Goal: Task Accomplishment & Management: Manage account settings

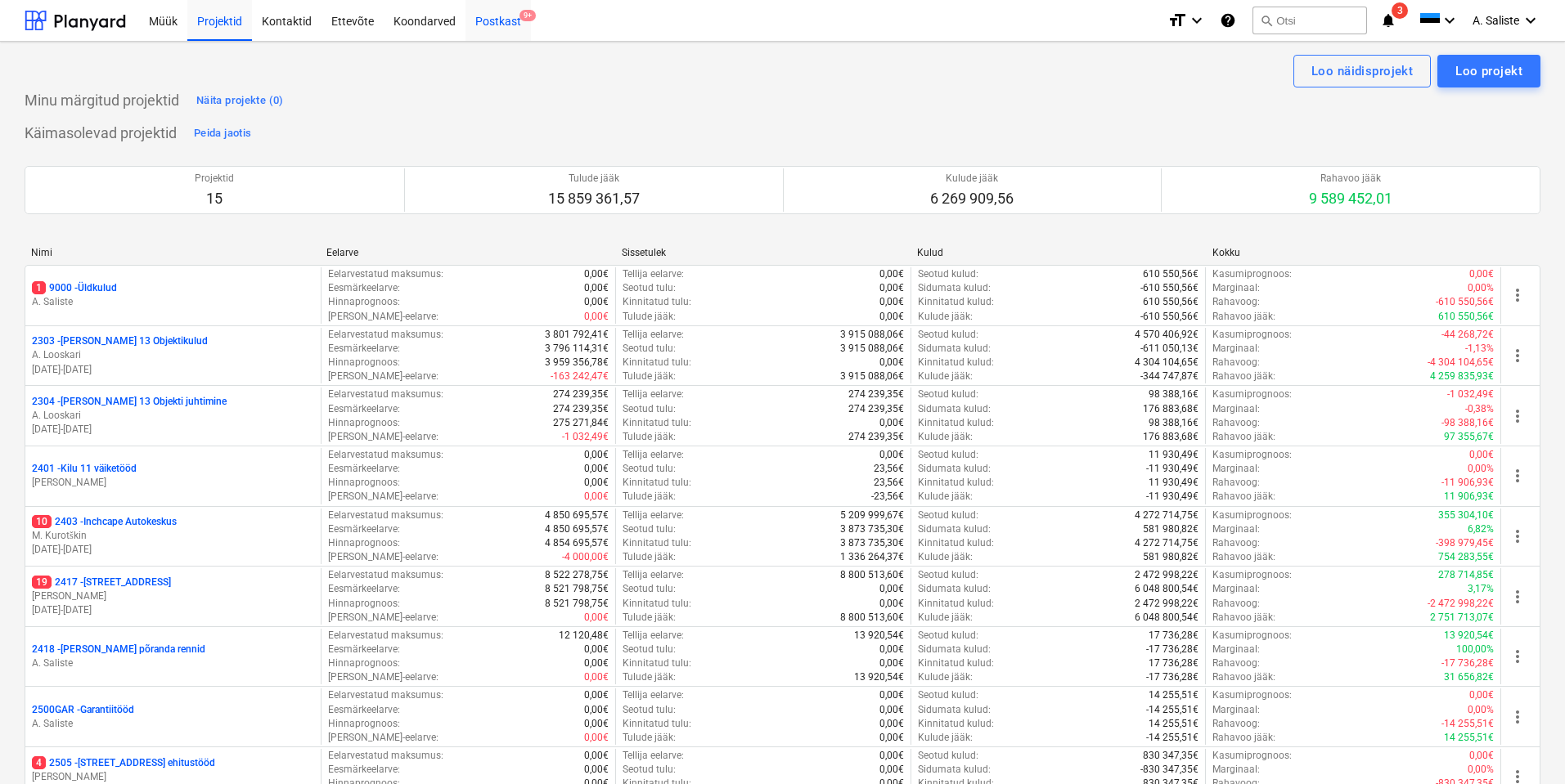
click at [508, 22] on div "Postkast 9+" at bounding box center [498, 20] width 65 height 42
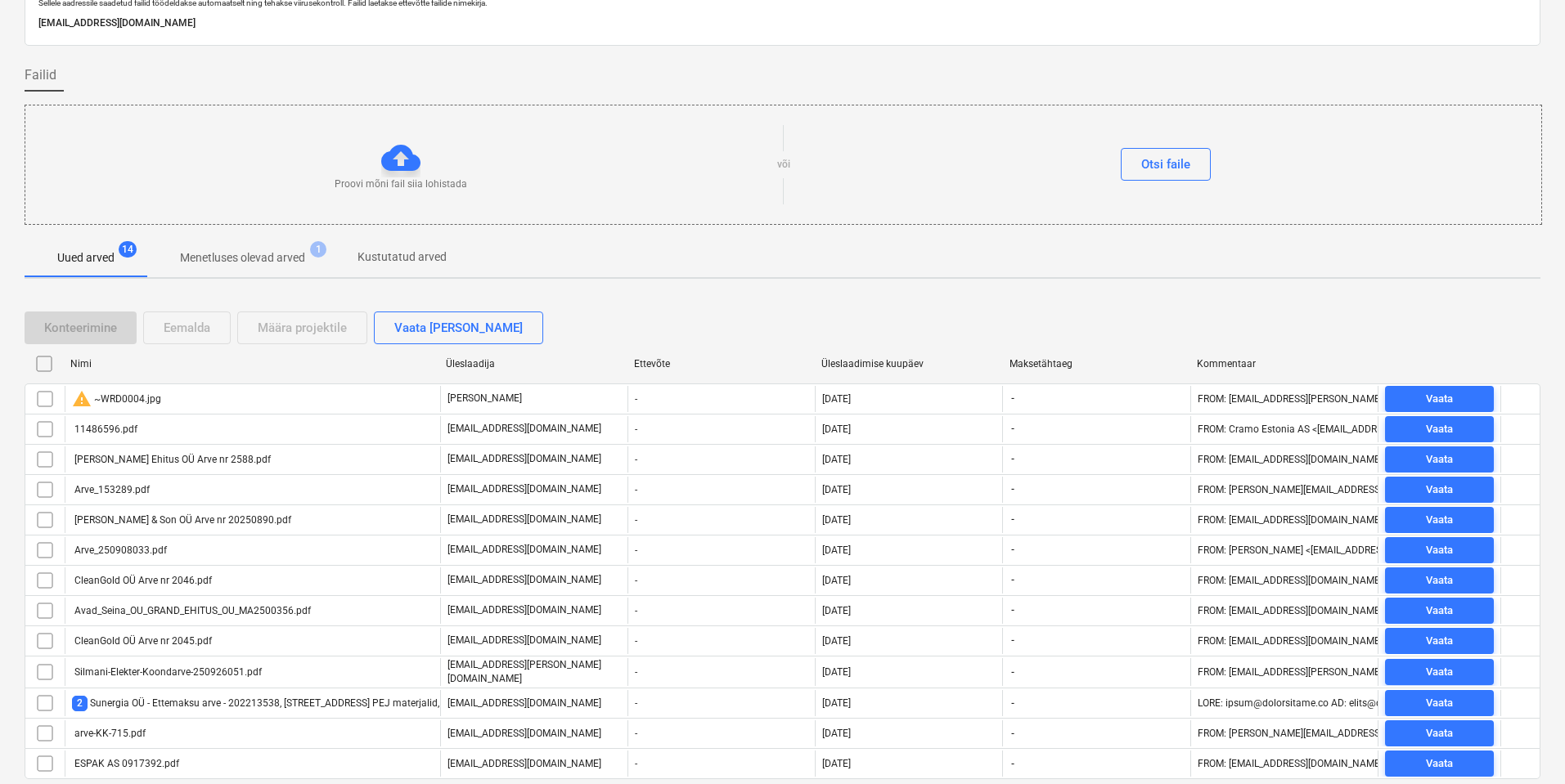
scroll to position [124, 0]
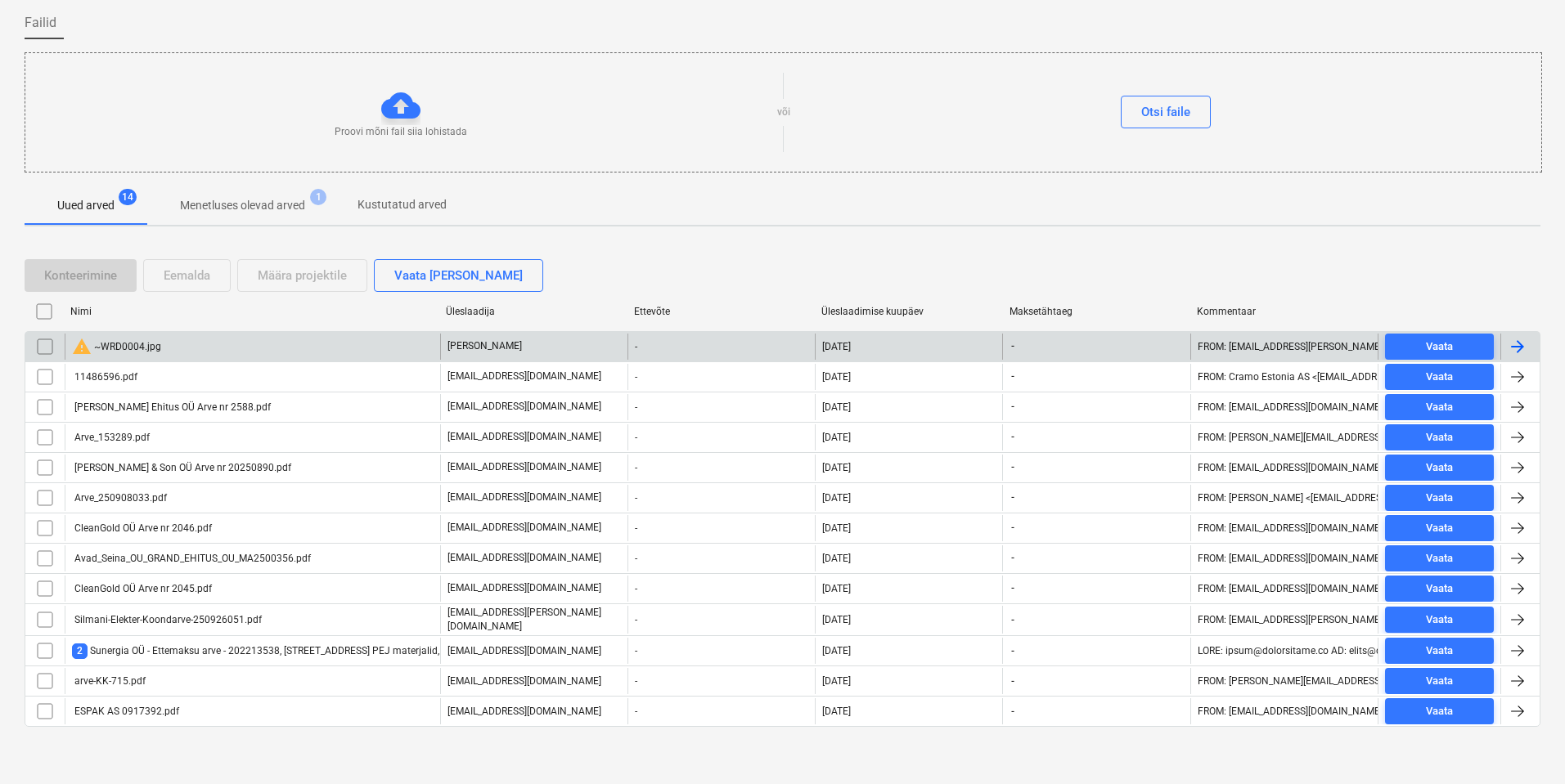
click at [224, 351] on div "warning ~WRD0004.jpg" at bounding box center [252, 346] width 375 height 26
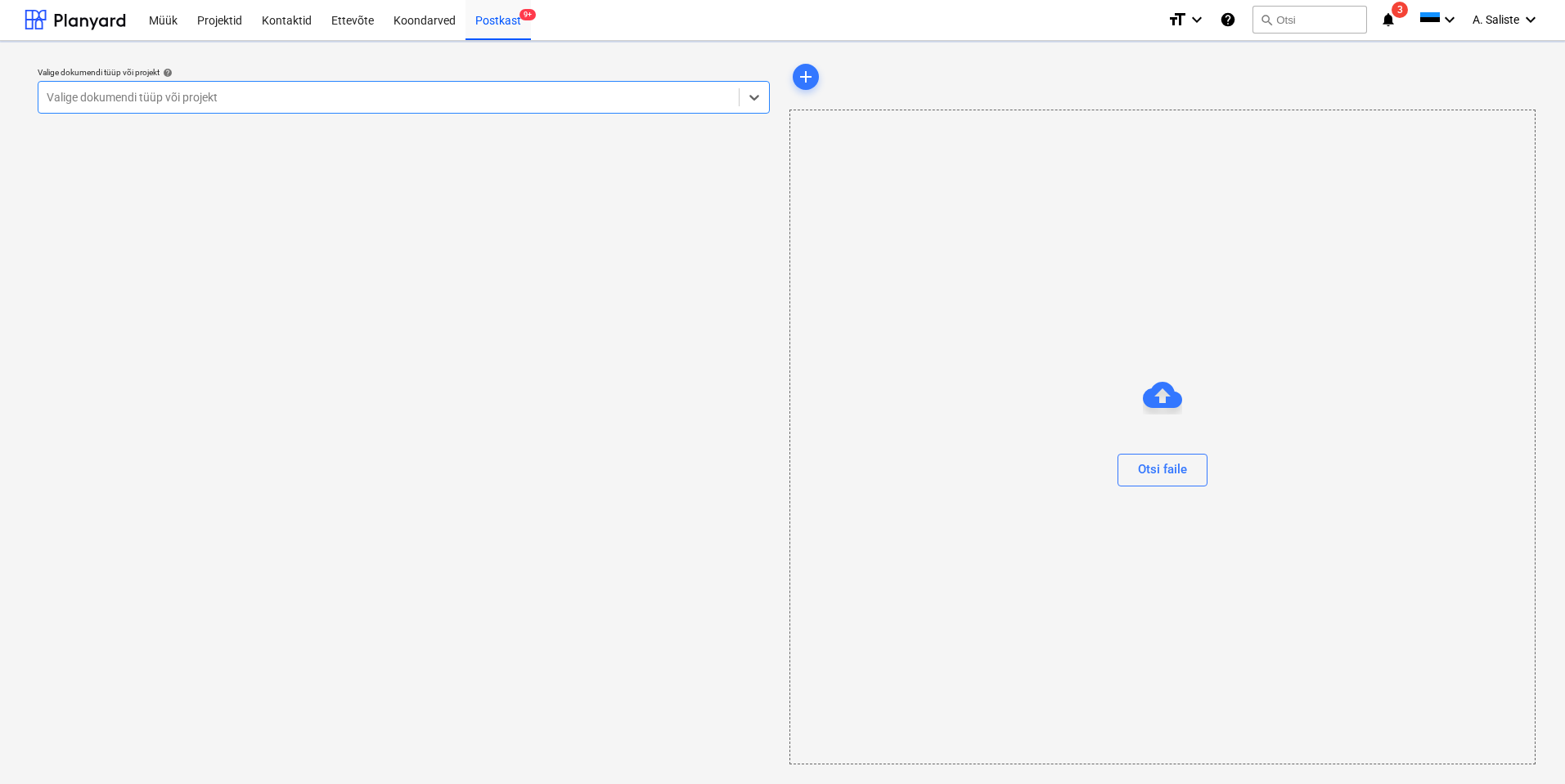
scroll to position [1, 0]
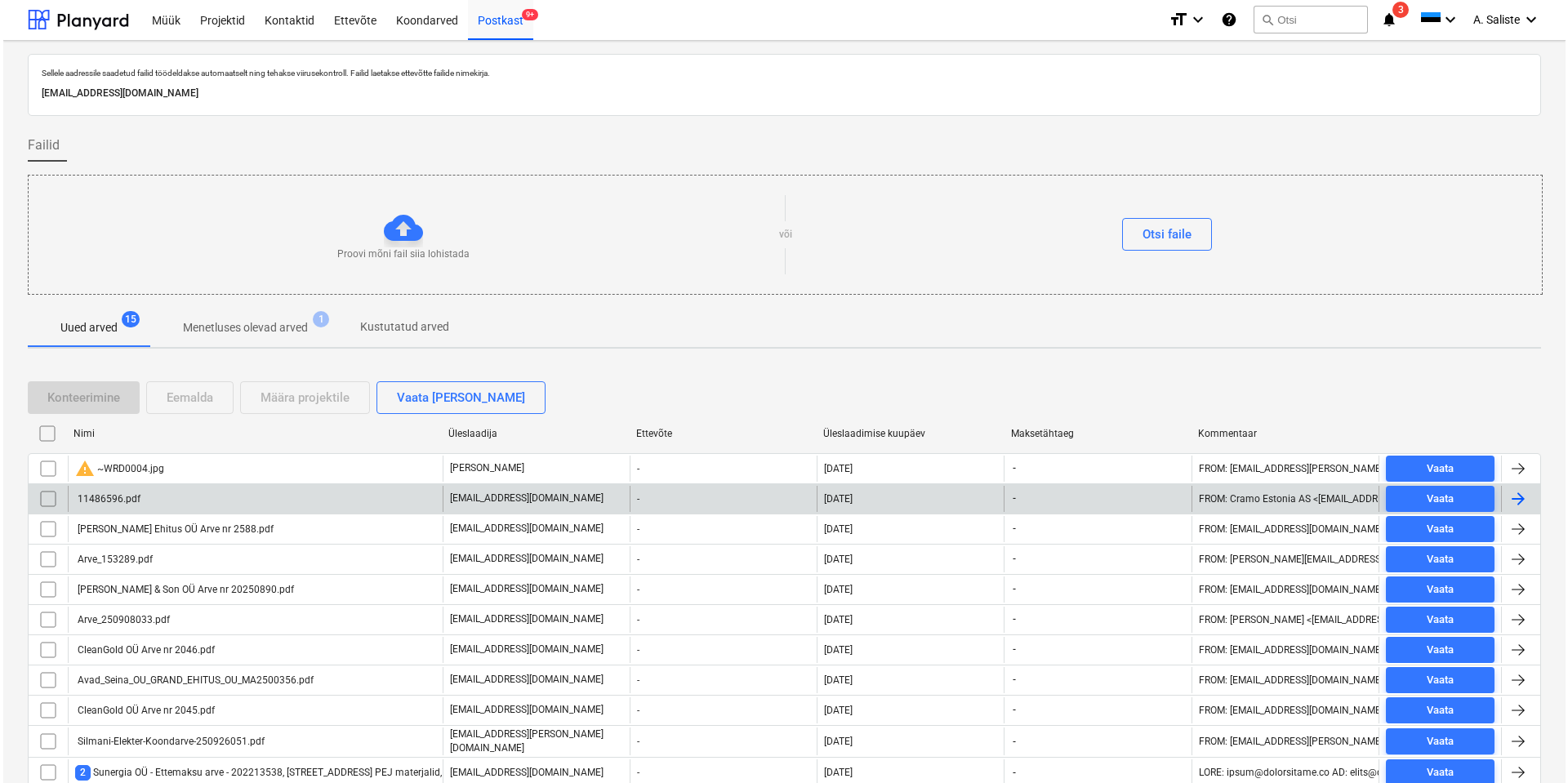
scroll to position [123, 0]
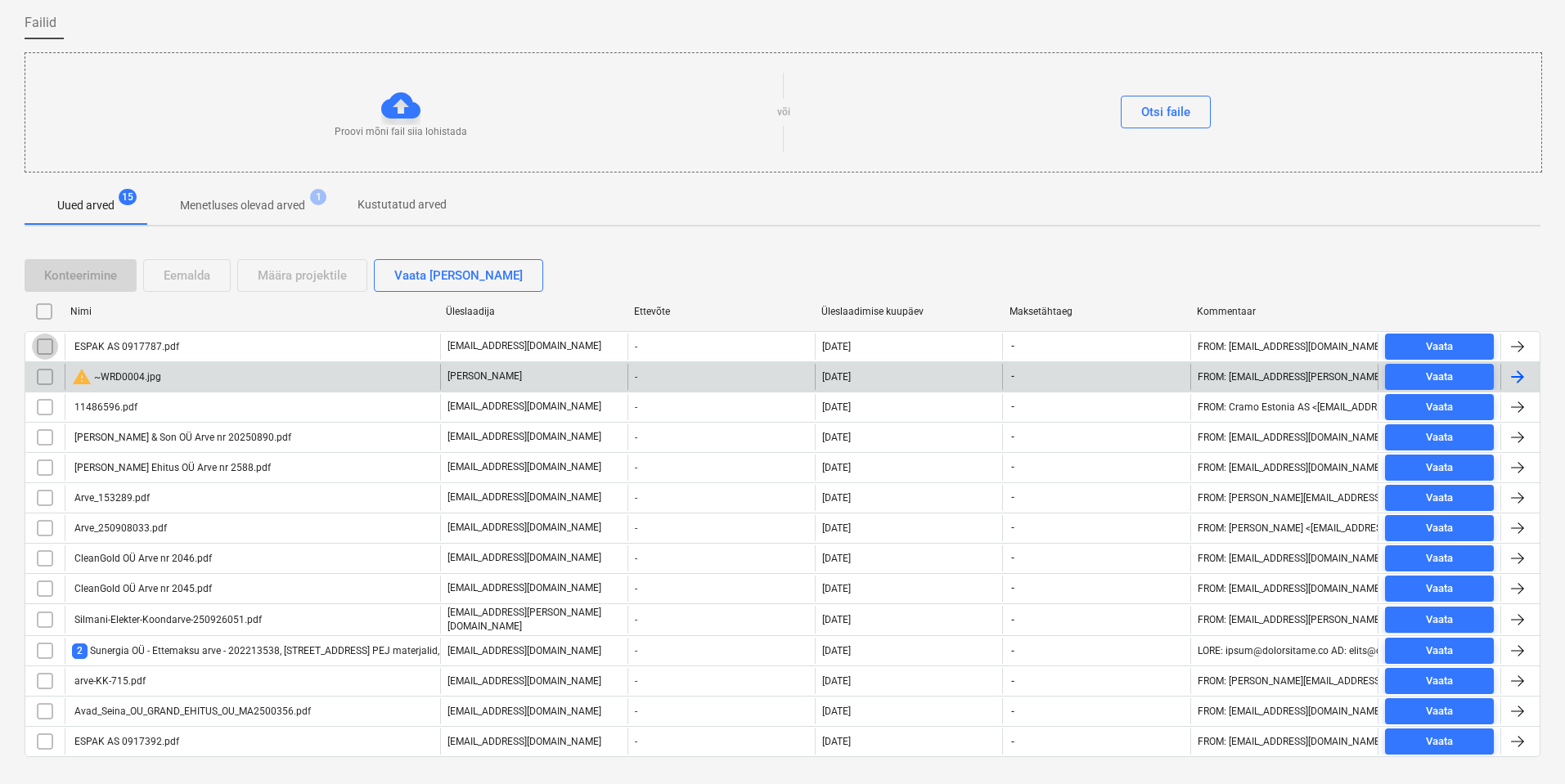
drag, startPoint x: 44, startPoint y: 346, endPoint x: 167, endPoint y: 293, distance: 133.9
click at [44, 345] on input "checkbox" at bounding box center [45, 346] width 26 height 26
click at [189, 278] on div "Eemalda" at bounding box center [187, 275] width 47 height 21
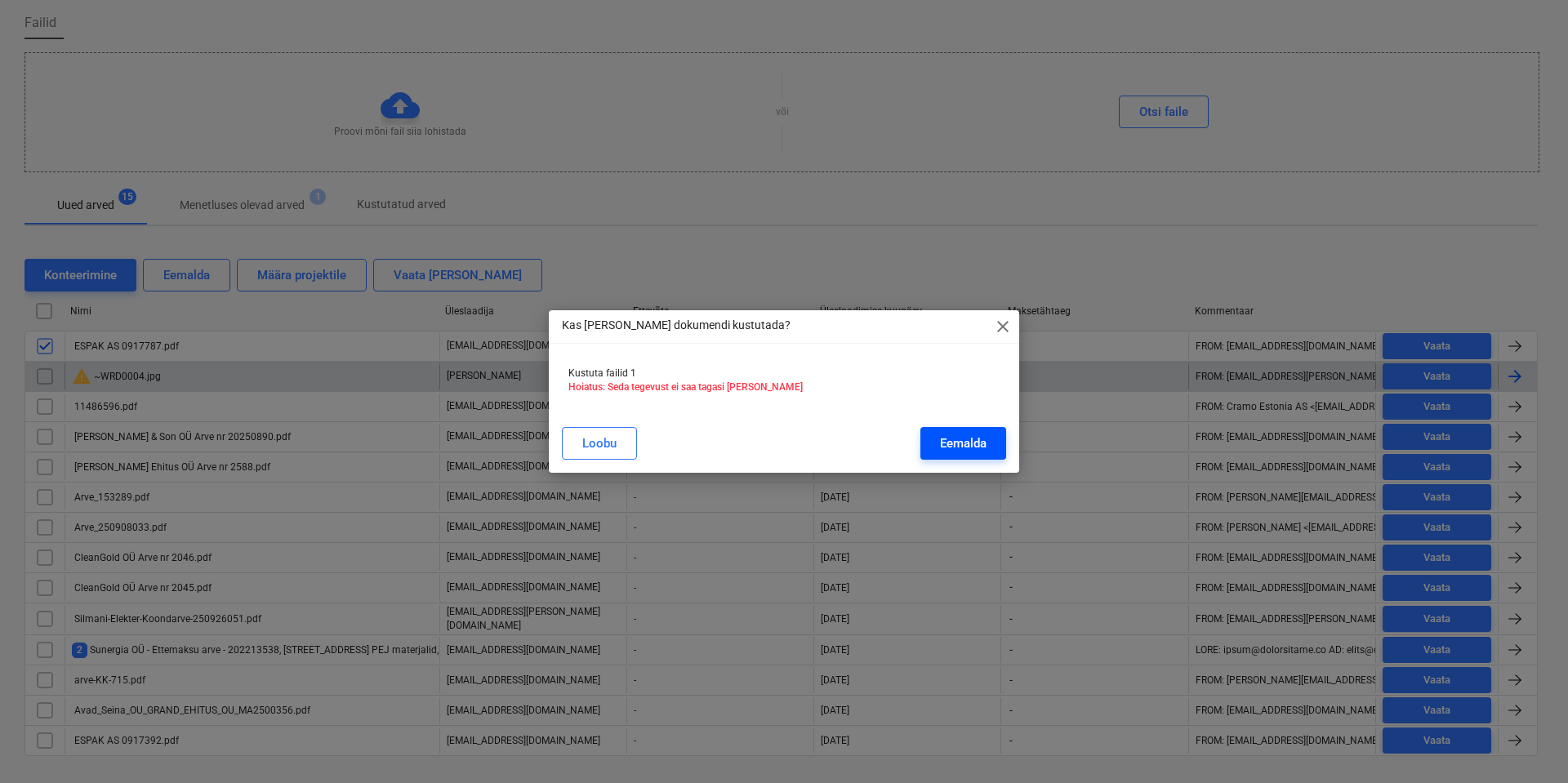
click at [943, 441] on div "Eemalda" at bounding box center [964, 443] width 47 height 21
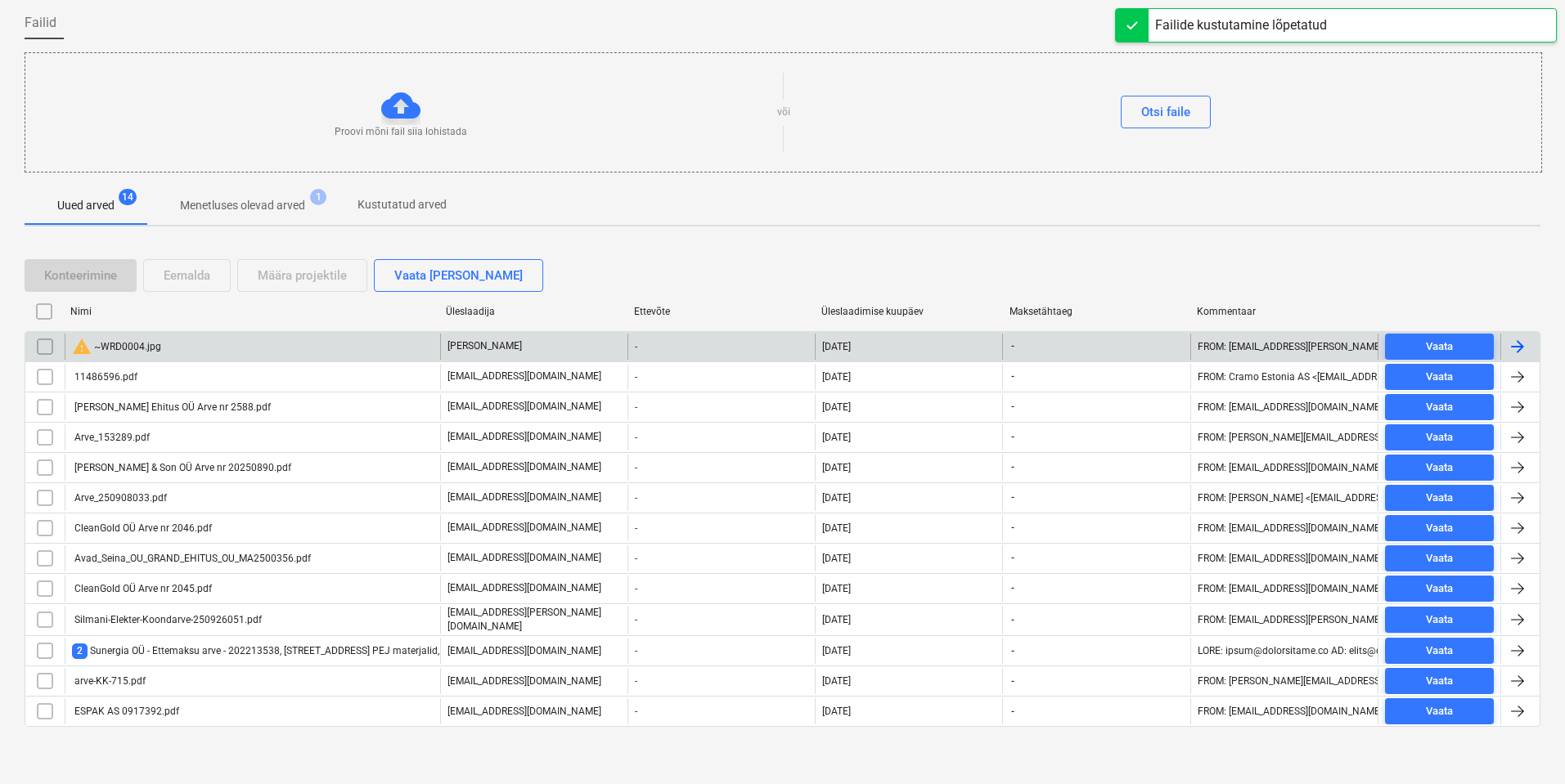
click at [205, 349] on div "warning ~WRD0004.jpg" at bounding box center [252, 346] width 375 height 26
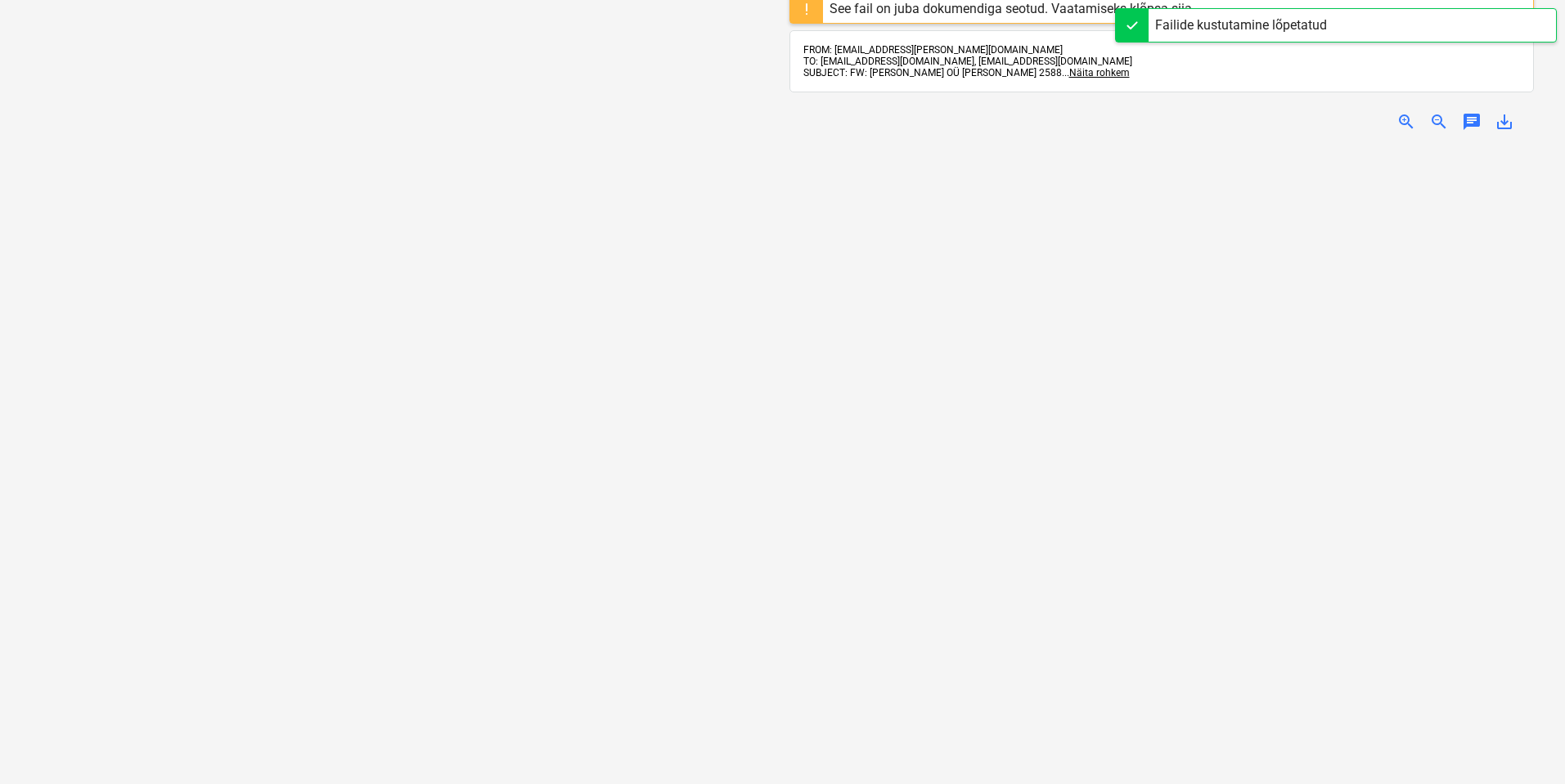
scroll to position [1, 0]
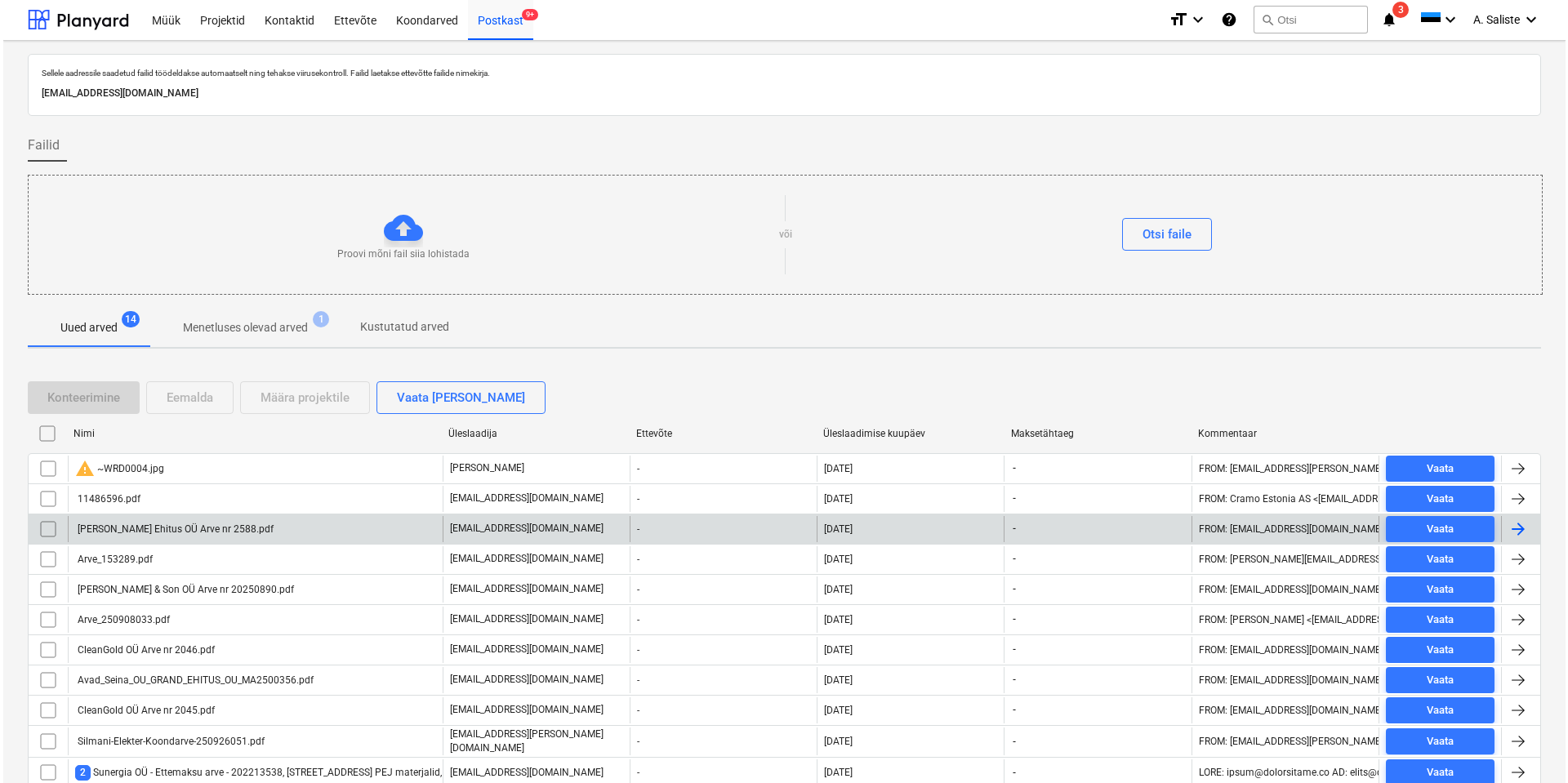
scroll to position [123, 0]
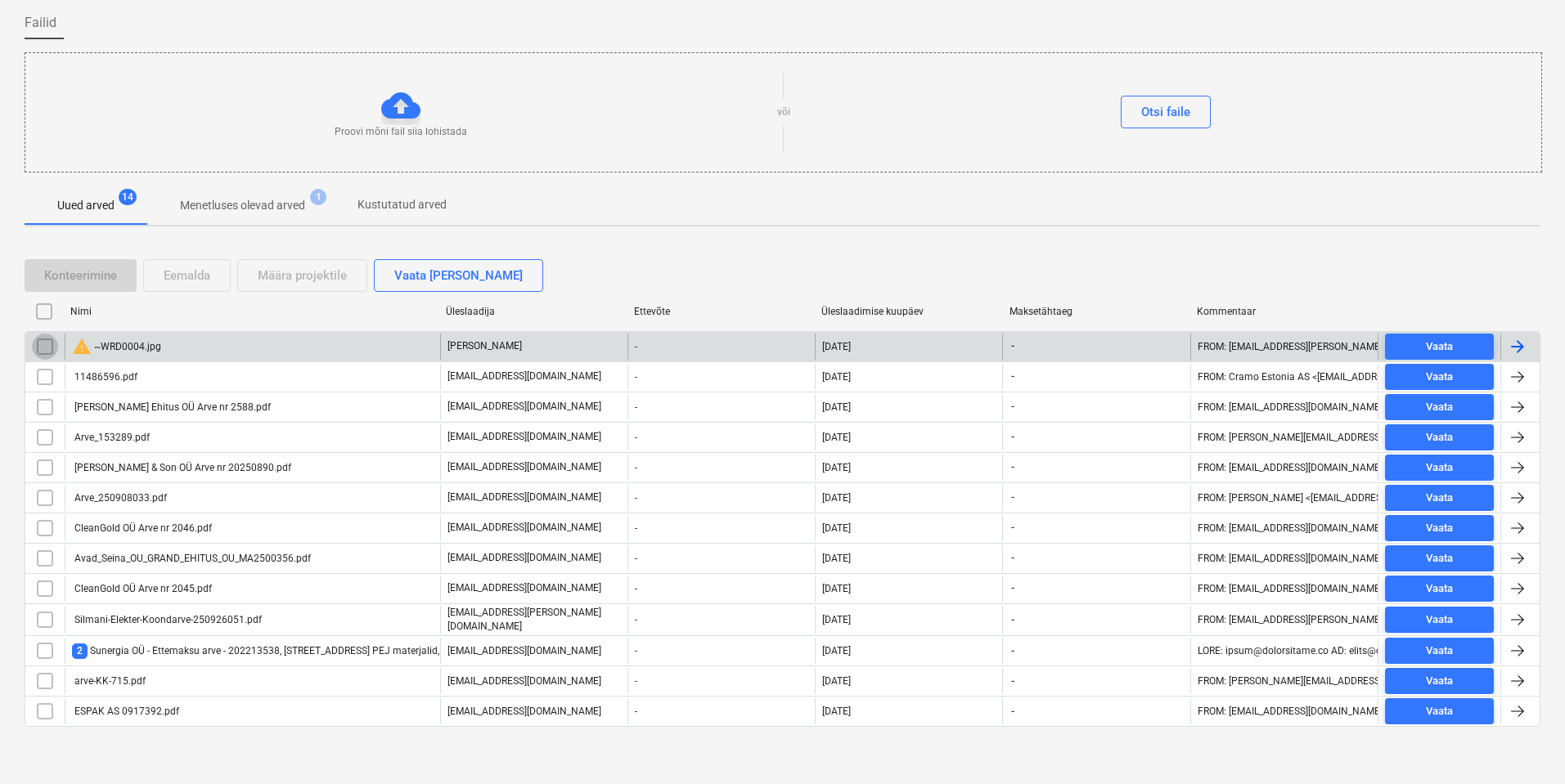
click at [43, 343] on input "checkbox" at bounding box center [45, 346] width 26 height 26
click at [205, 273] on div "Eemalda" at bounding box center [187, 275] width 47 height 21
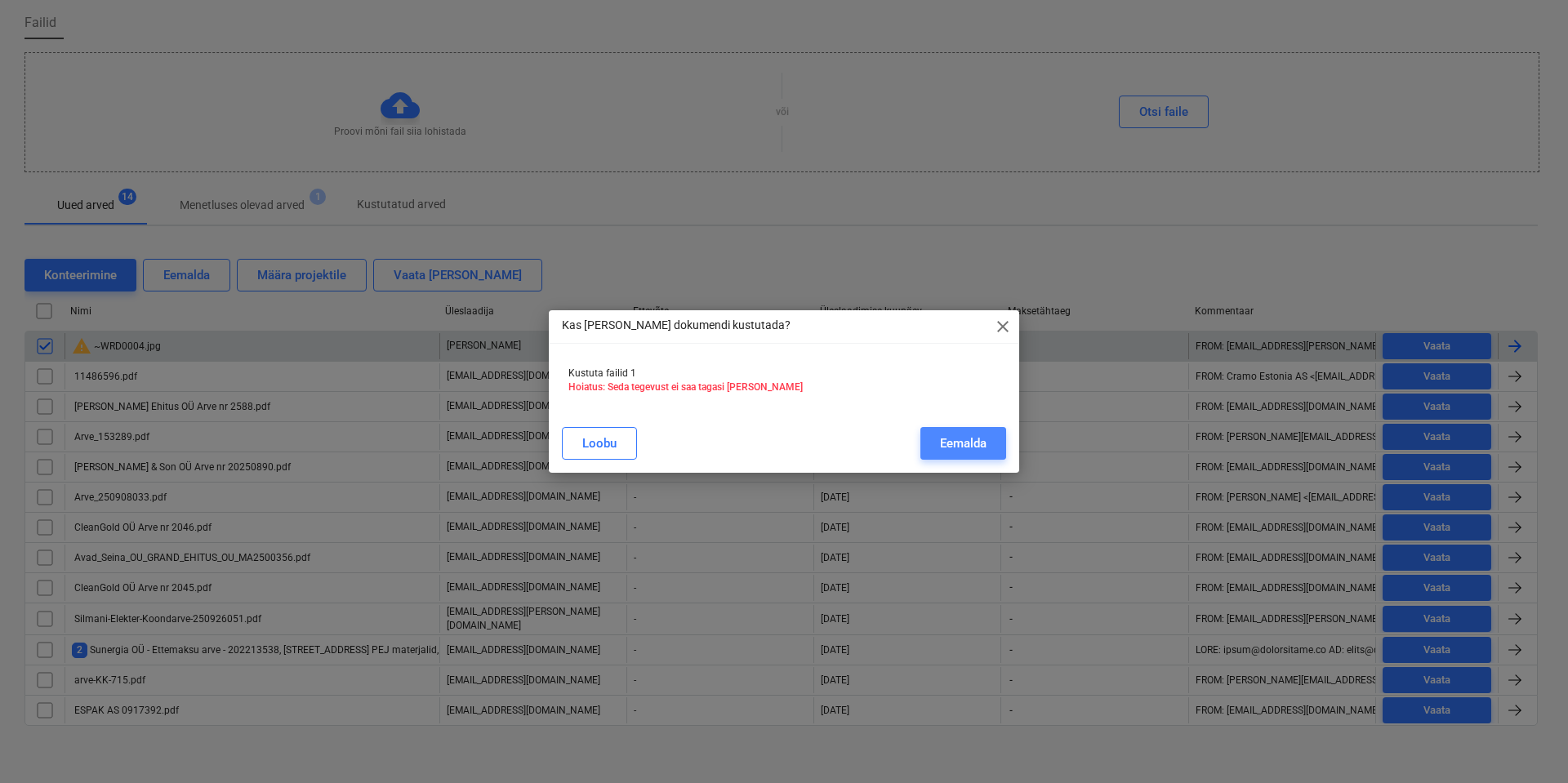
click at [977, 442] on div "Eemalda" at bounding box center [964, 443] width 47 height 21
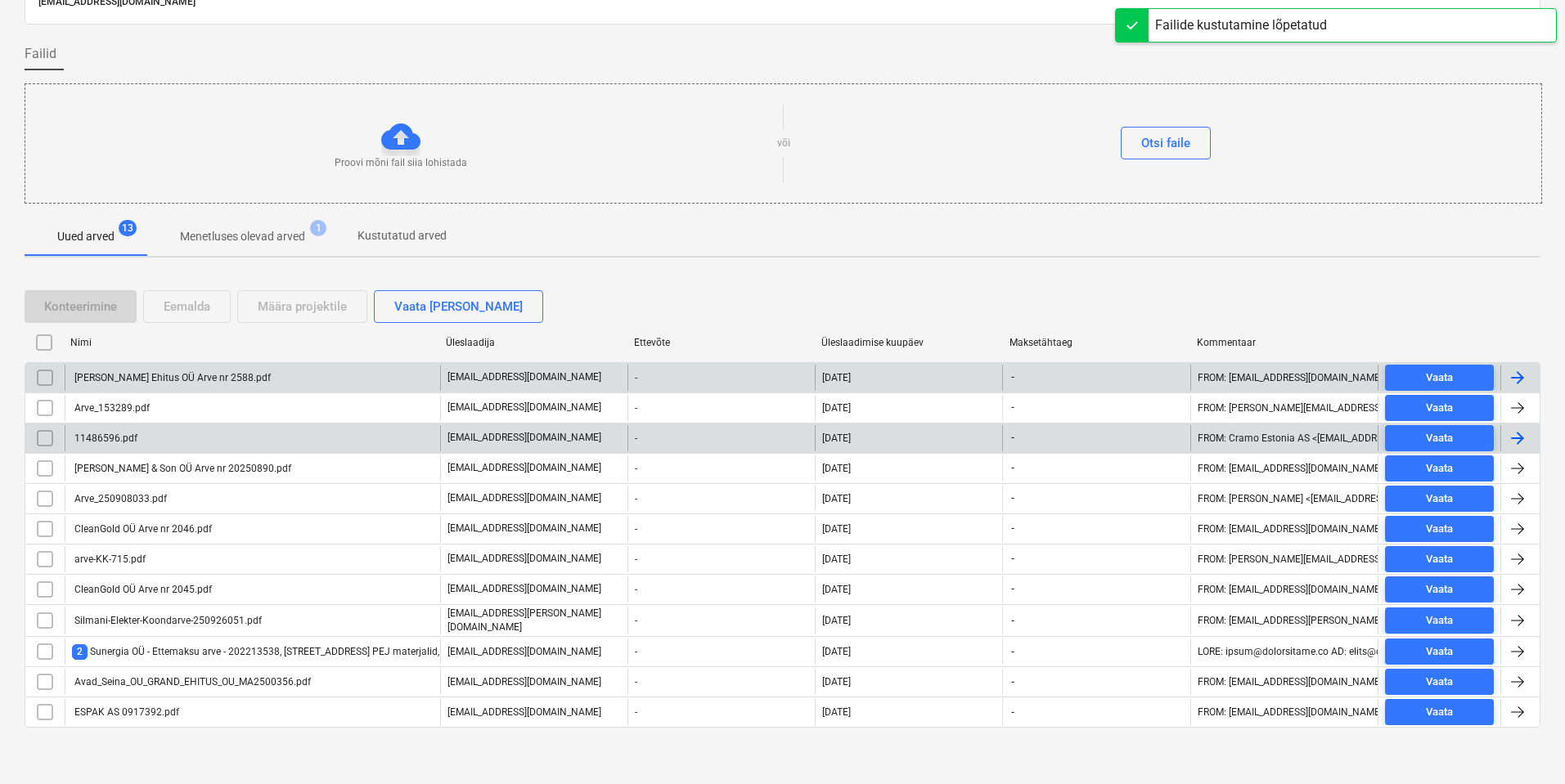
scroll to position [93, 0]
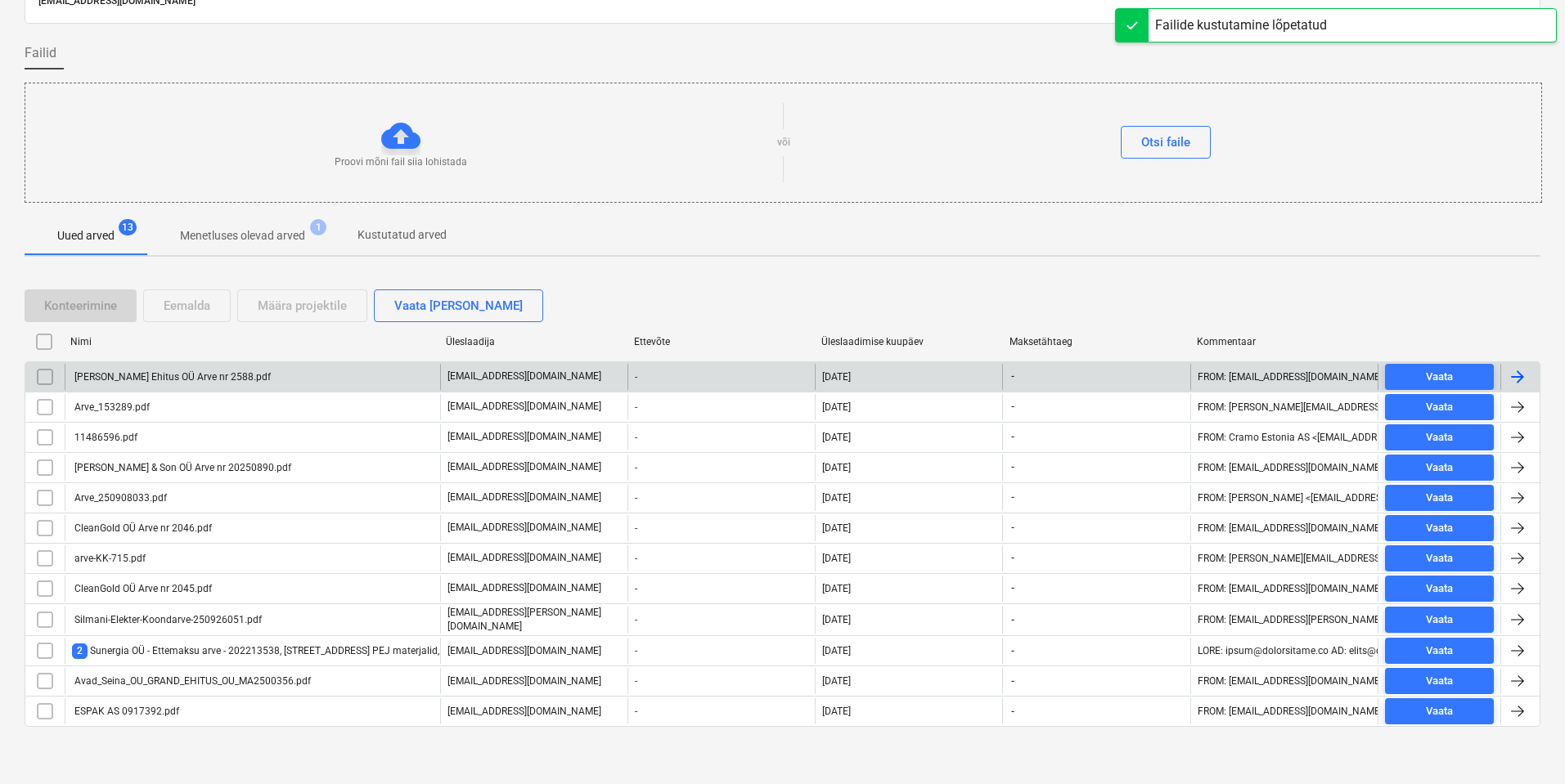
click at [157, 379] on div "[PERSON_NAME] Ehitus OÜ Arve nr 2588.pdf" at bounding box center [171, 377] width 198 height 11
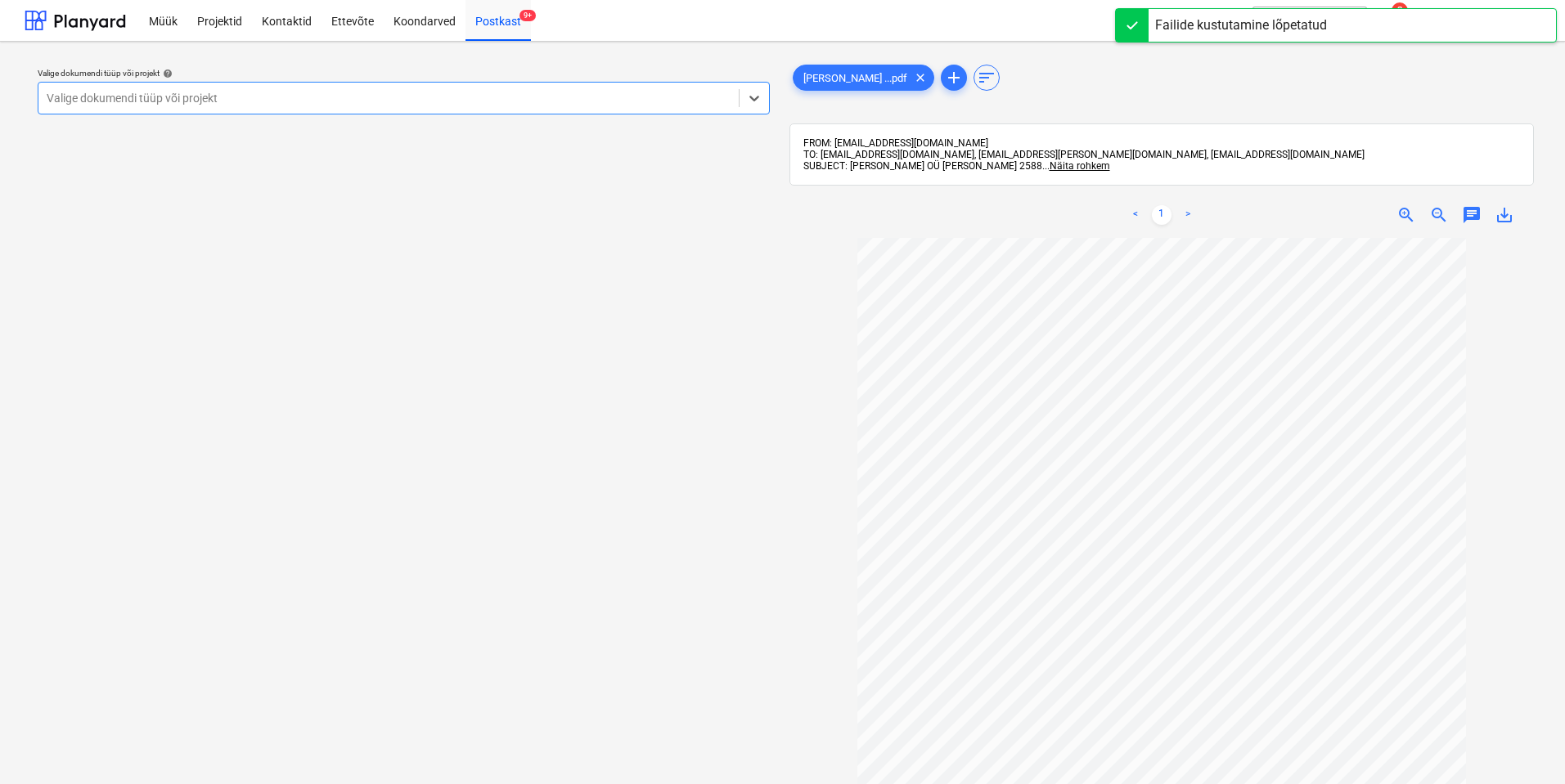
click at [486, 102] on div at bounding box center [389, 97] width 684 height 17
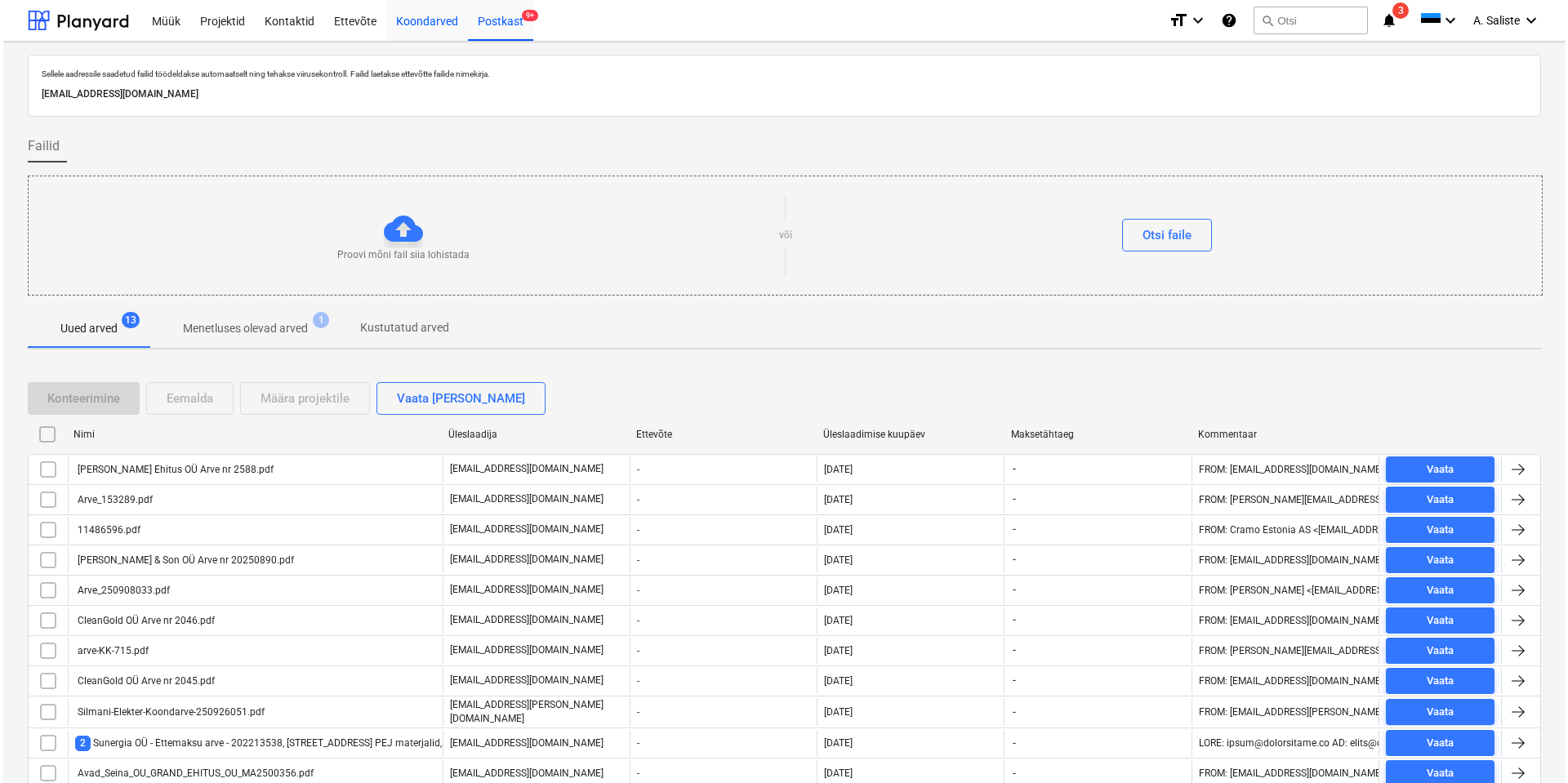
scroll to position [93, 0]
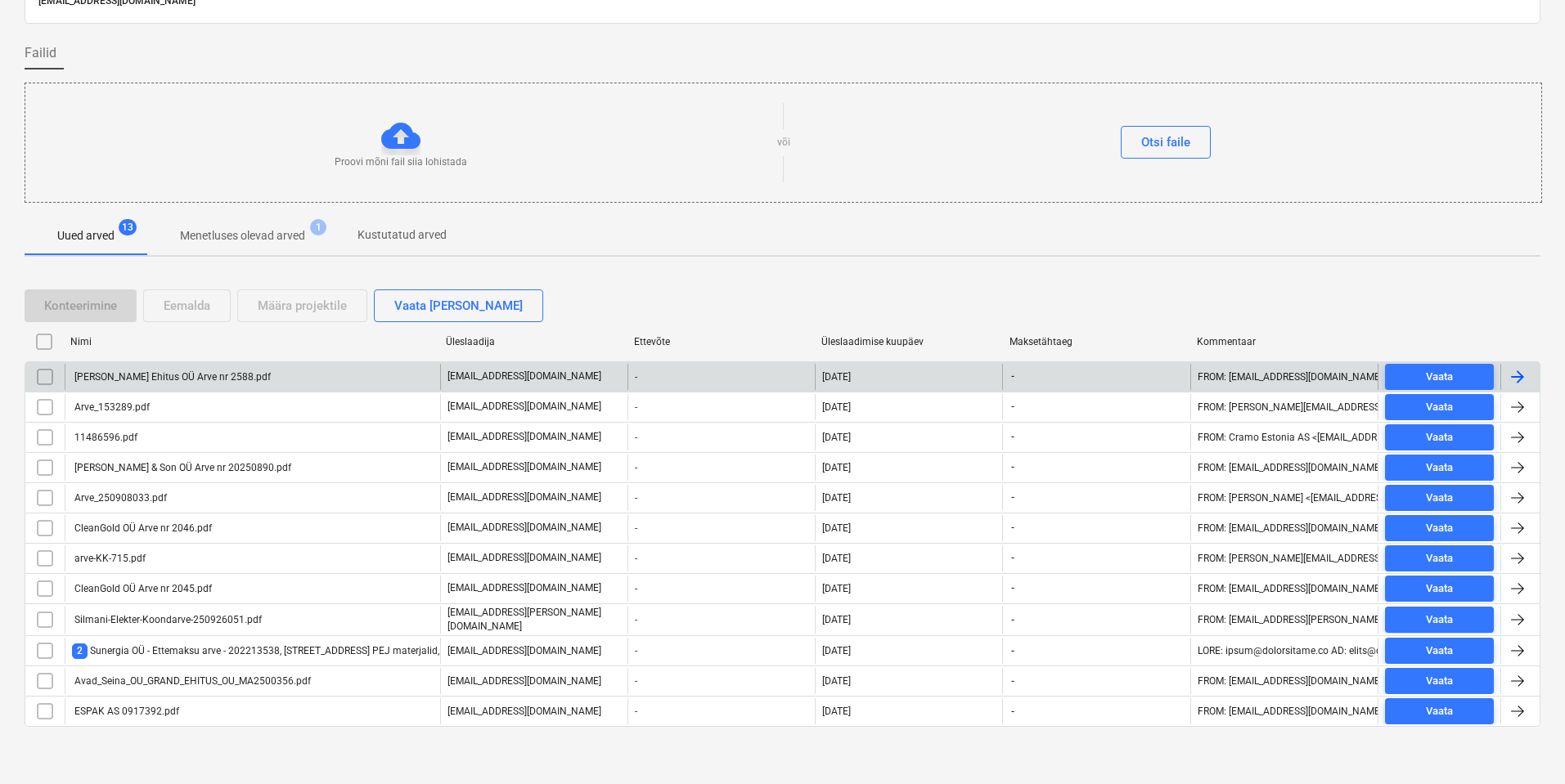
click at [39, 379] on input "checkbox" at bounding box center [45, 377] width 26 height 26
click at [194, 298] on div "Eemalda" at bounding box center [187, 305] width 47 height 21
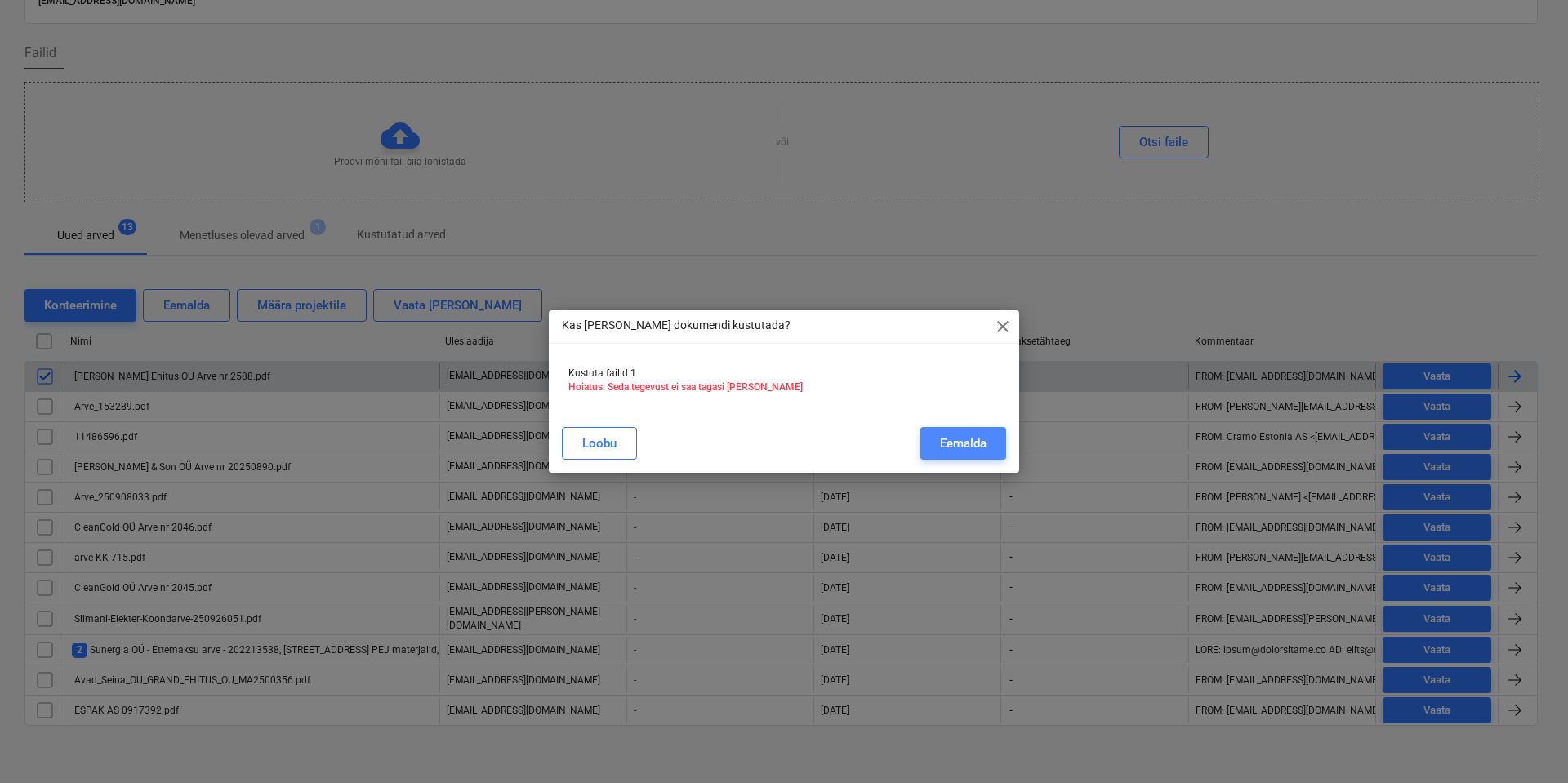
click at [962, 442] on div "Eemalda" at bounding box center [964, 443] width 47 height 21
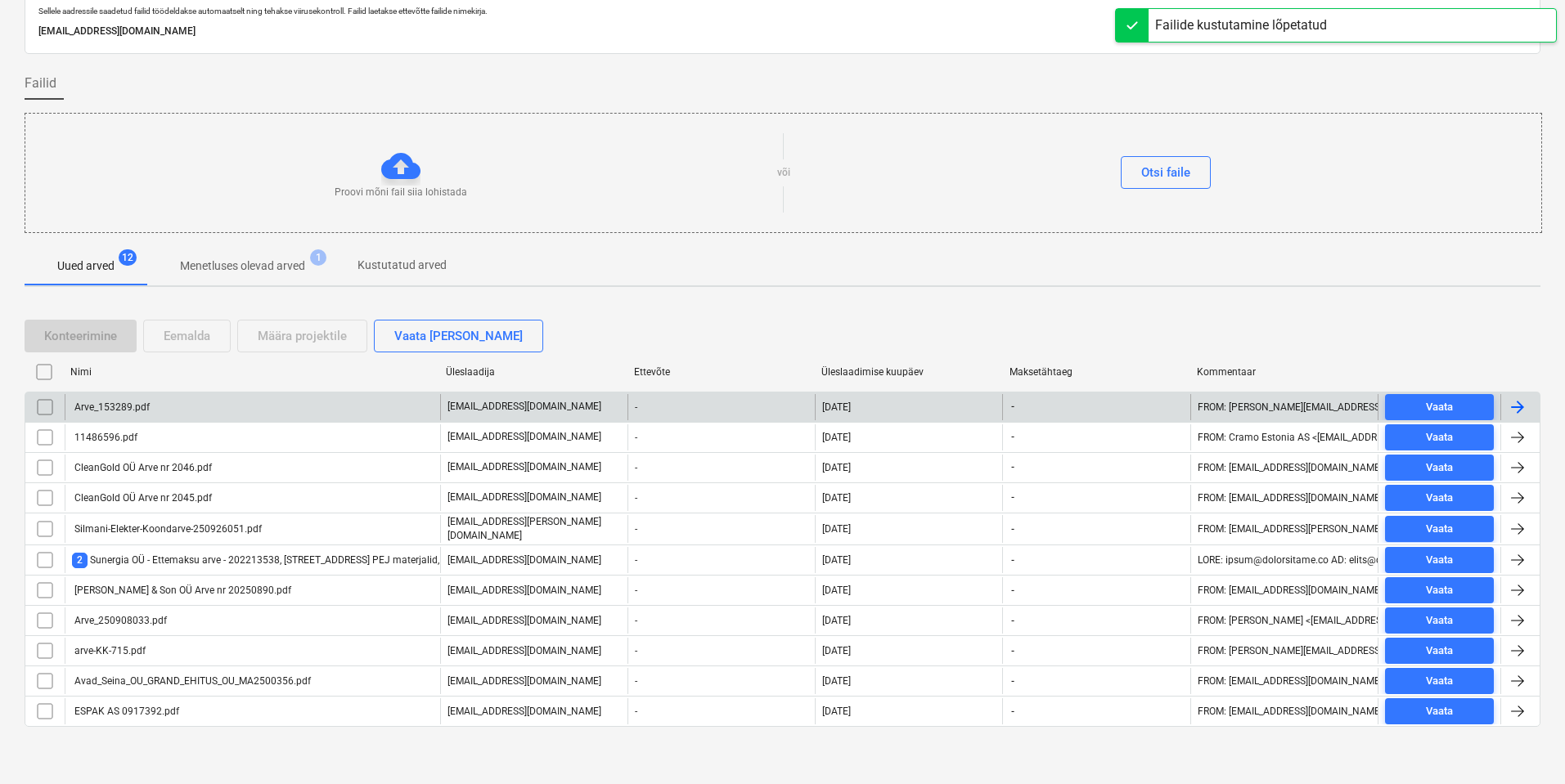
click at [157, 405] on div "Arve_153289.pdf" at bounding box center [252, 407] width 375 height 26
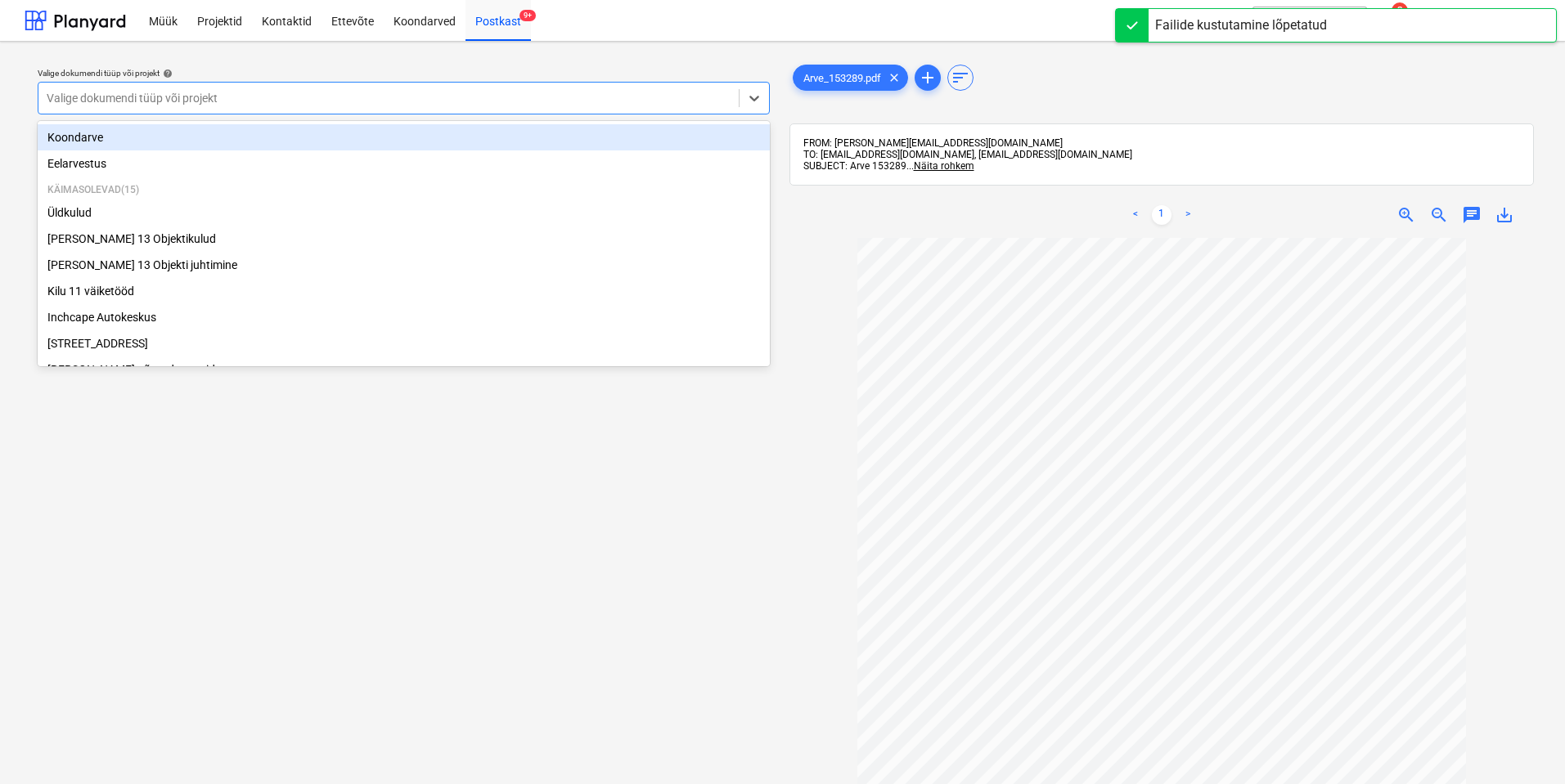
click at [539, 102] on div at bounding box center [389, 97] width 684 height 17
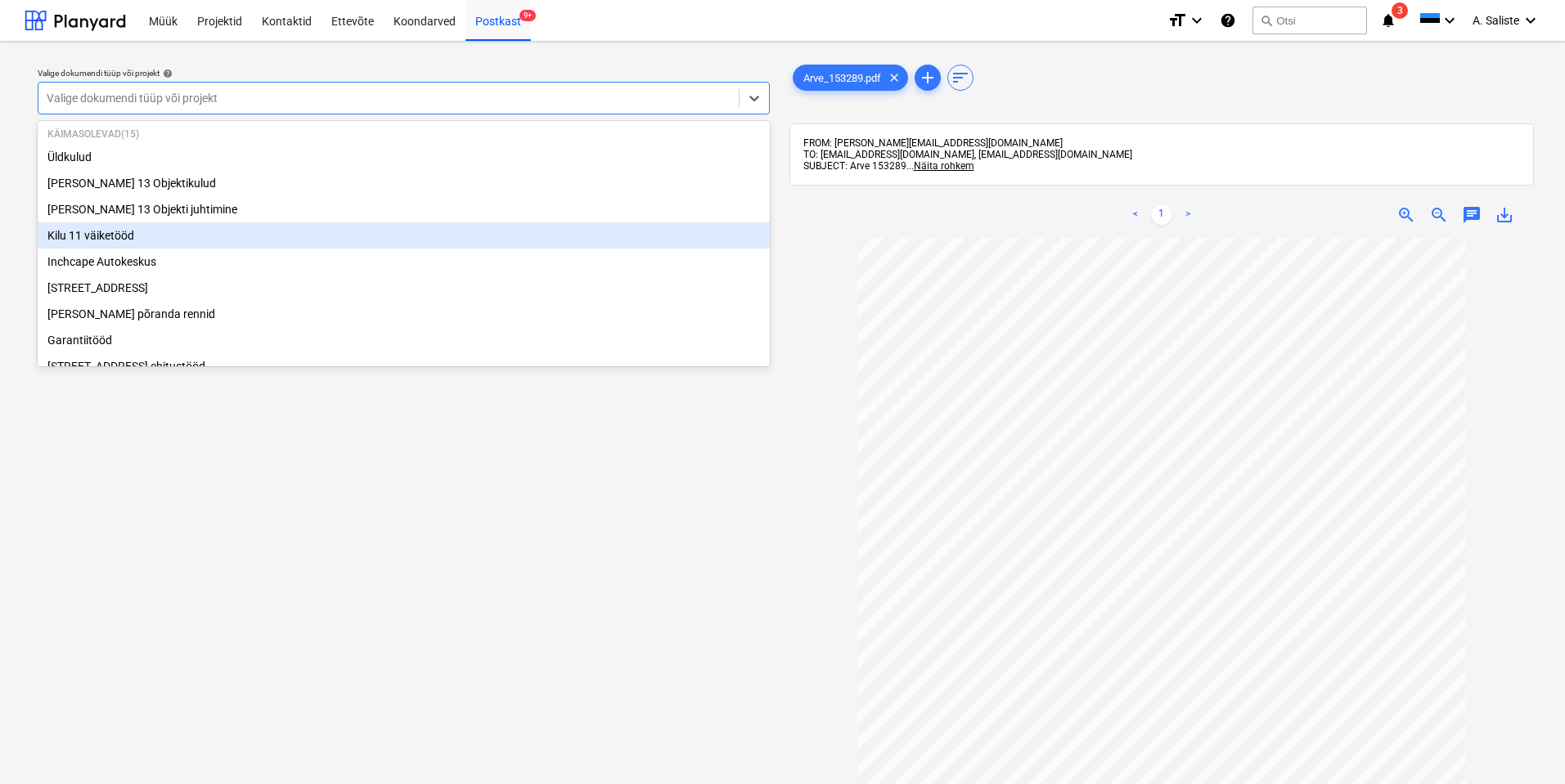
scroll to position [164, 0]
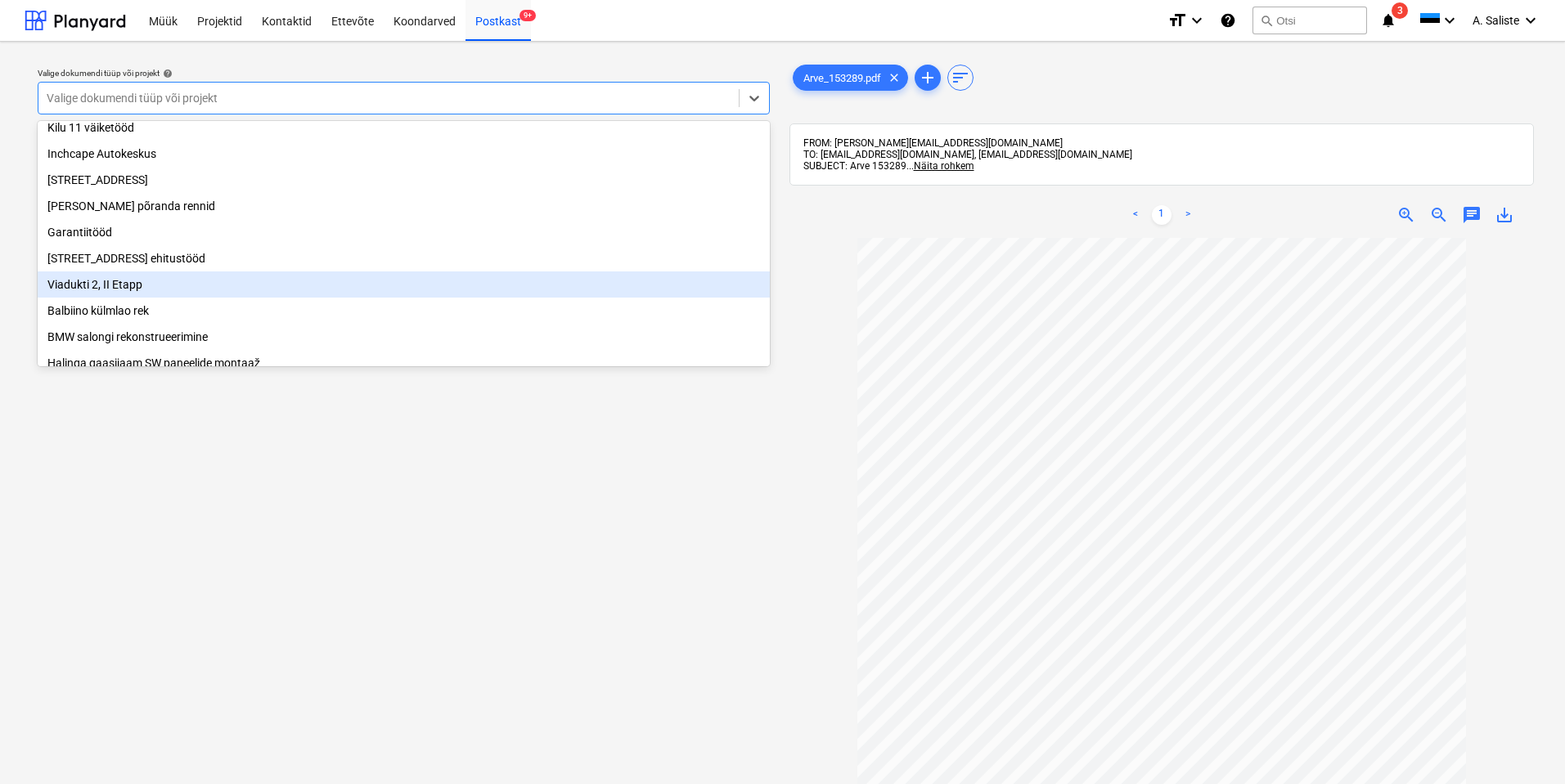
click at [169, 291] on div "Viadukti 2, II Etapp" at bounding box center [403, 285] width 732 height 26
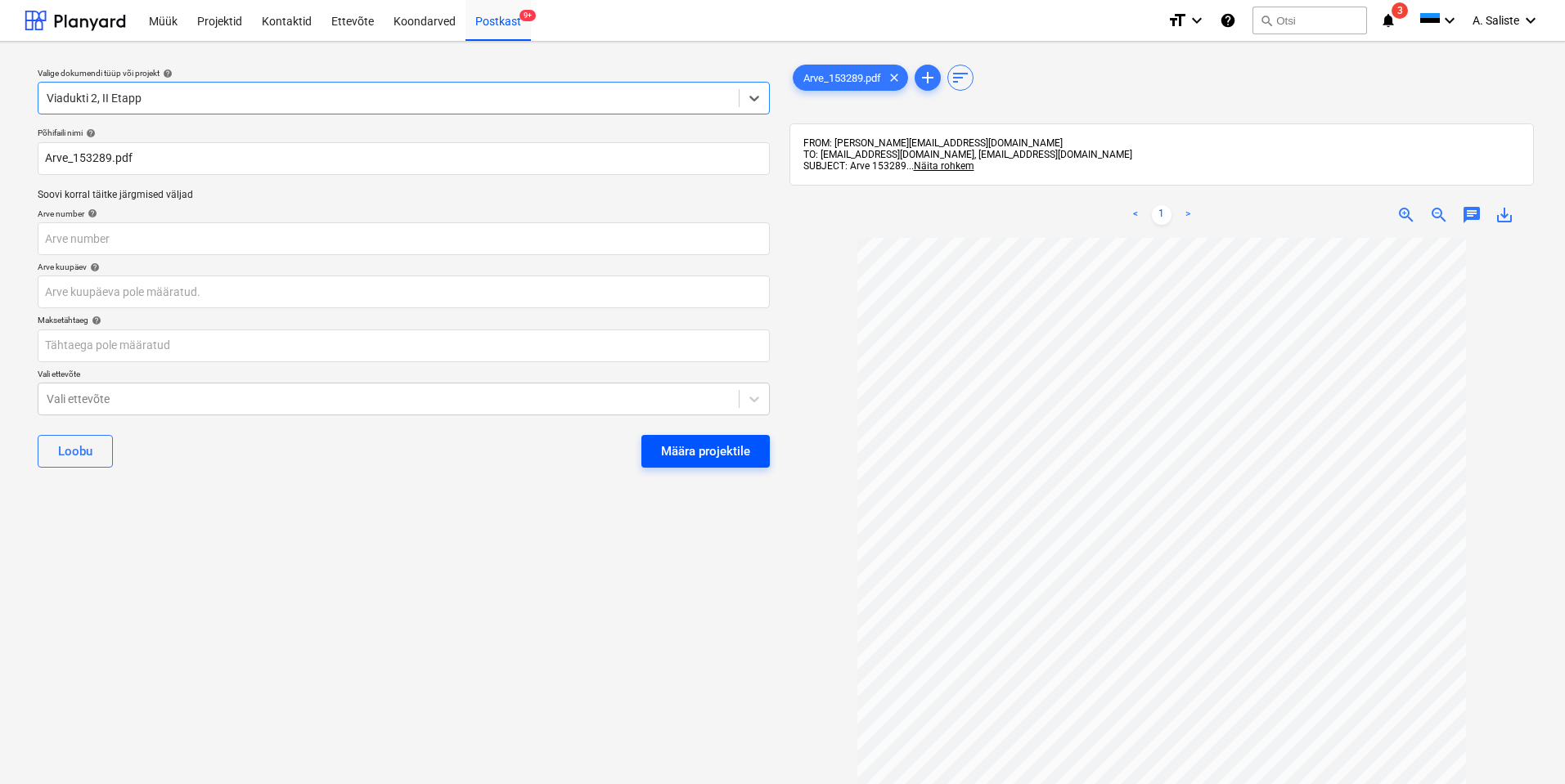
click at [668, 443] on div "Määra projektile" at bounding box center [705, 451] width 89 height 21
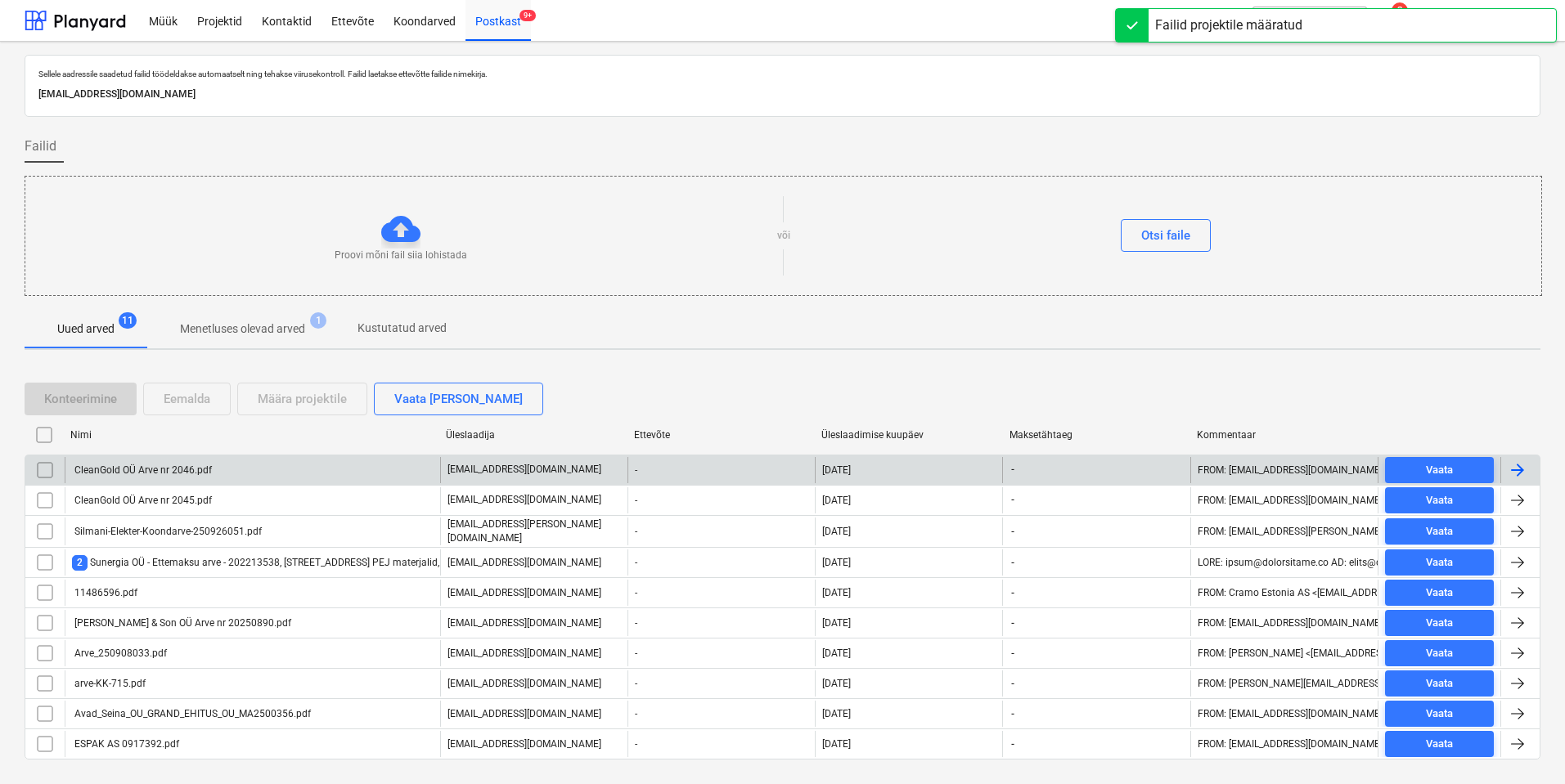
click at [185, 443] on div "CleanGold OÜ Arve nr 2046.pdf" at bounding box center [142, 470] width 140 height 11
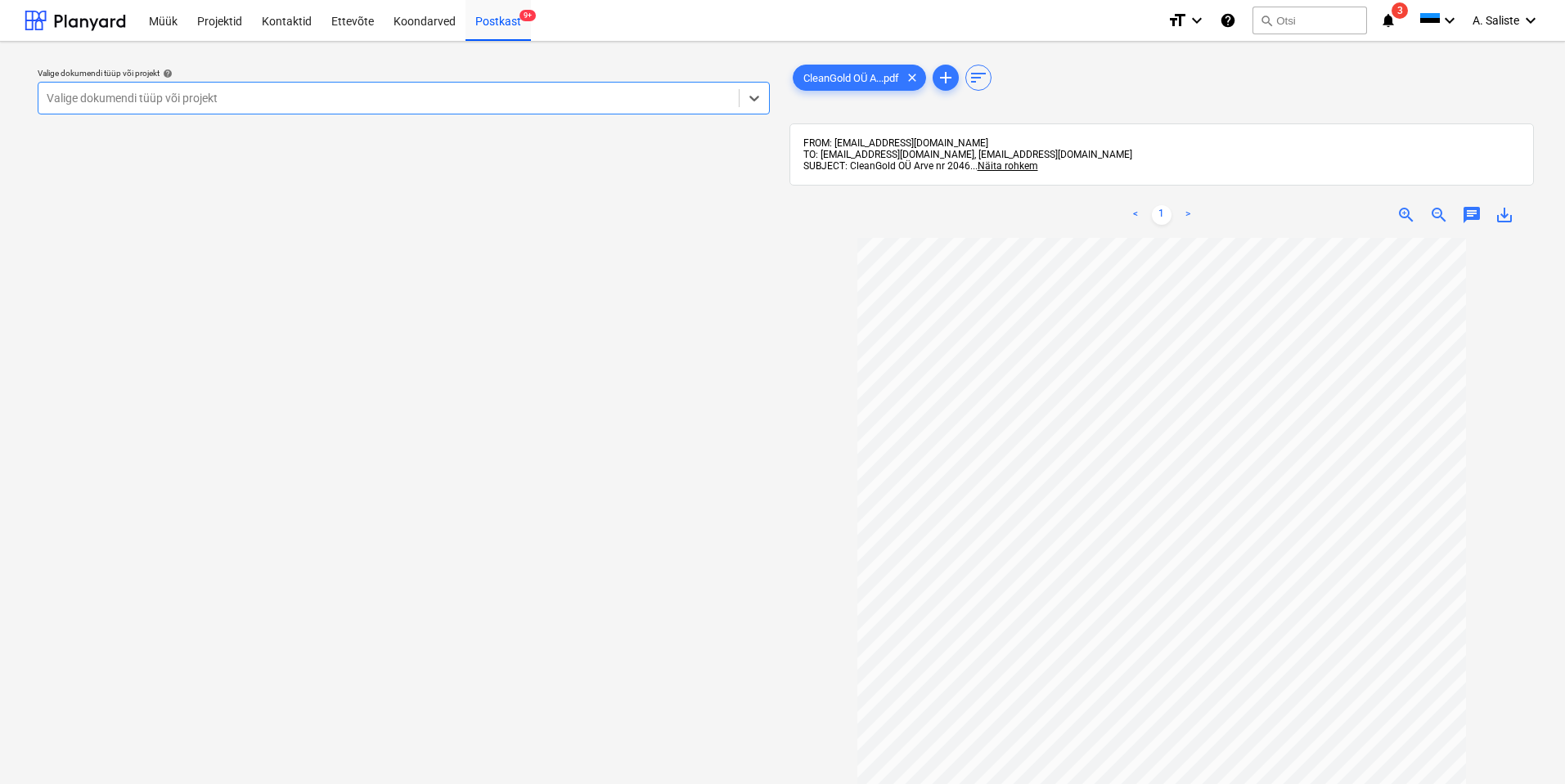
click at [592, 90] on div at bounding box center [389, 97] width 684 height 17
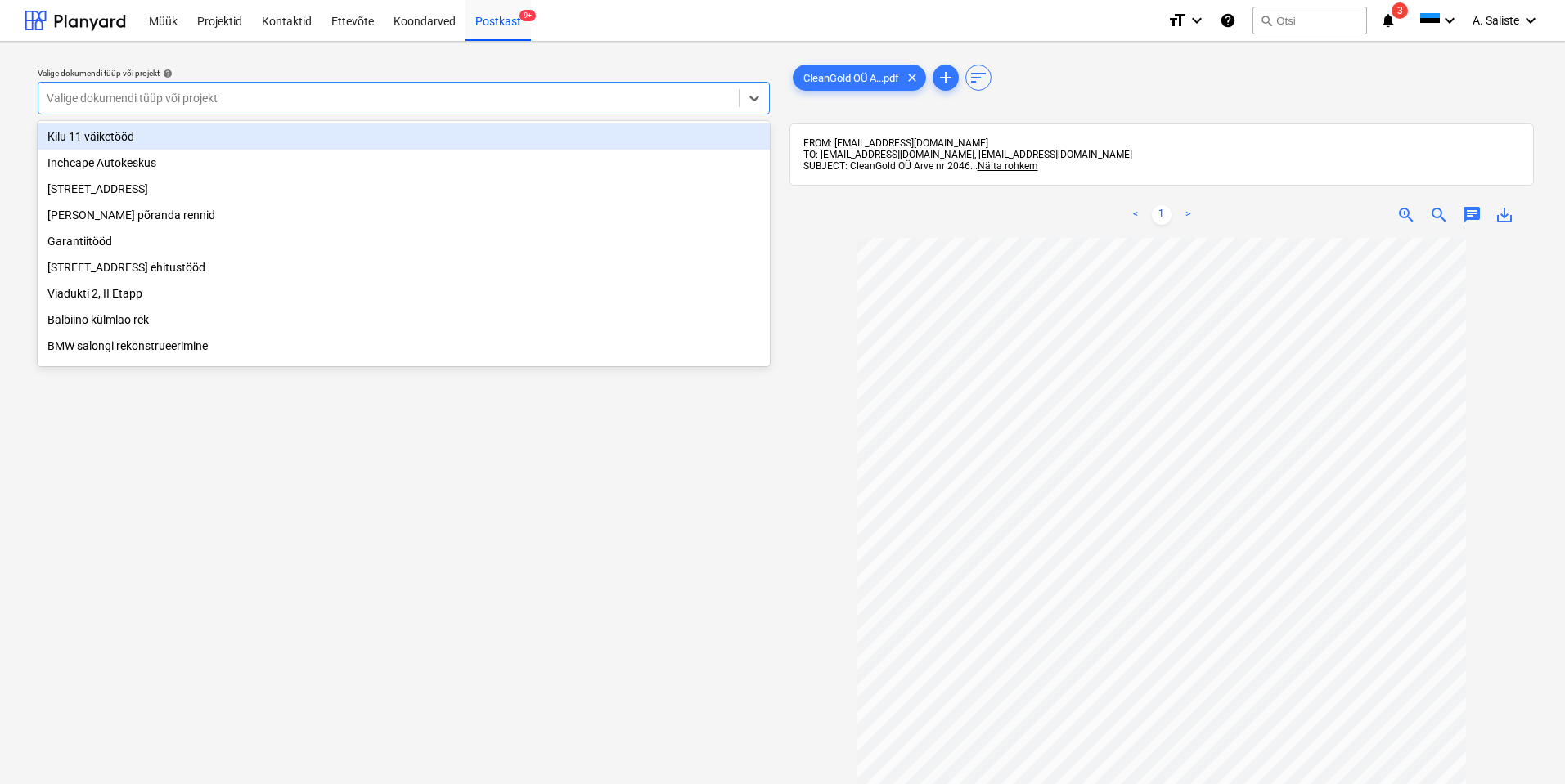
scroll to position [245, 0]
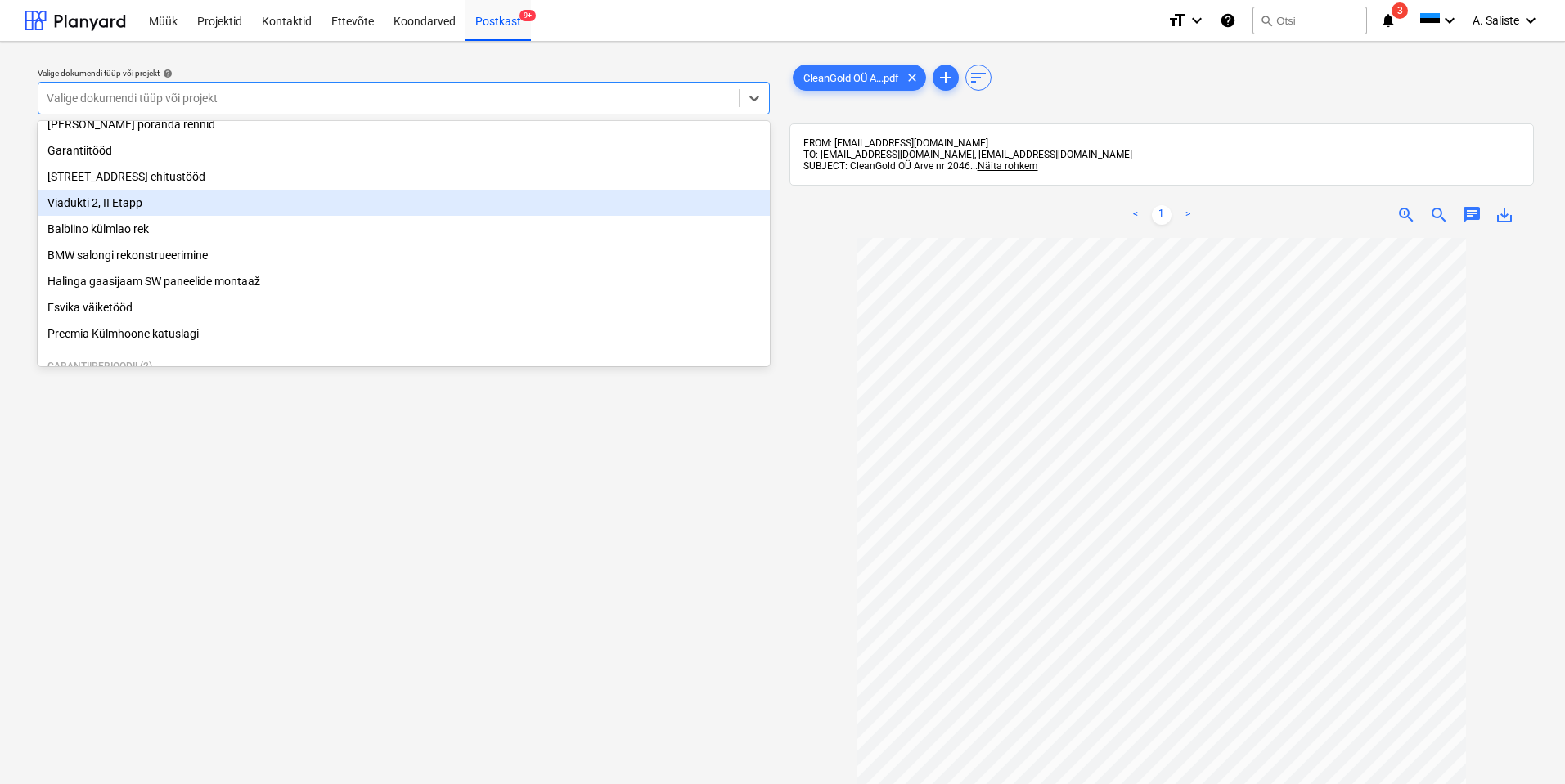
click at [125, 211] on div "Viadukti 2, II Etapp" at bounding box center [403, 203] width 732 height 26
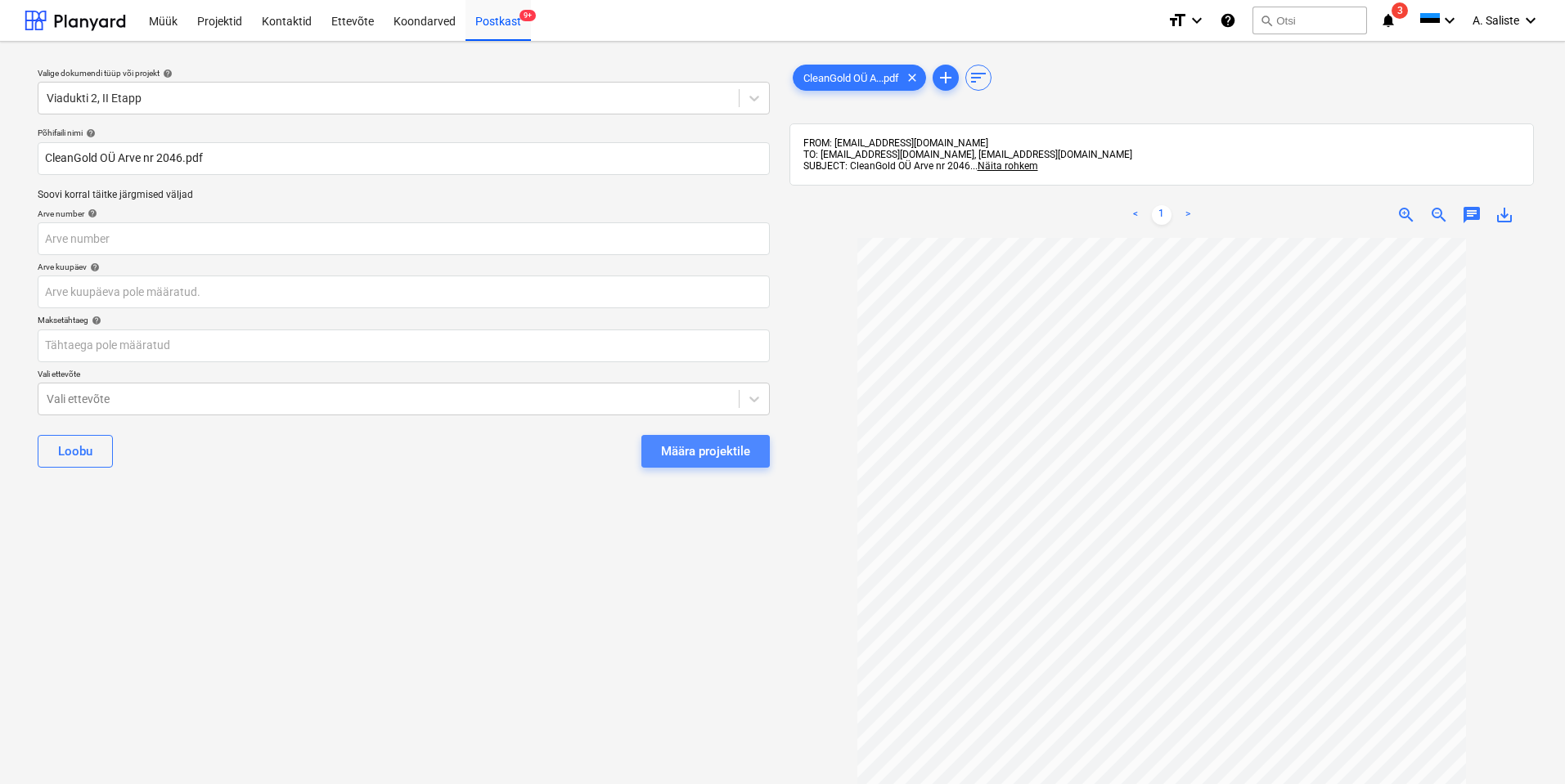
click at [679, 443] on div "Määra projektile" at bounding box center [705, 451] width 89 height 21
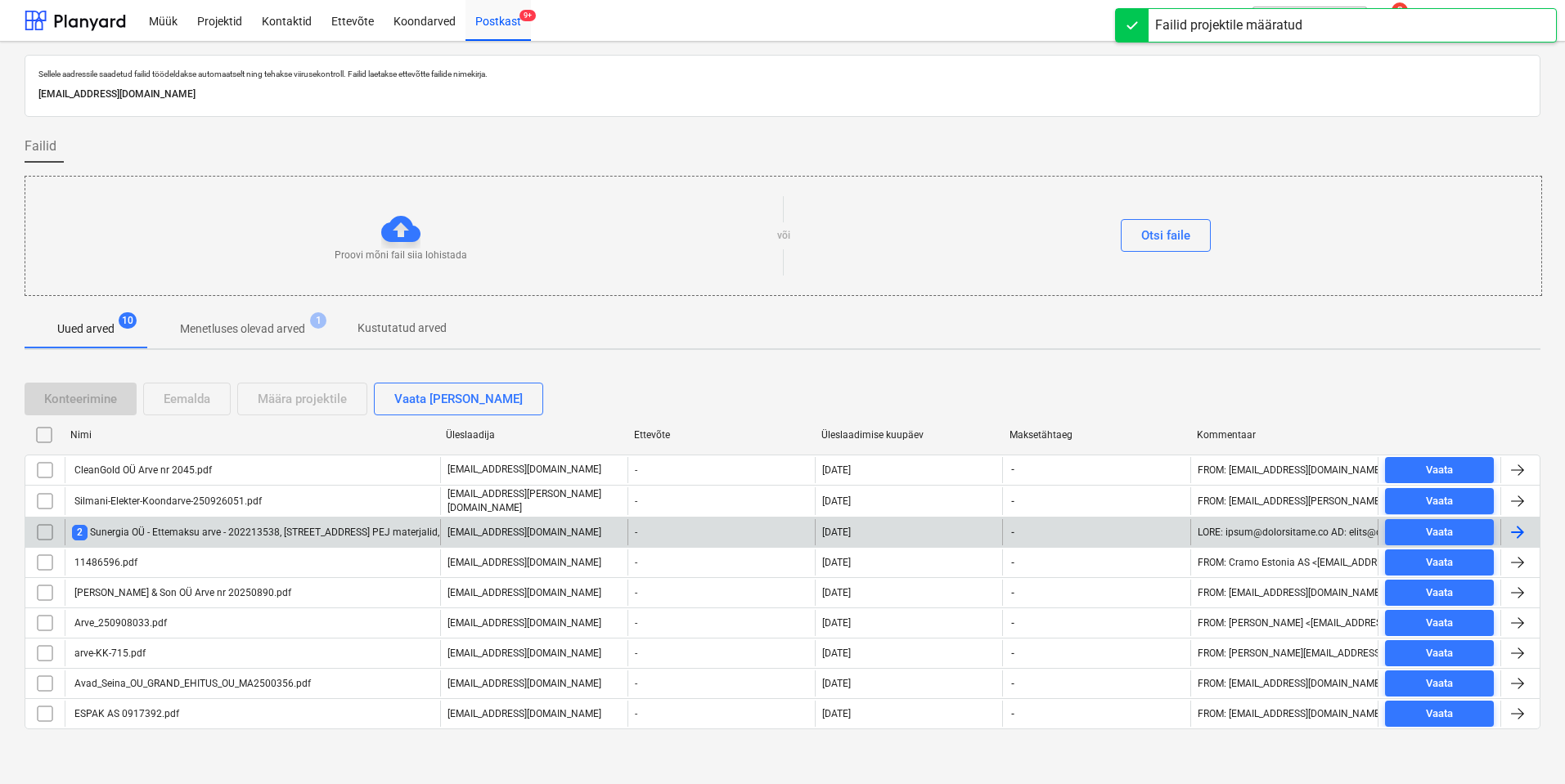
scroll to position [3, 0]
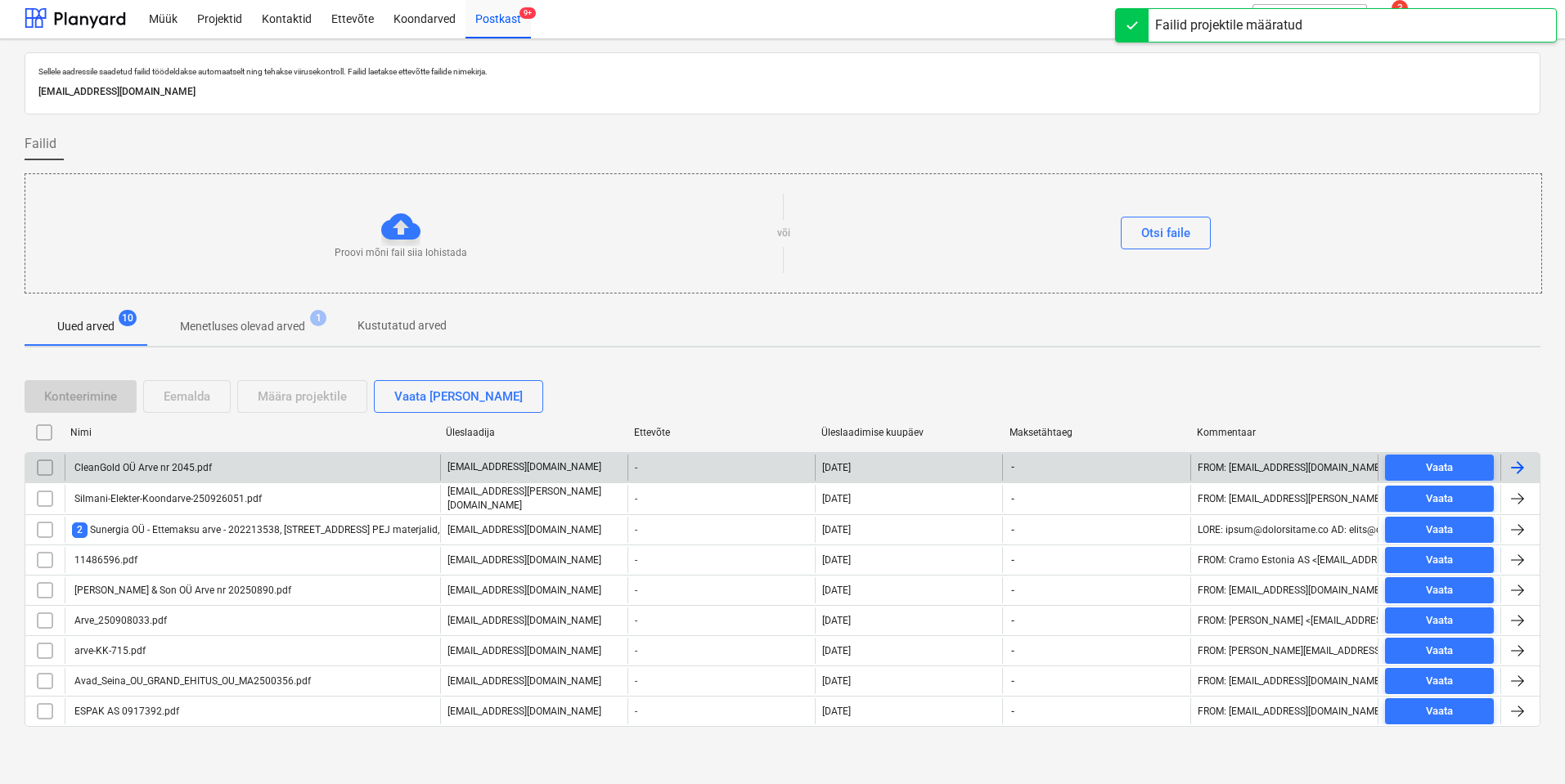
click at [146, 443] on div "CleanGold OÜ Arve nr 2045.pdf" at bounding box center [142, 467] width 140 height 11
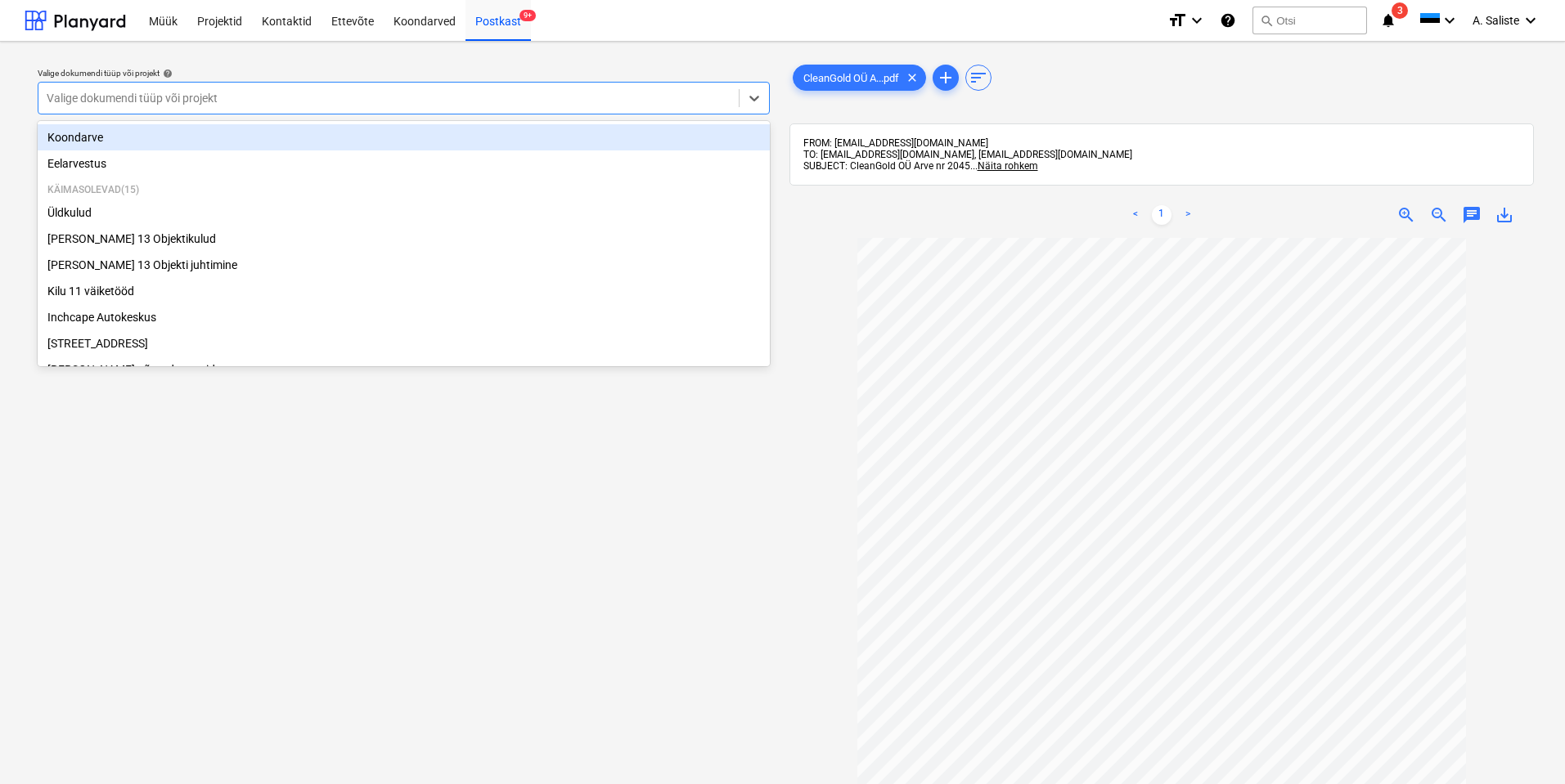
click at [572, 113] on div "Valige dokumendi tüüp või projekt" at bounding box center [403, 98] width 732 height 33
click at [573, 97] on div at bounding box center [389, 97] width 684 height 17
click at [567, 101] on div at bounding box center [389, 97] width 684 height 17
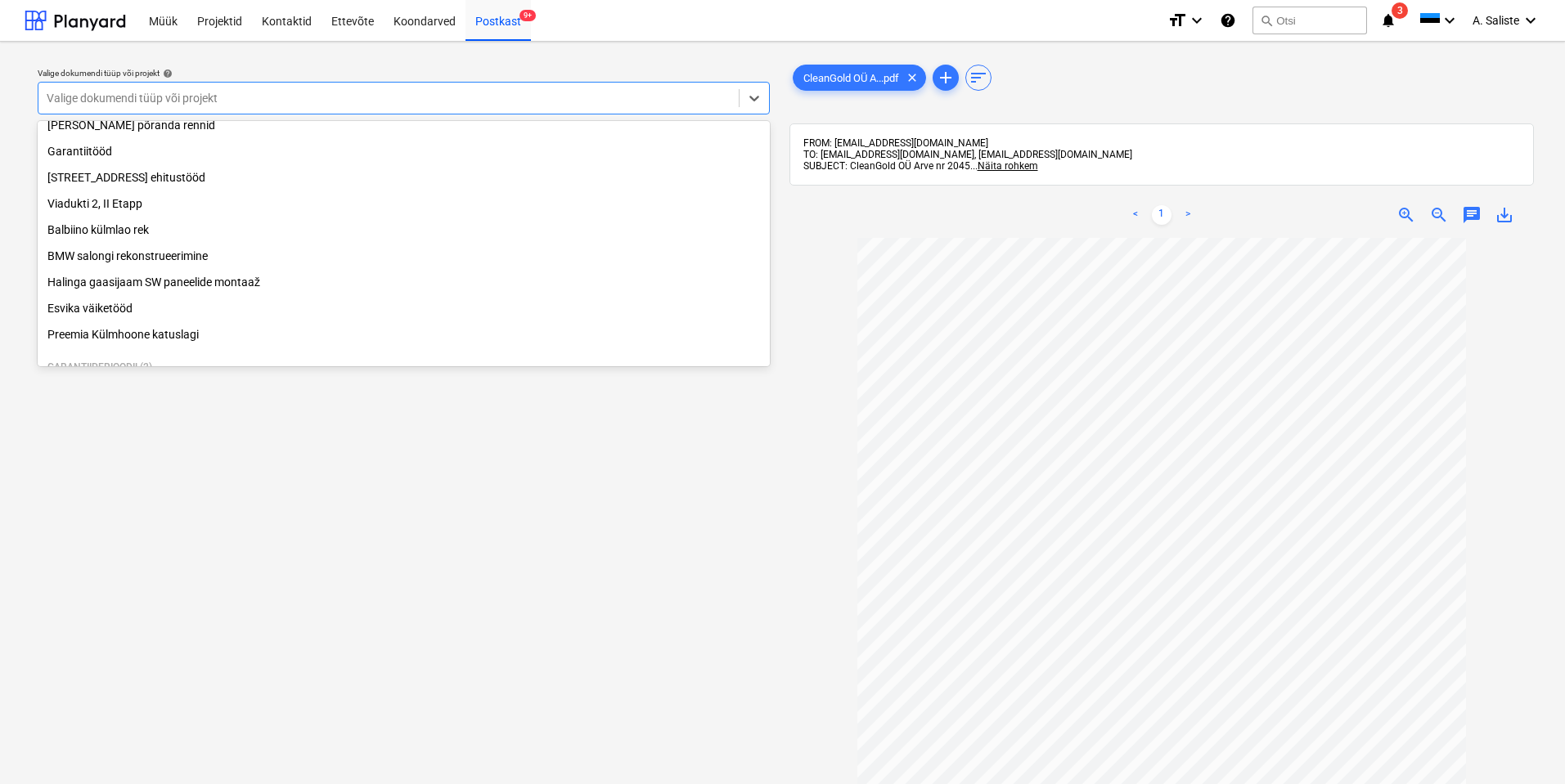
scroll to position [245, 0]
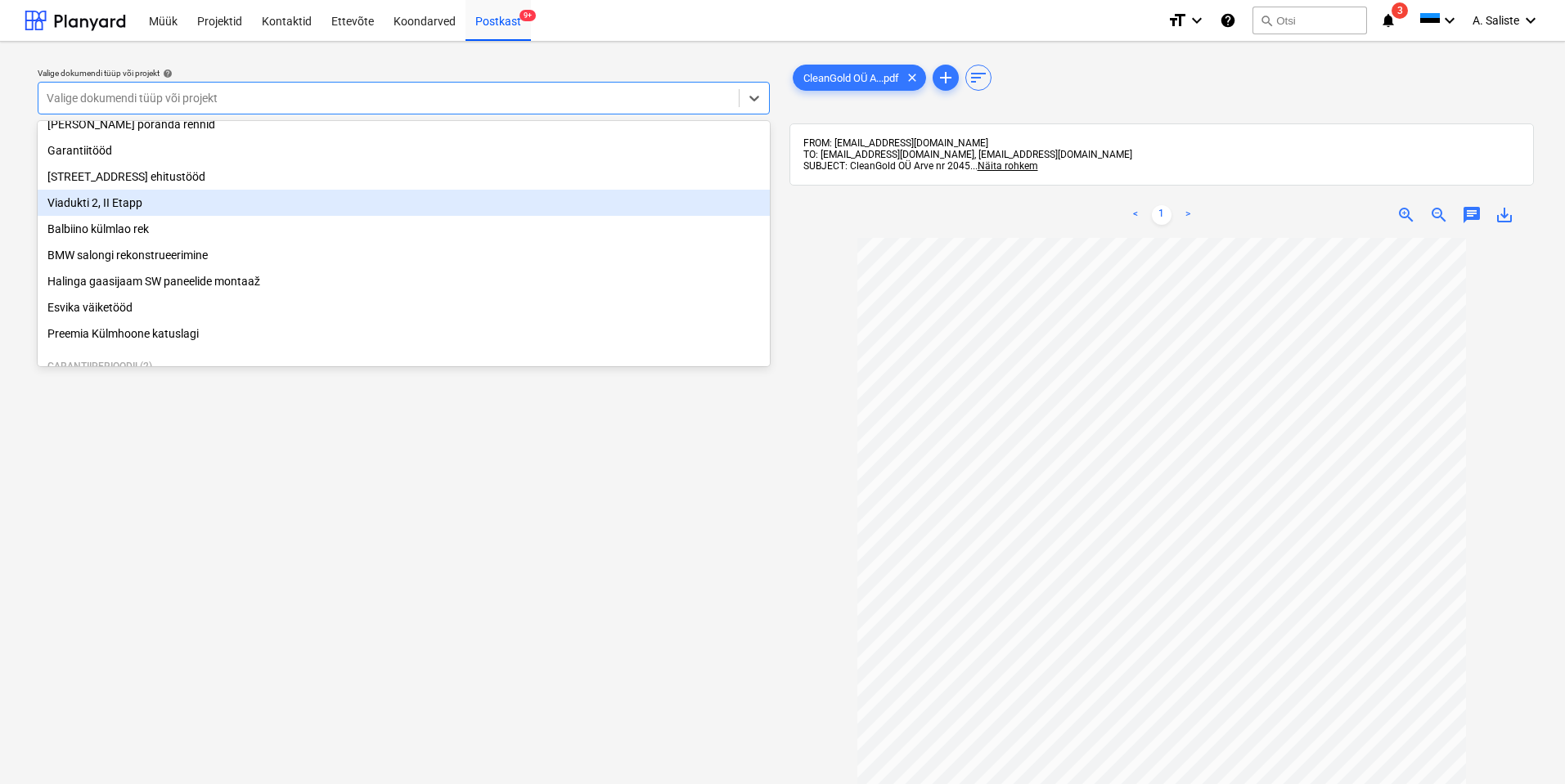
click at [148, 213] on div "Viadukti 2, II Etapp" at bounding box center [403, 203] width 732 height 26
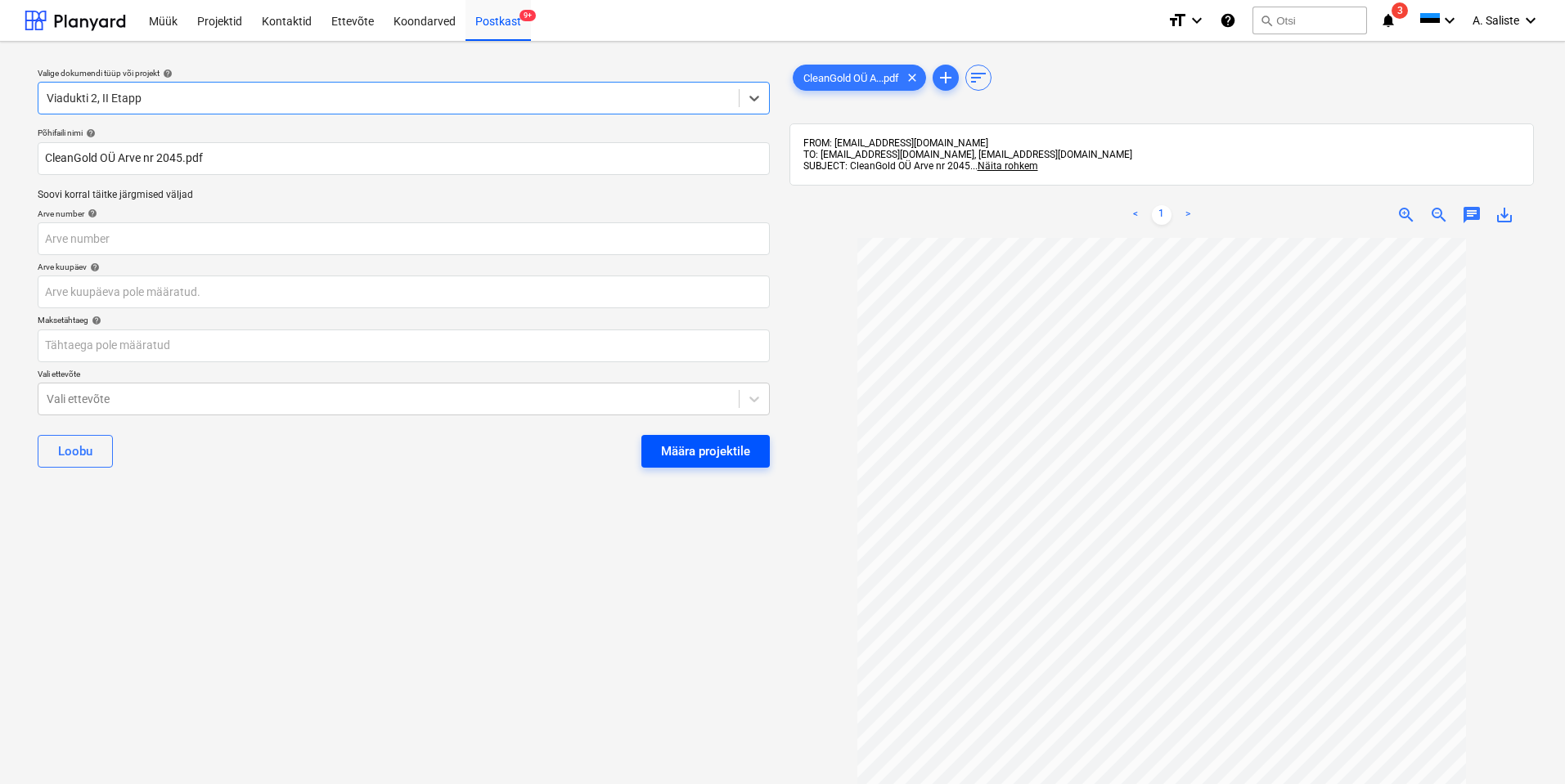
click at [703, 443] on div "Määra projektile" at bounding box center [705, 451] width 89 height 21
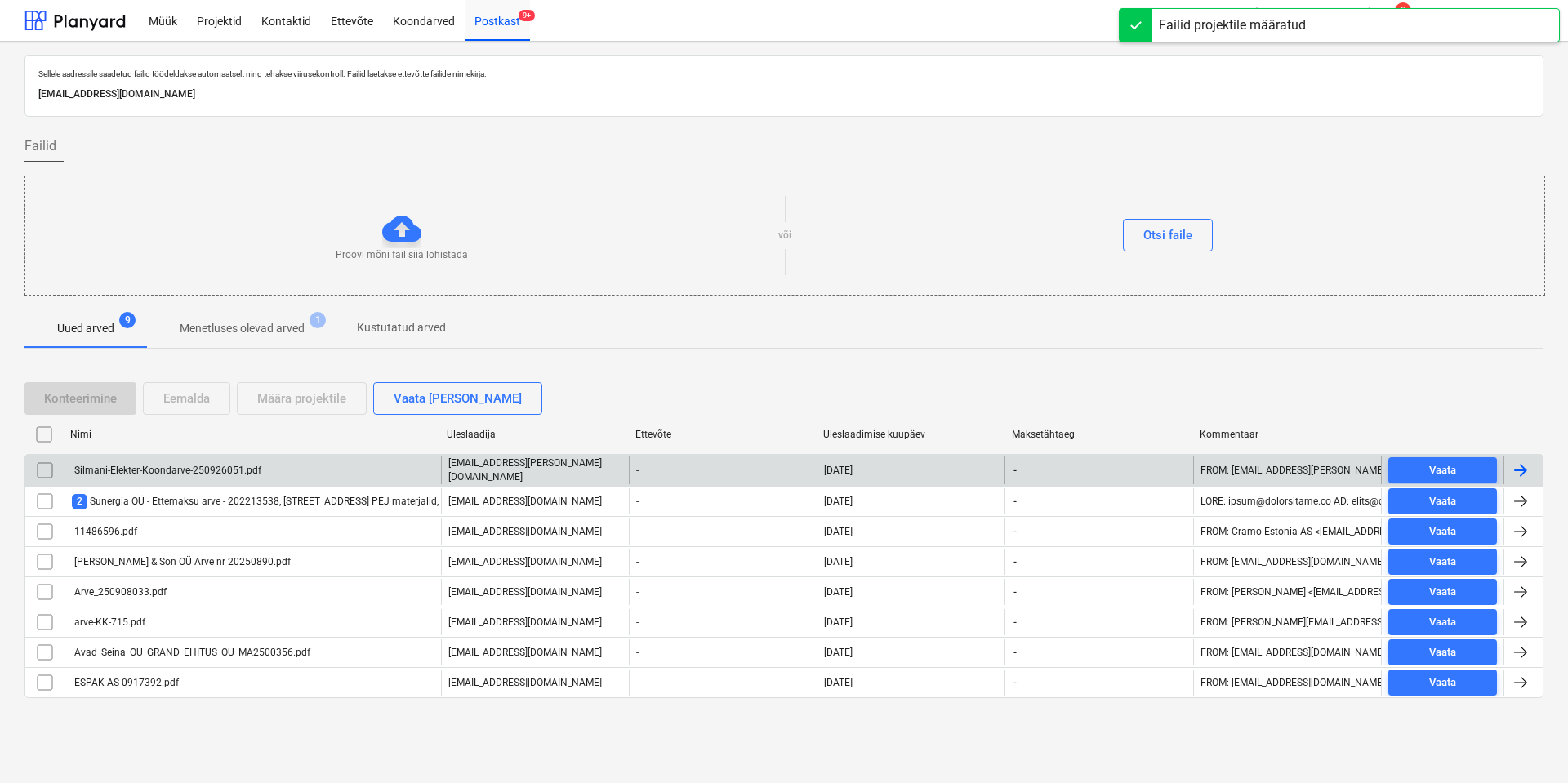
click at [225, 442] on div "Silmani-Elekter-Koondarve-250926051.pdf" at bounding box center [167, 470] width 189 height 11
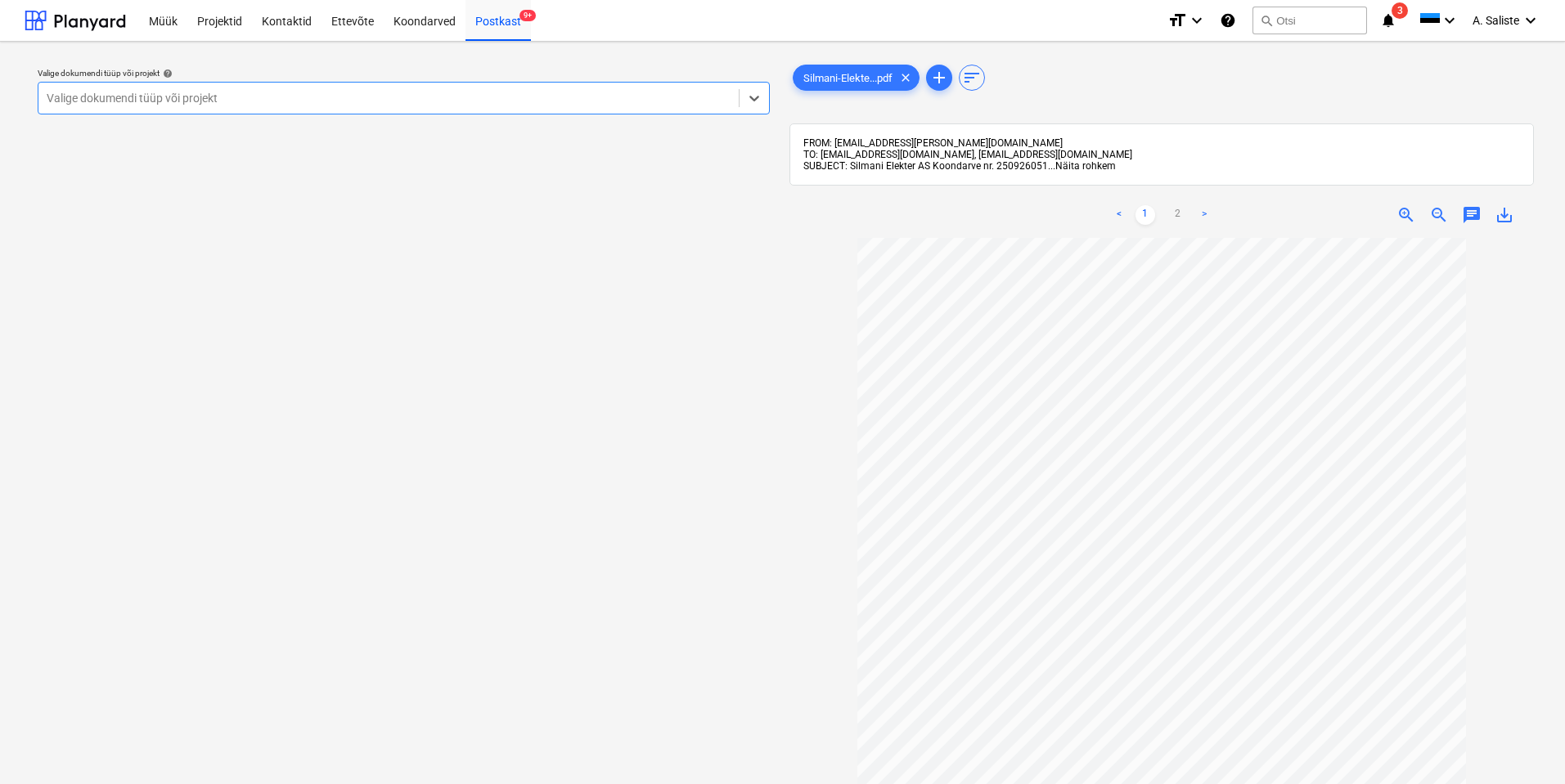
click at [994, 170] on span "Näita rohkem" at bounding box center [1085, 165] width 61 height 11
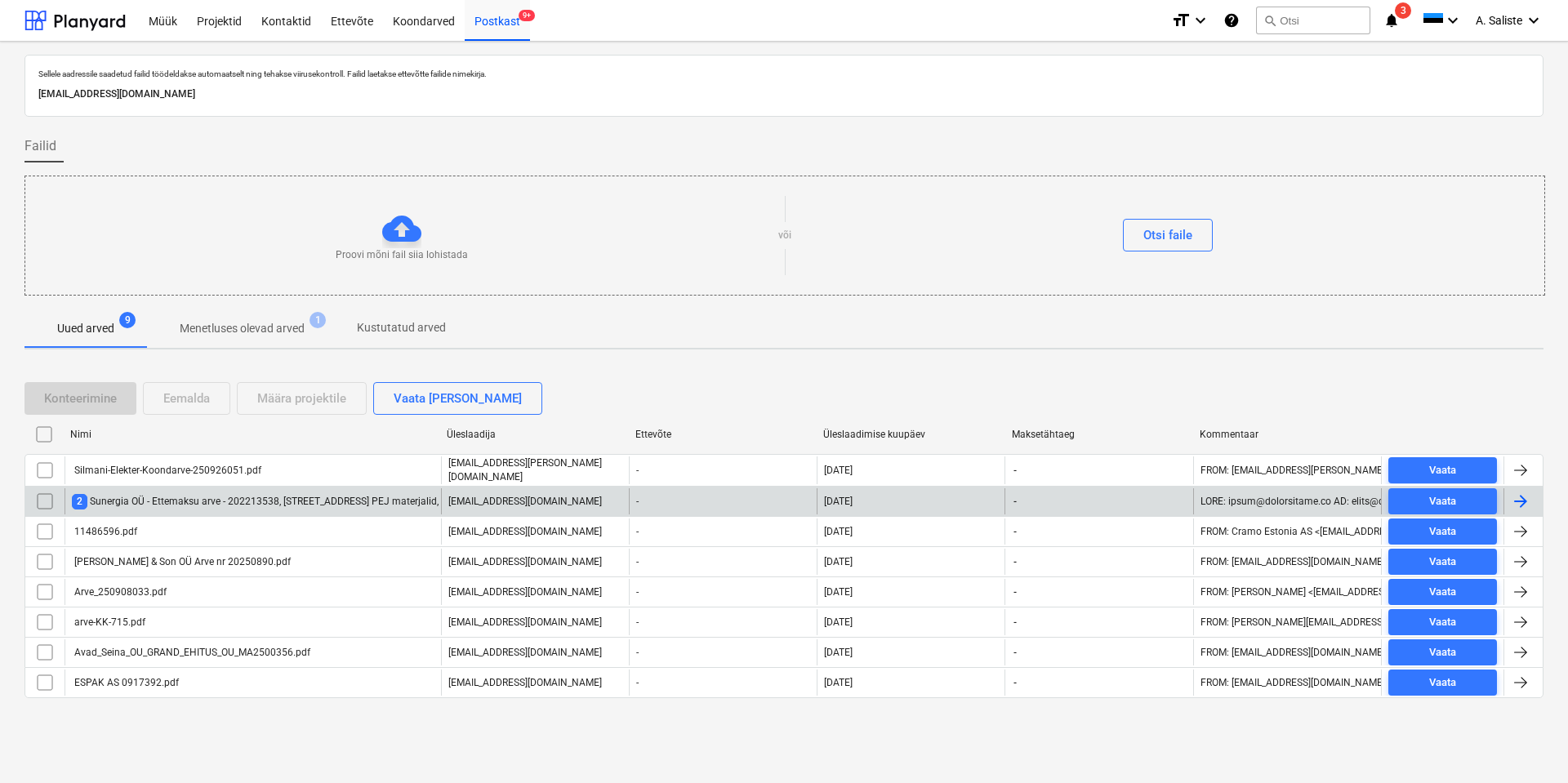
click at [127, 442] on div "2 Sunergia OÜ - Ettemaksu arve - 202213538, [STREET_ADDRESS] PEJ materjalid, GR…" at bounding box center [323, 502] width 503 height 16
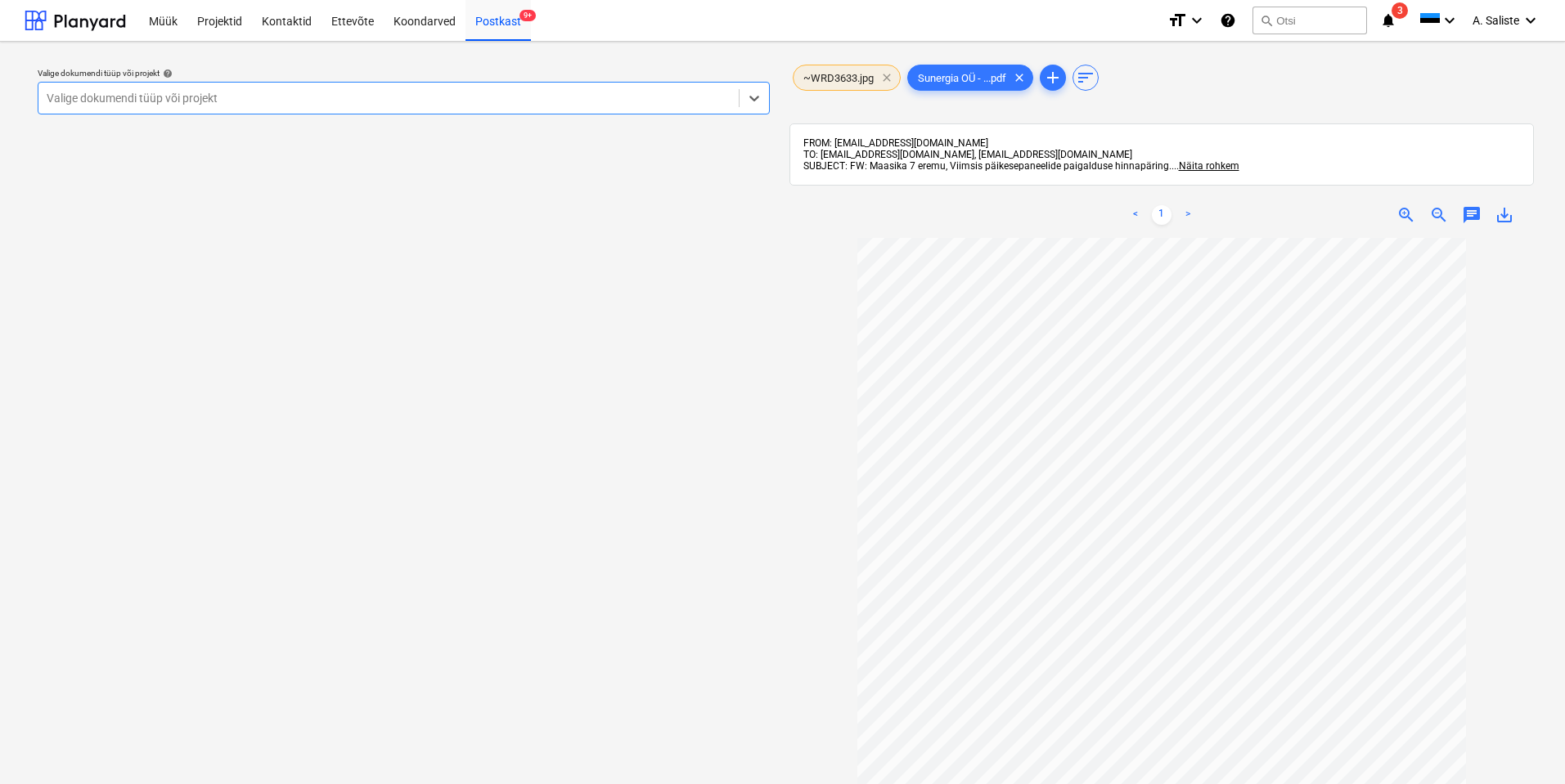
click at [890, 78] on span "clear" at bounding box center [886, 77] width 20 height 20
click at [672, 96] on div at bounding box center [389, 97] width 684 height 17
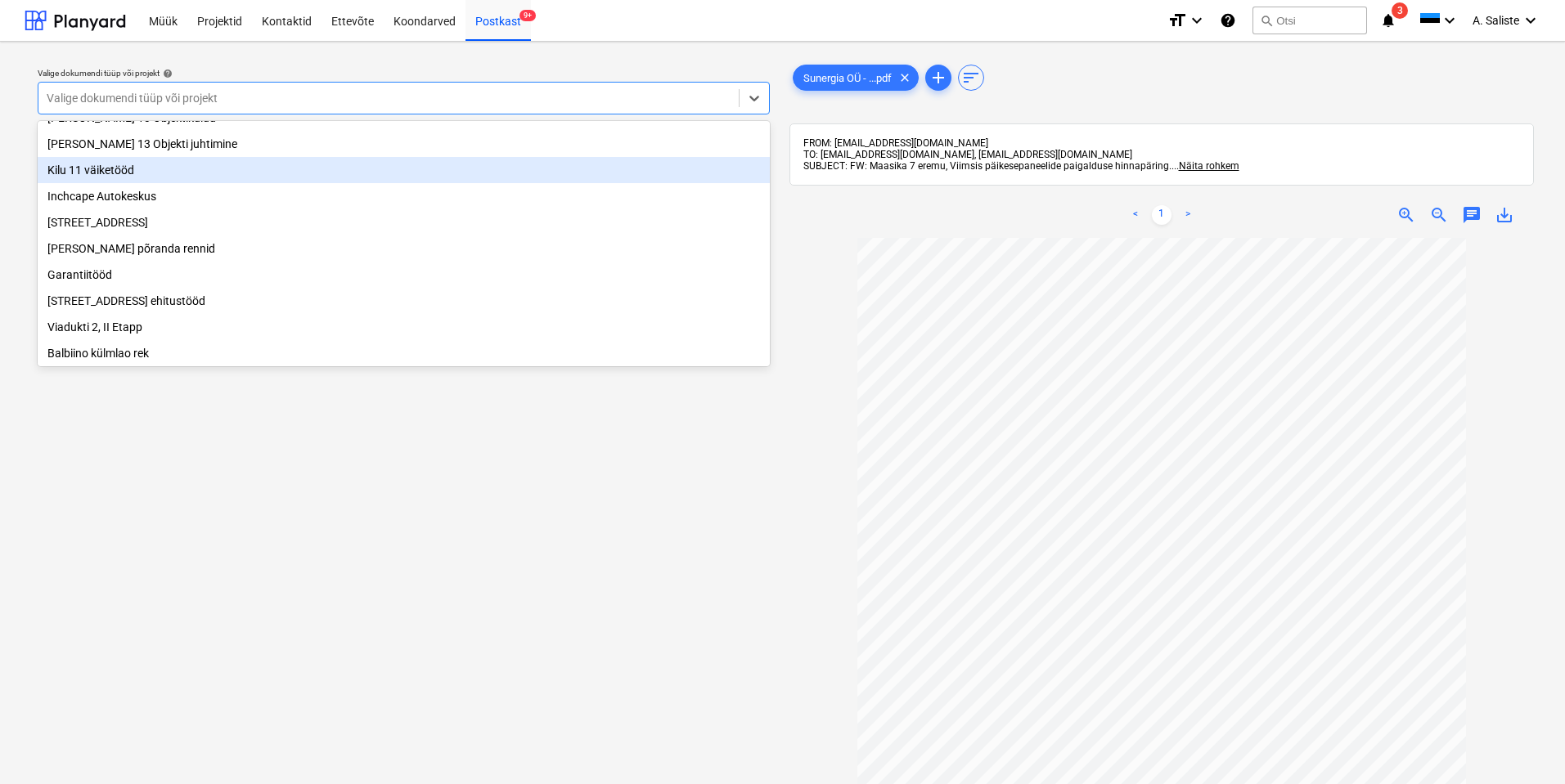
scroll to position [164, 0]
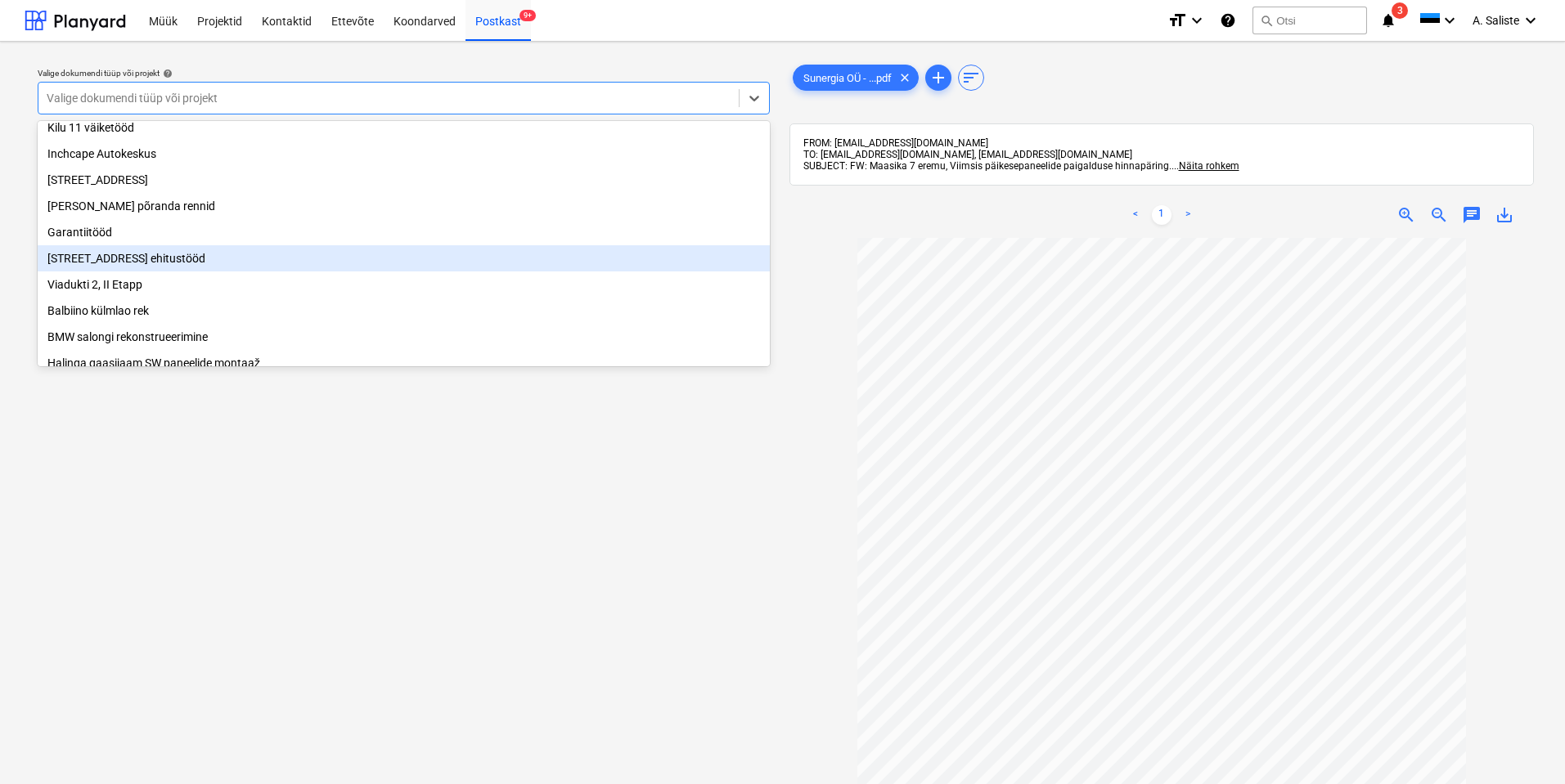
click at [146, 271] on div "[STREET_ADDRESS] ehitustööd" at bounding box center [403, 258] width 732 height 26
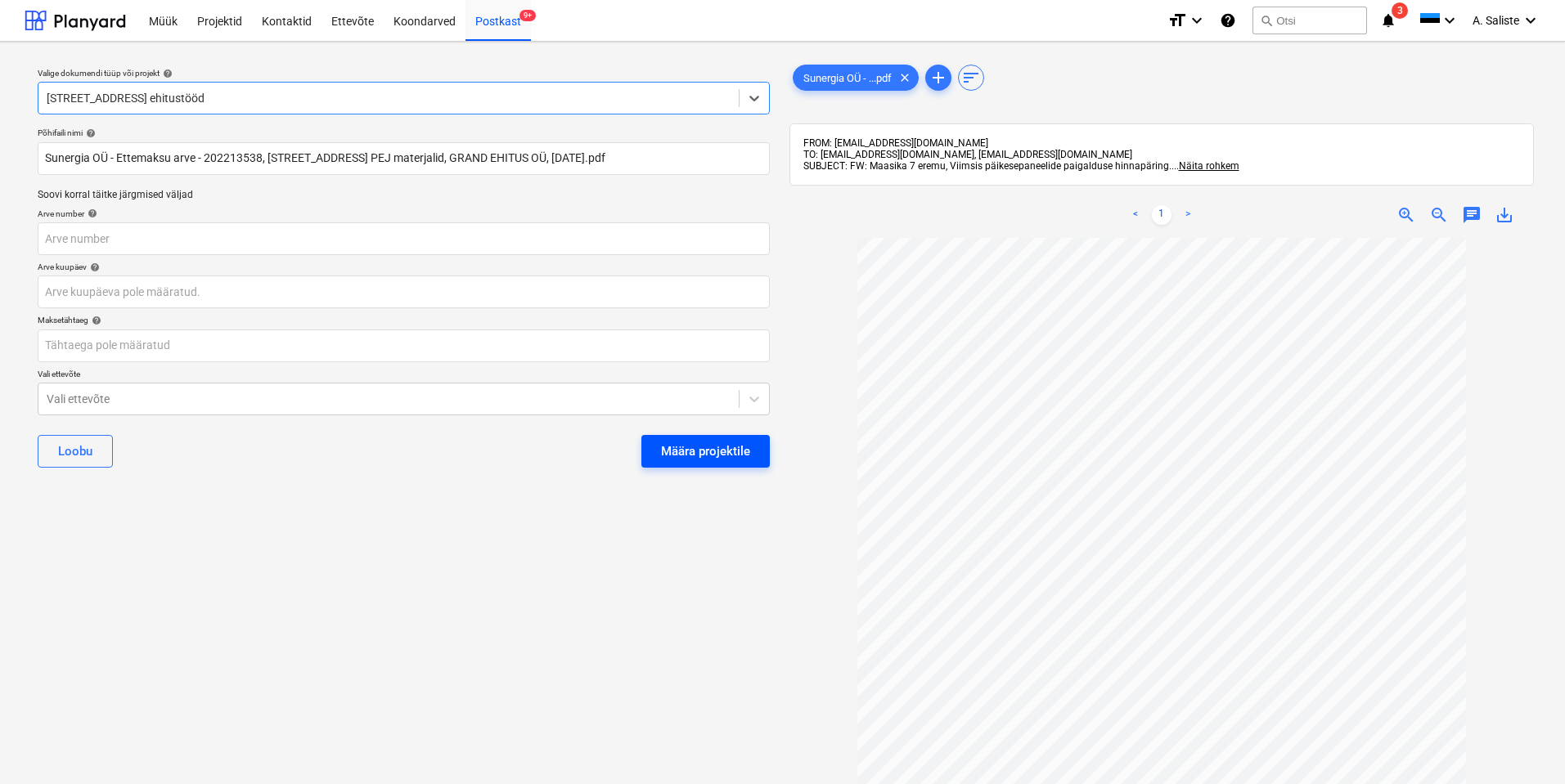
click at [673, 443] on div "Määra projektile" at bounding box center [705, 451] width 89 height 21
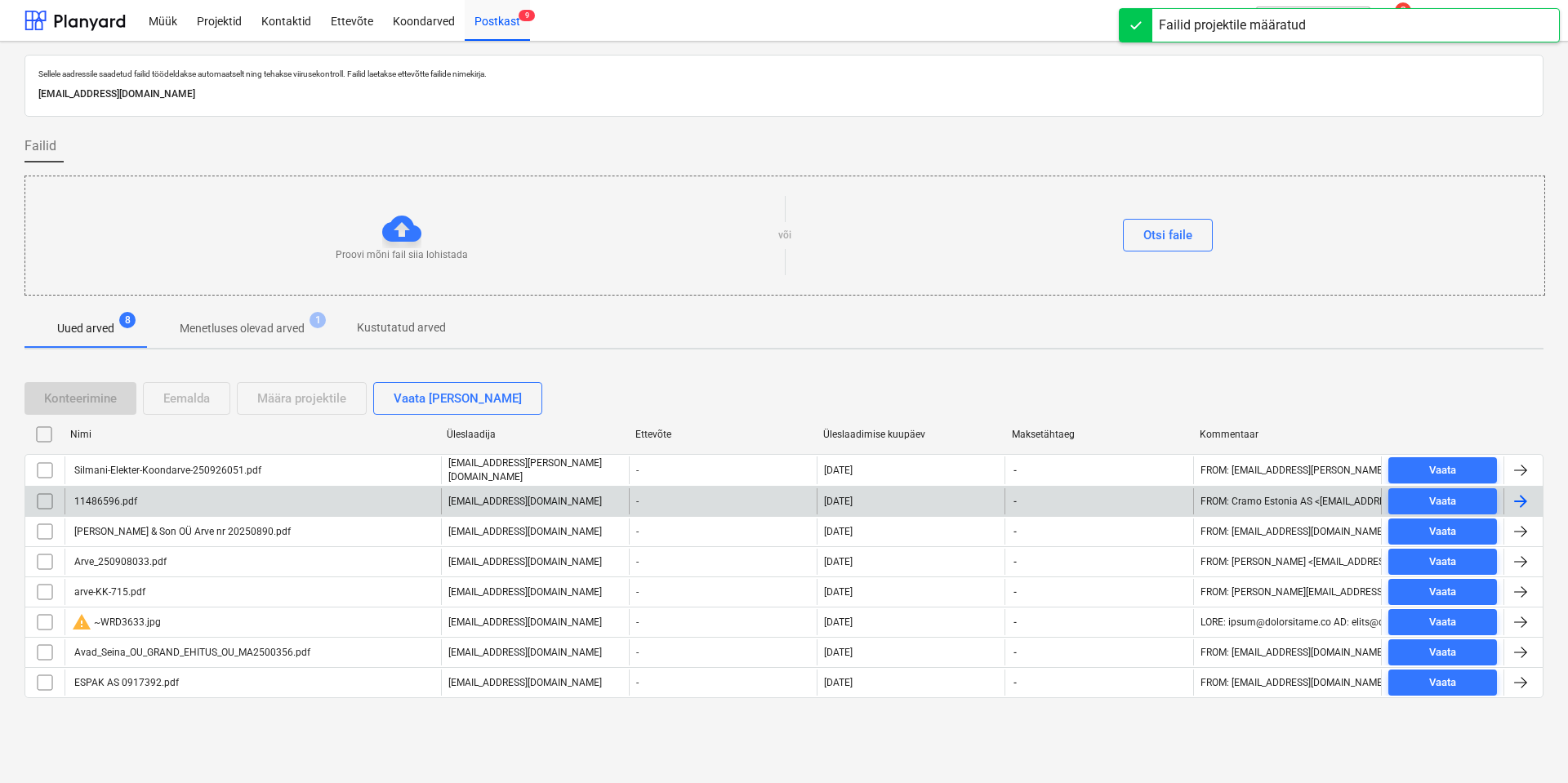
click at [153, 442] on div "11486596.pdf" at bounding box center [252, 501] width 376 height 26
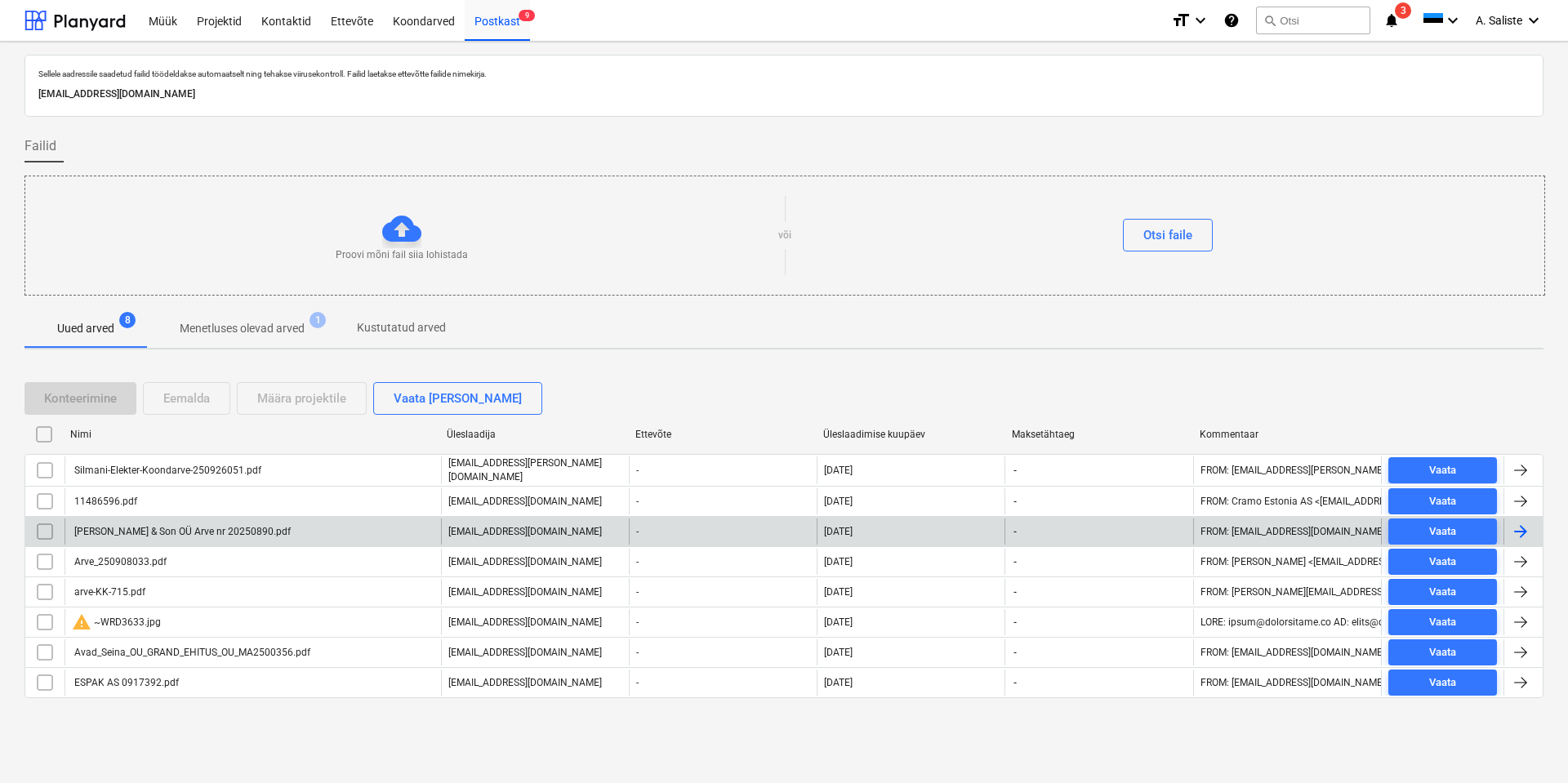
click at [144, 442] on div "[PERSON_NAME] & Son OÜ Arve nr 20250890.pdf" at bounding box center [182, 531] width 219 height 11
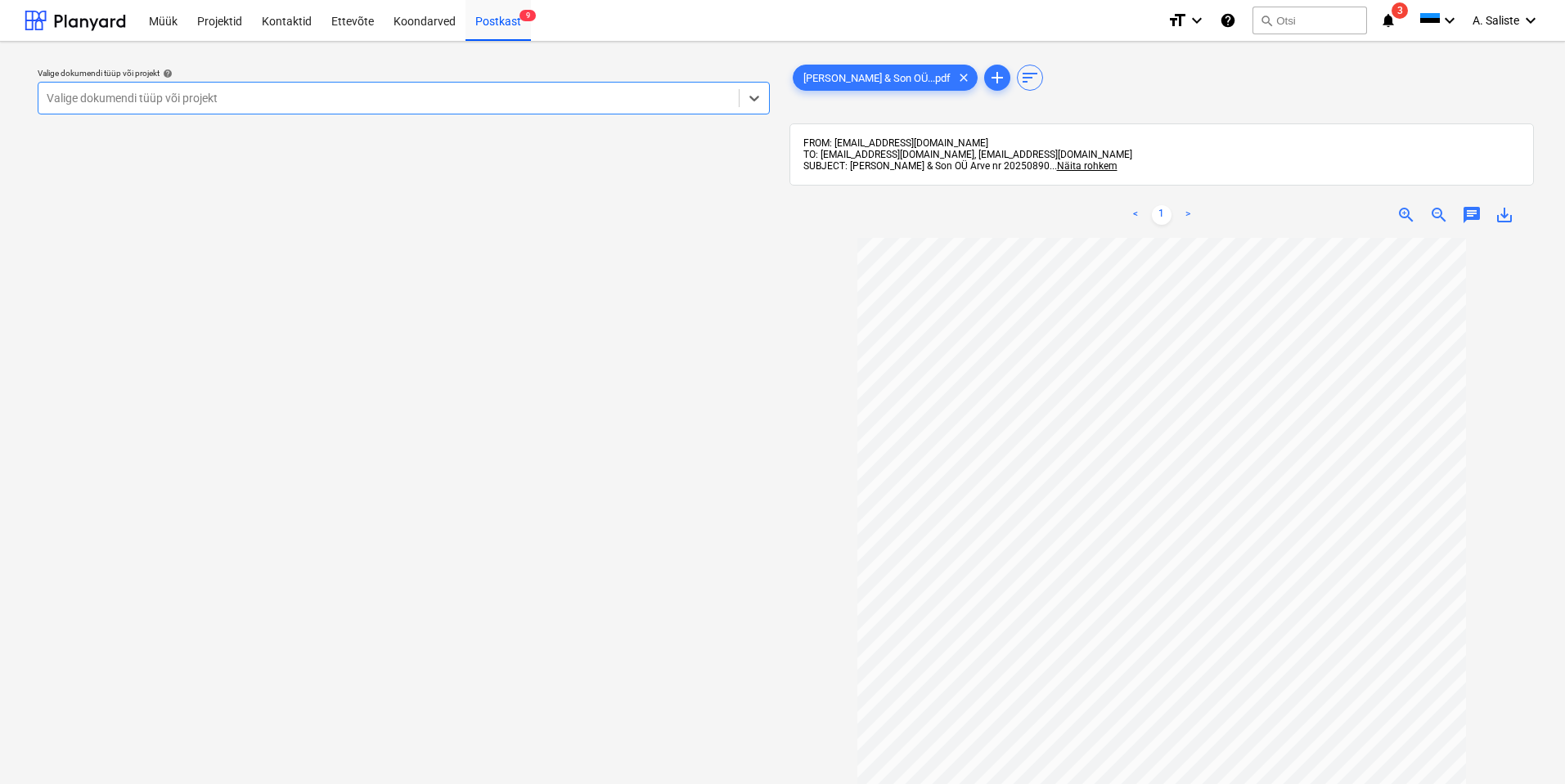
click at [468, 99] on div at bounding box center [389, 97] width 684 height 17
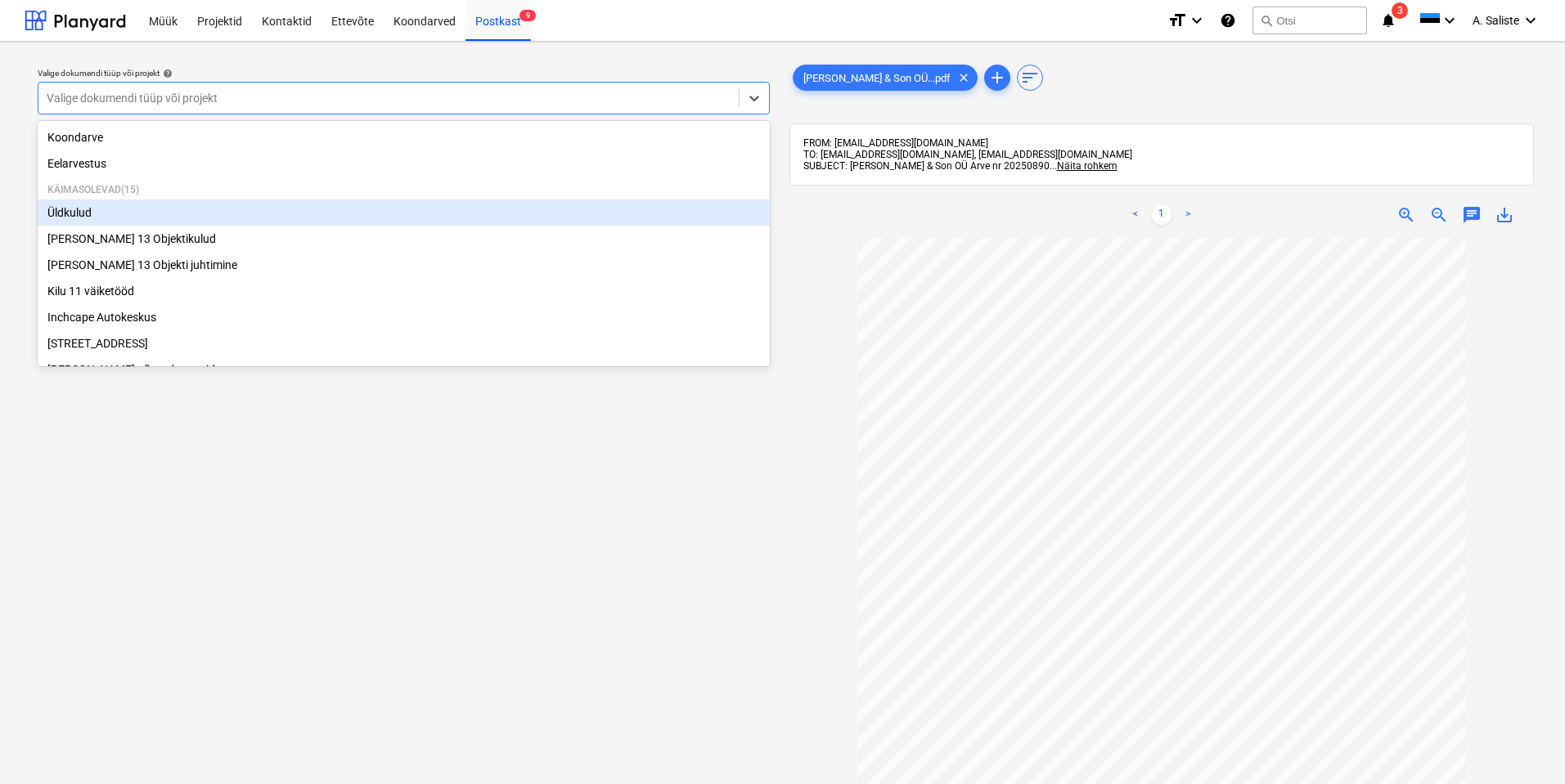
click at [97, 213] on div "Üldkulud" at bounding box center [403, 212] width 732 height 26
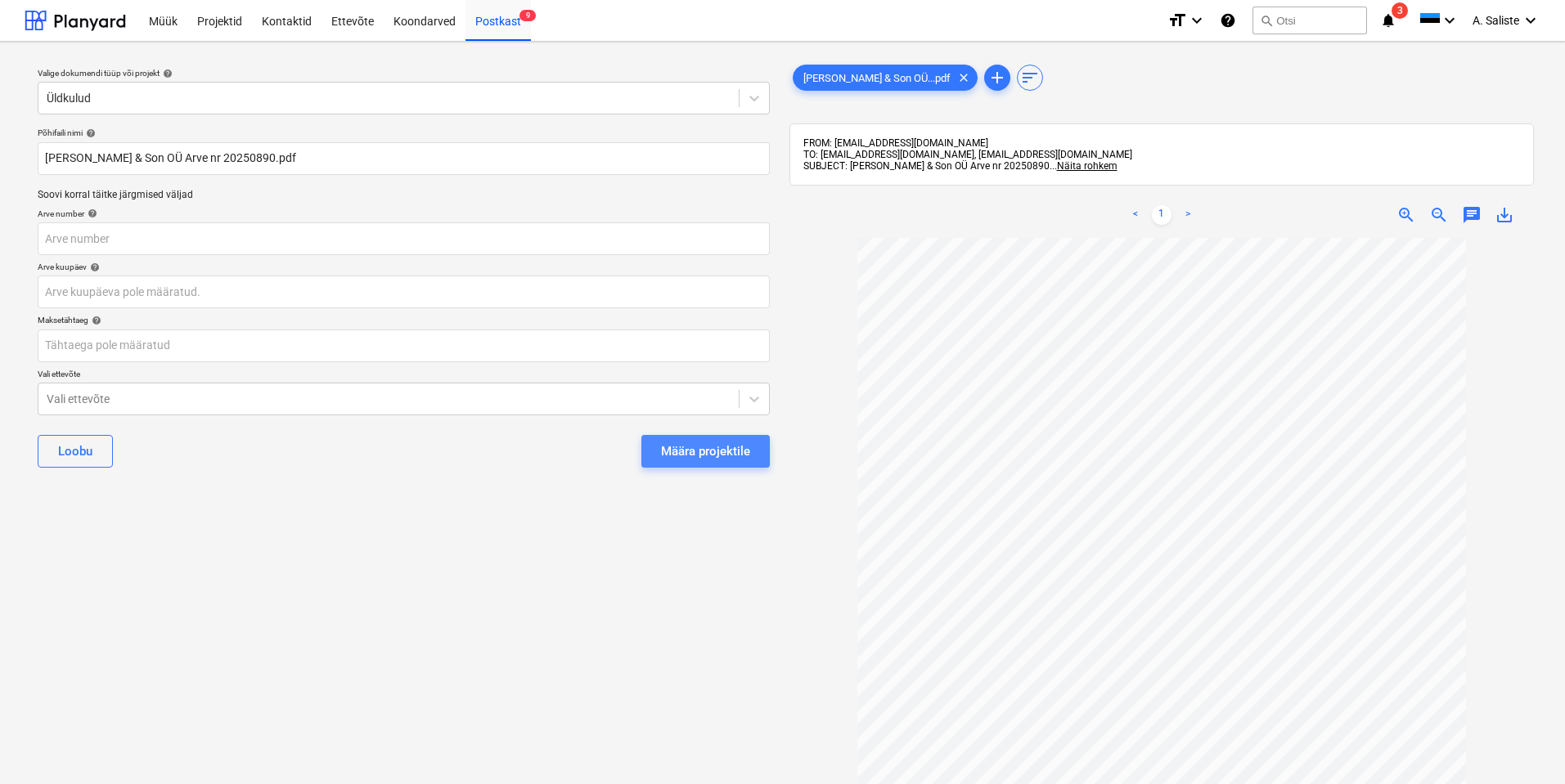
click at [700, 443] on div "Määra projektile" at bounding box center [705, 451] width 89 height 21
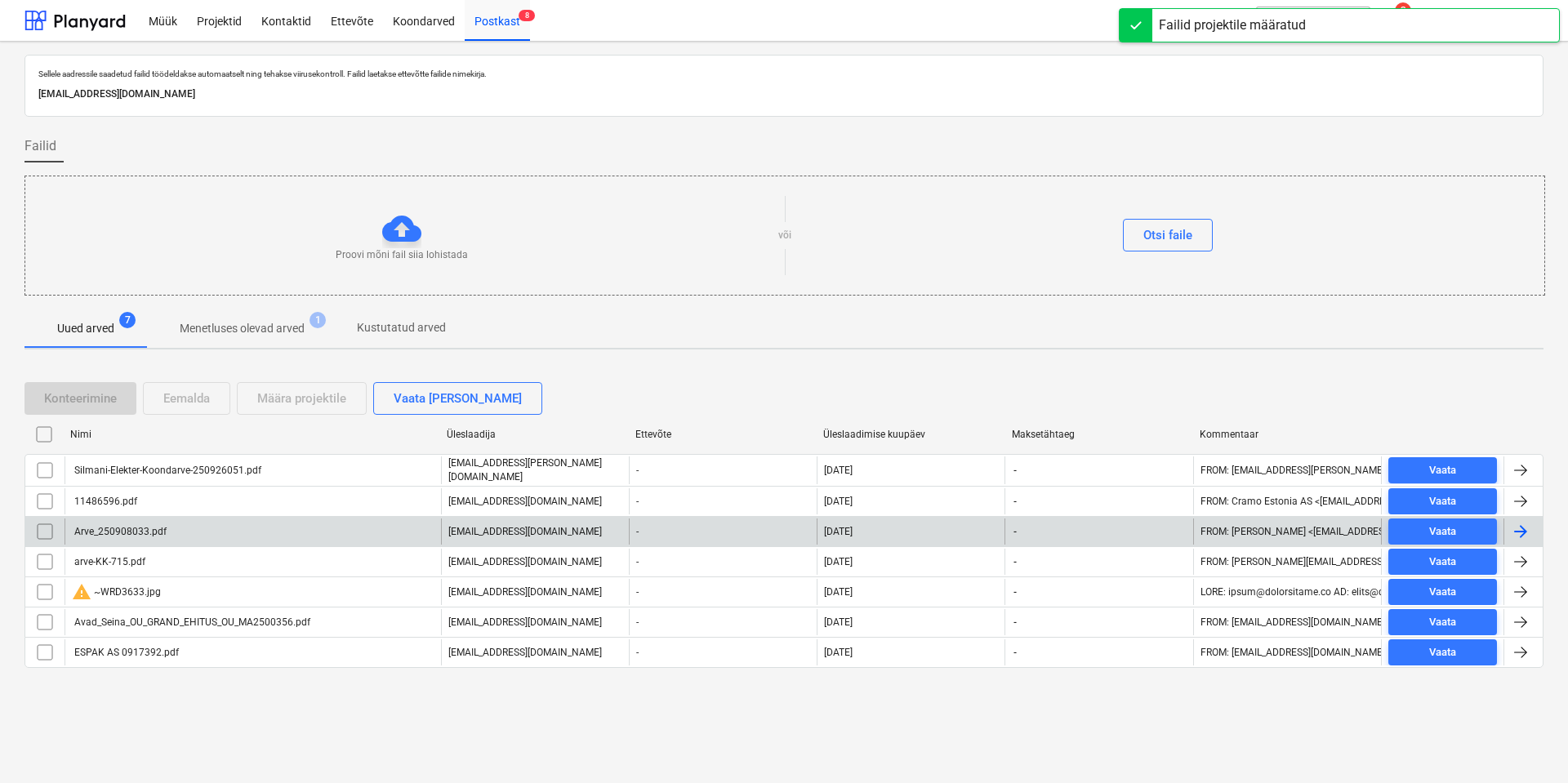
click at [209, 442] on div "Arve_250908033.pdf" at bounding box center [252, 532] width 376 height 26
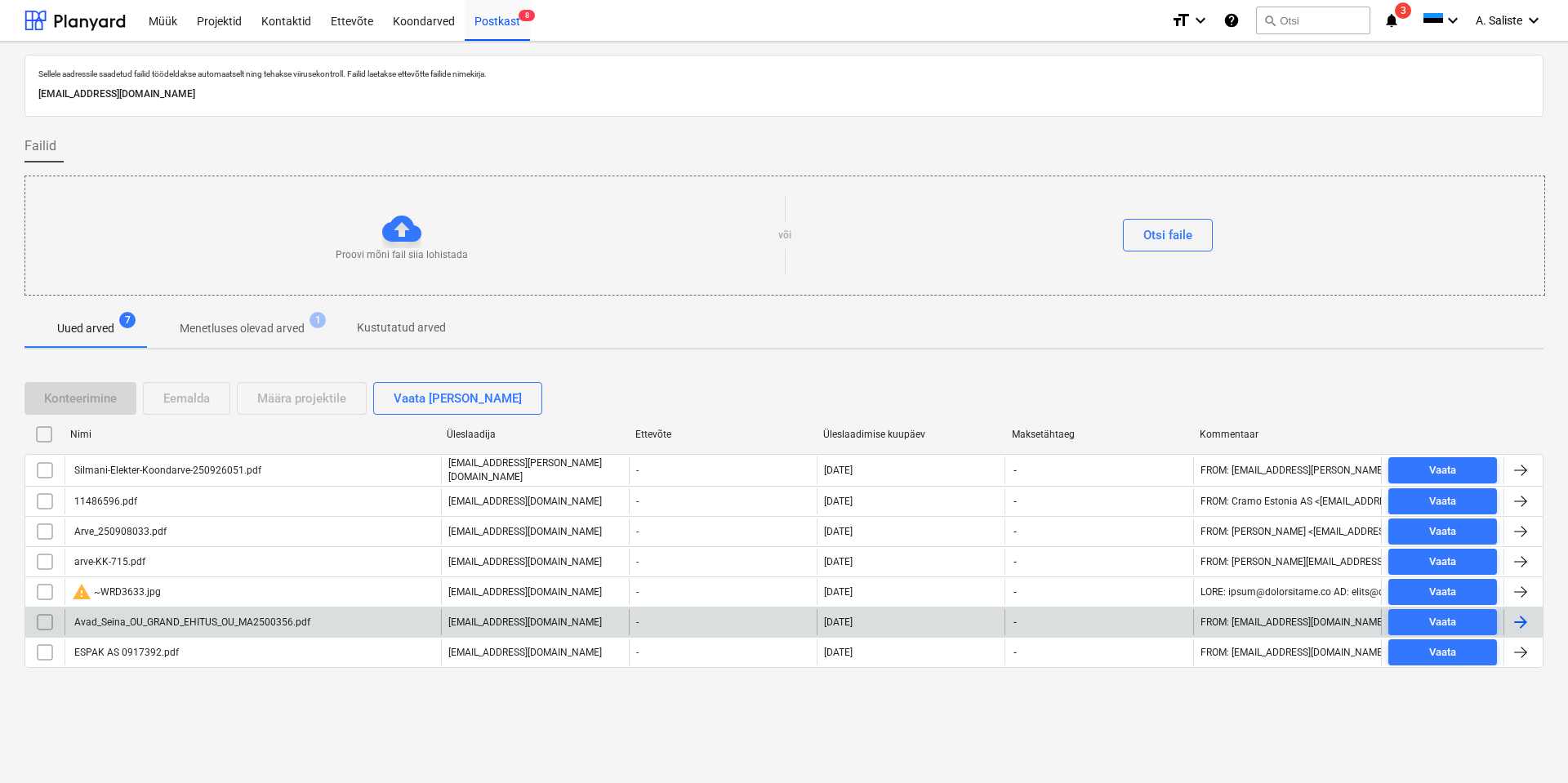
click at [143, 442] on div "Avad_Seina_OU_GRAND_EHITUS_OU_MA2500356.pdf" at bounding box center [252, 622] width 376 height 26
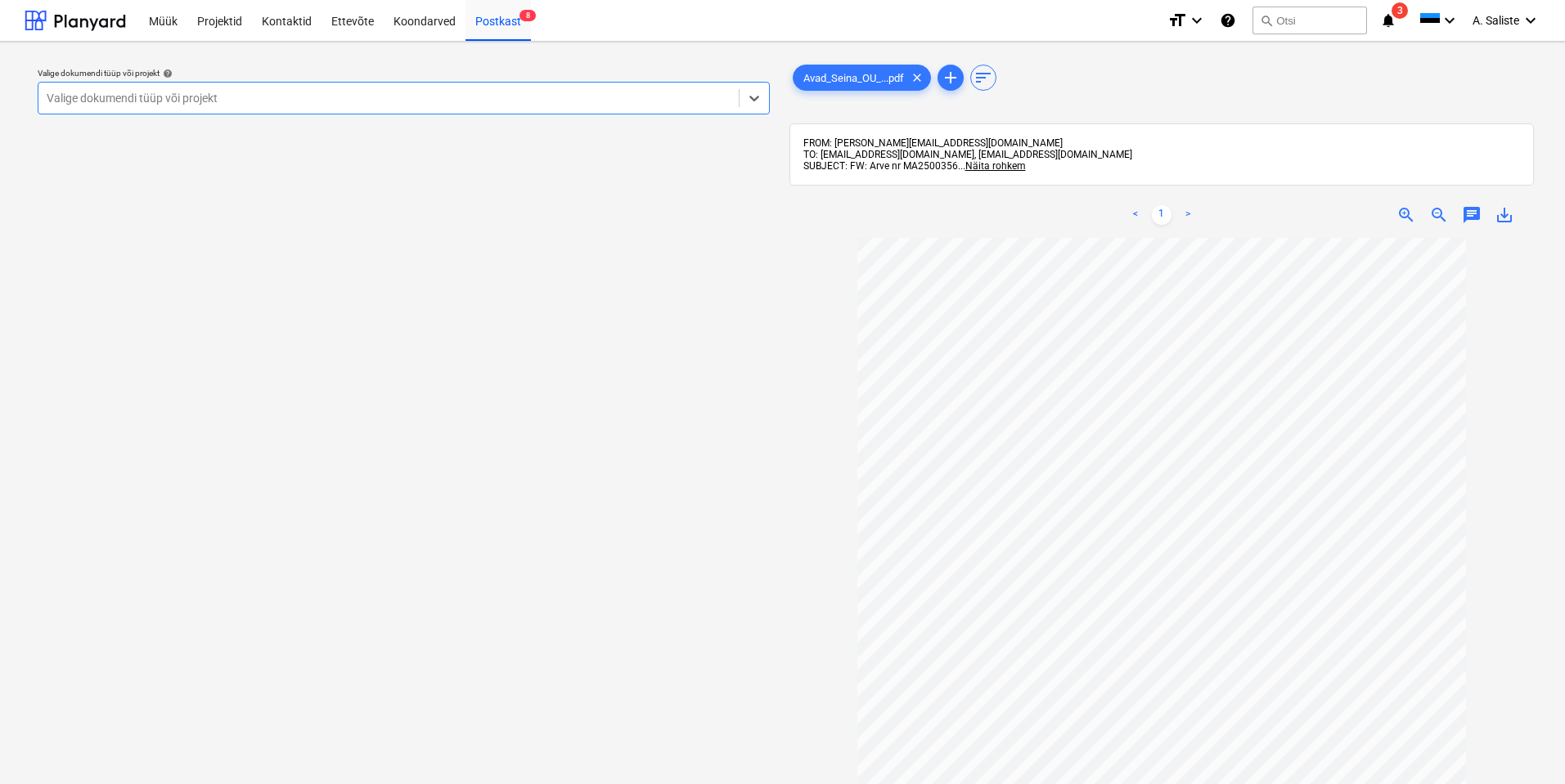
click at [453, 96] on div at bounding box center [389, 97] width 684 height 17
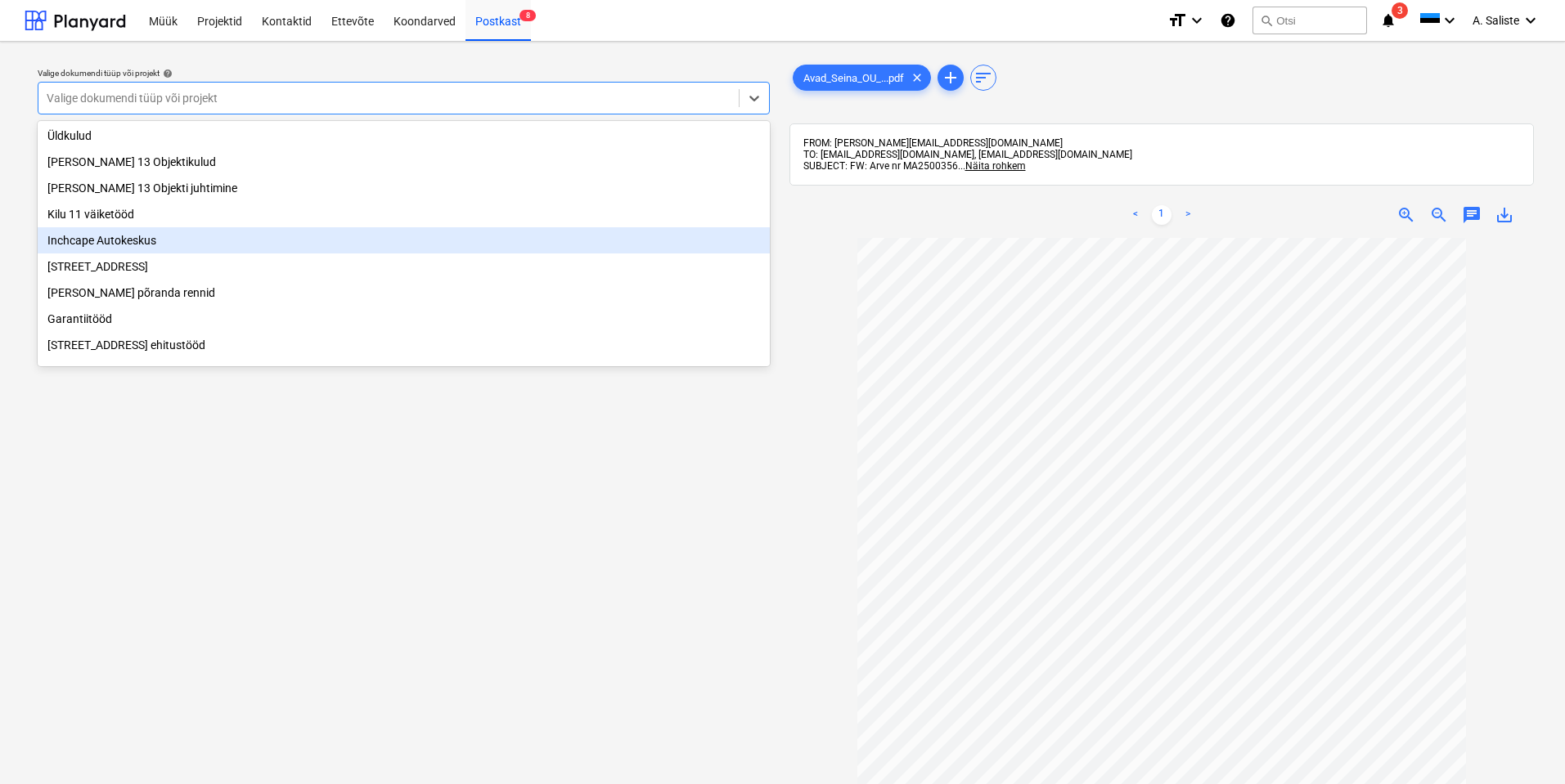
scroll to position [245, 0]
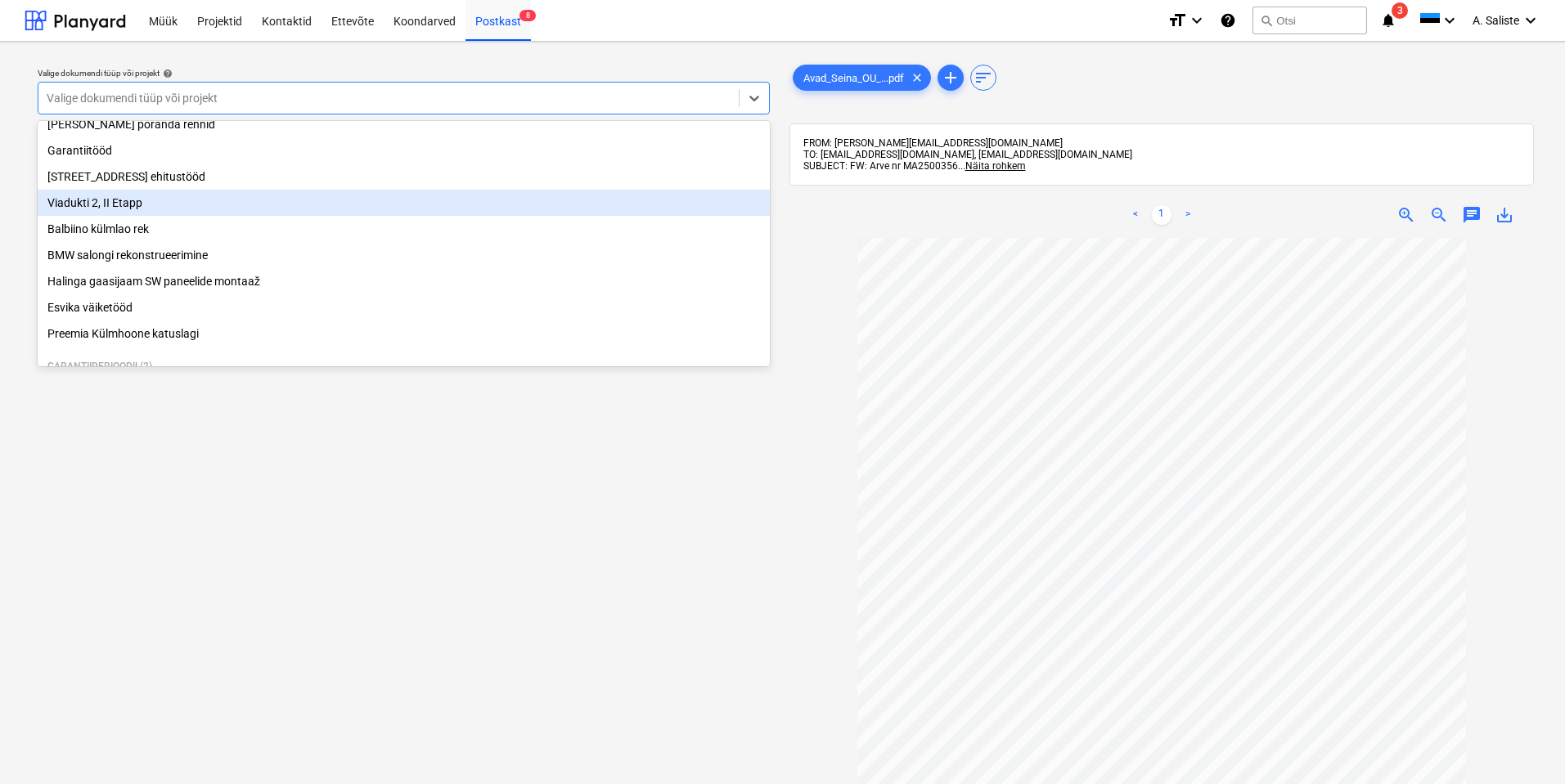
click at [135, 214] on div "Viadukti 2, II Etapp" at bounding box center [403, 203] width 732 height 26
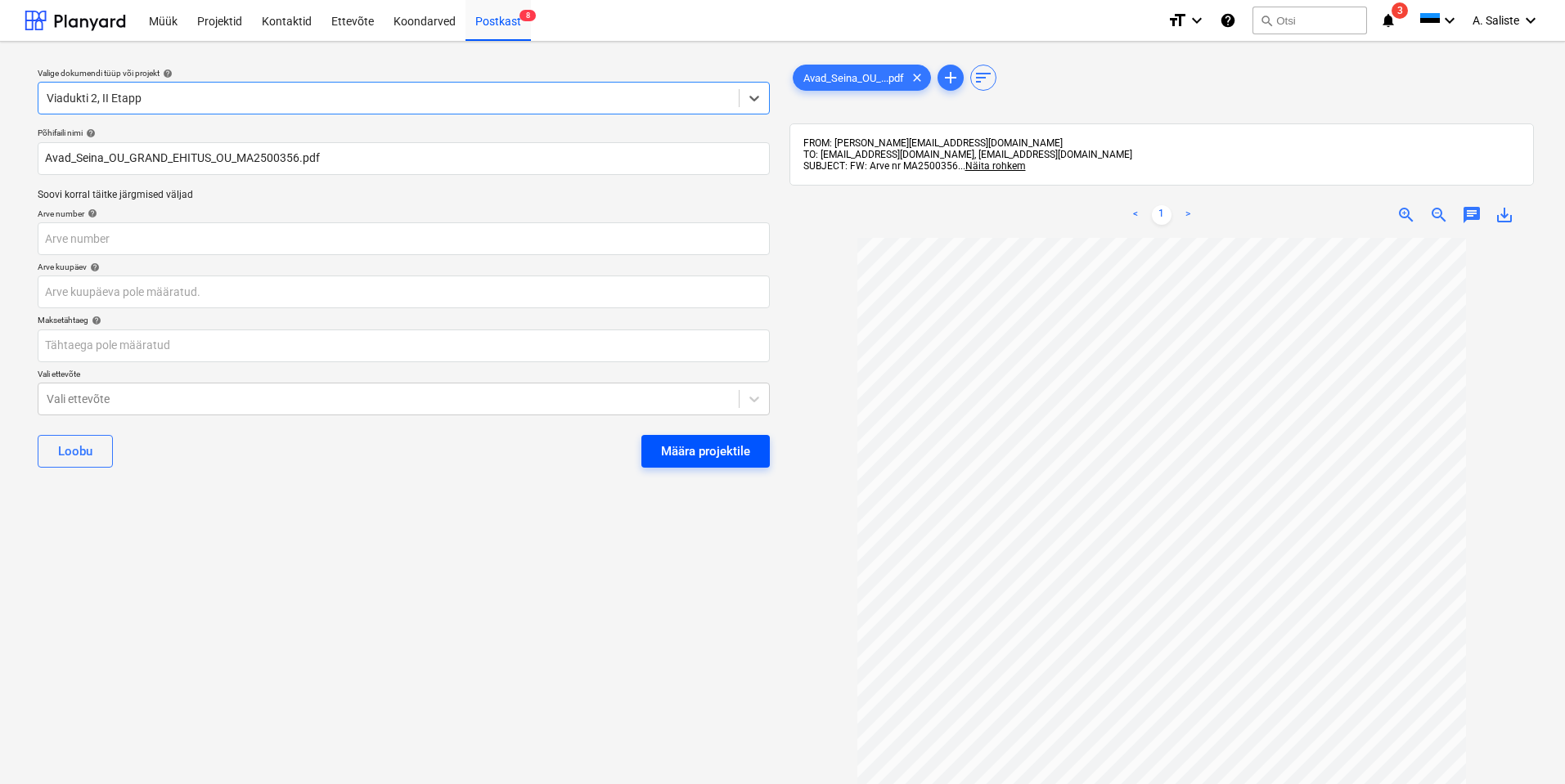
click at [707, 443] on div "Määra projektile" at bounding box center [705, 451] width 89 height 21
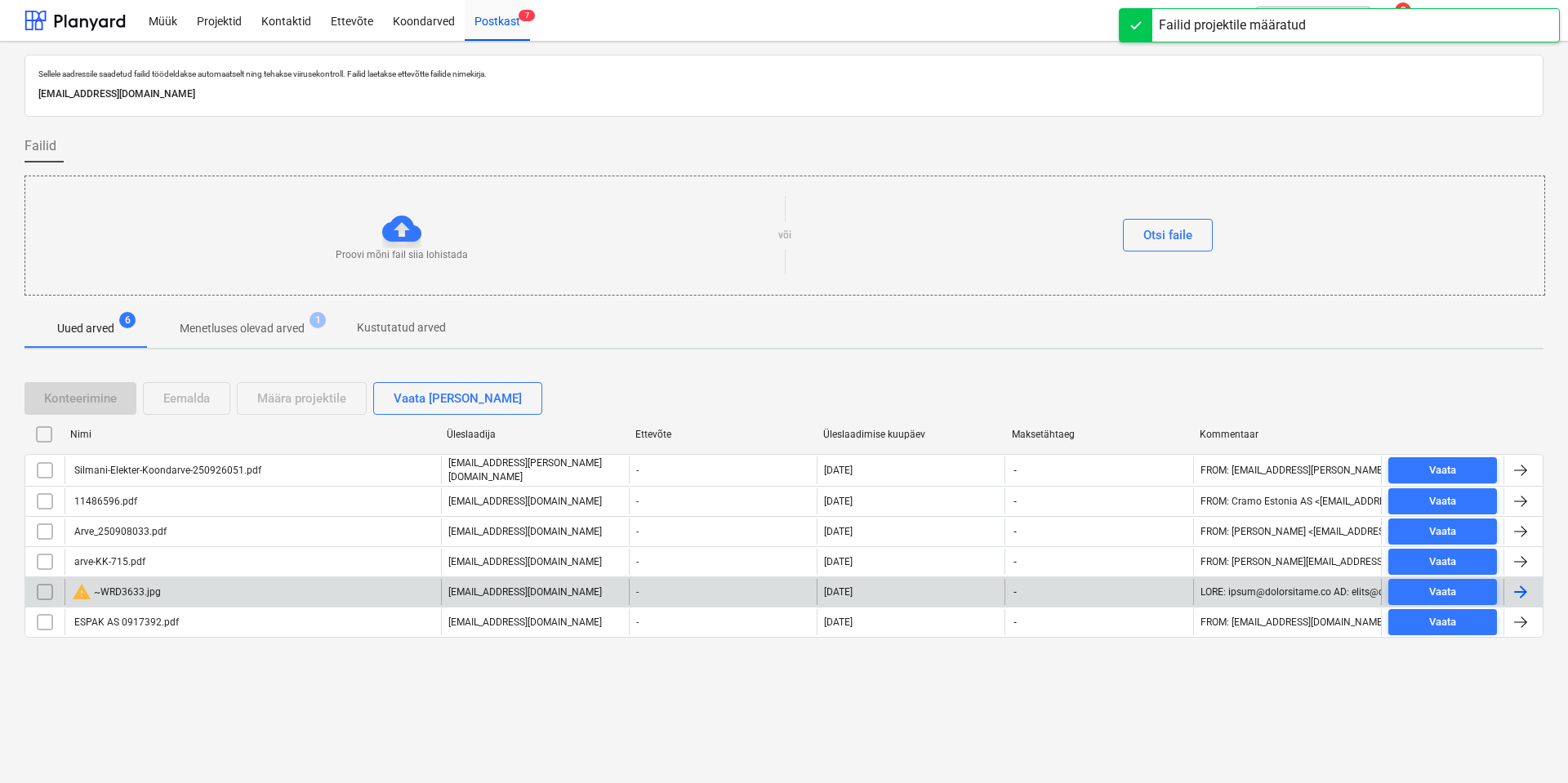
click at [108, 442] on div "warning ~WRD3633.jpg" at bounding box center [116, 592] width 89 height 20
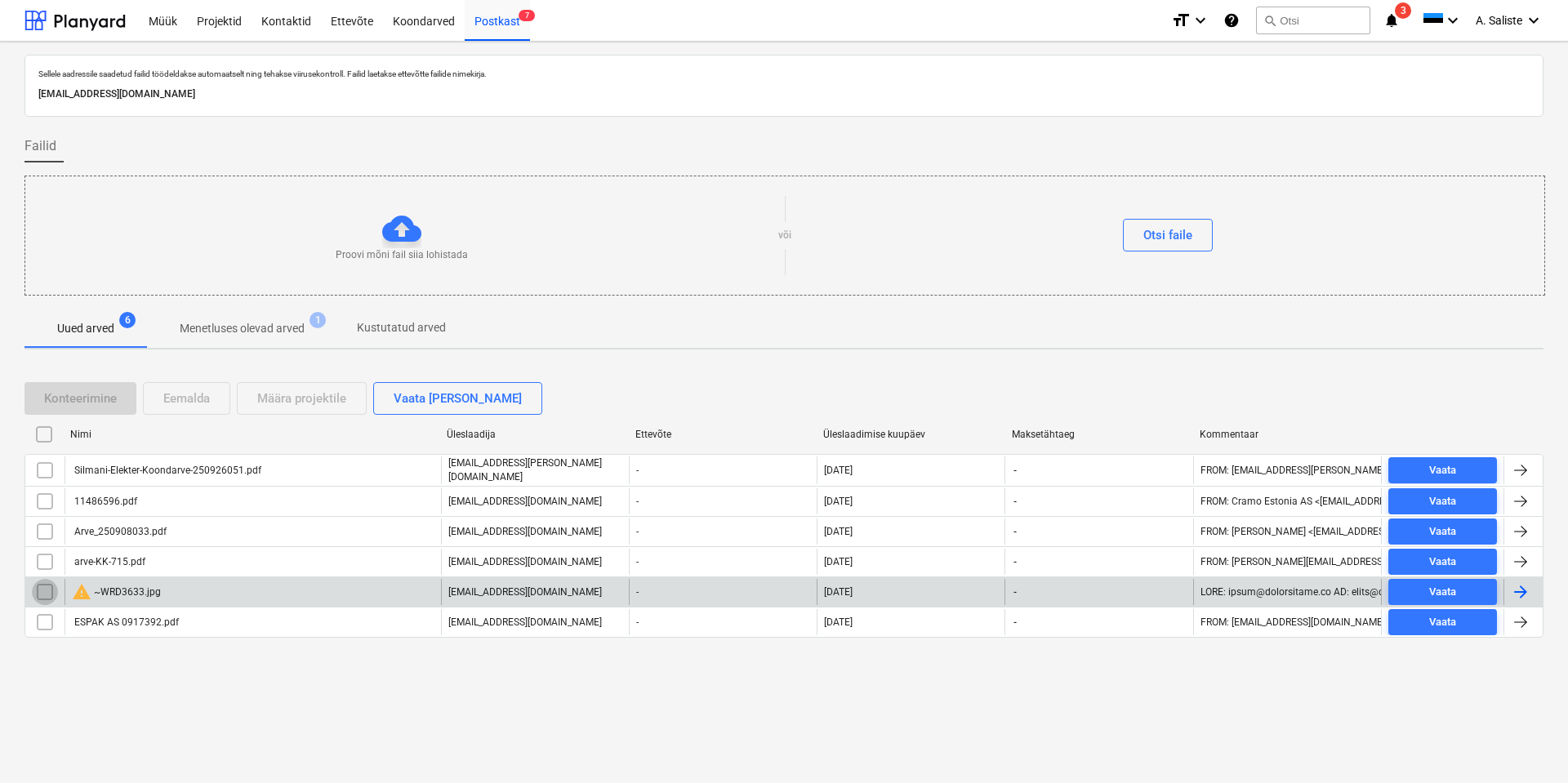
click at [47, 442] on input "checkbox" at bounding box center [45, 592] width 26 height 26
click at [184, 389] on div "Eemalda" at bounding box center [187, 398] width 47 height 21
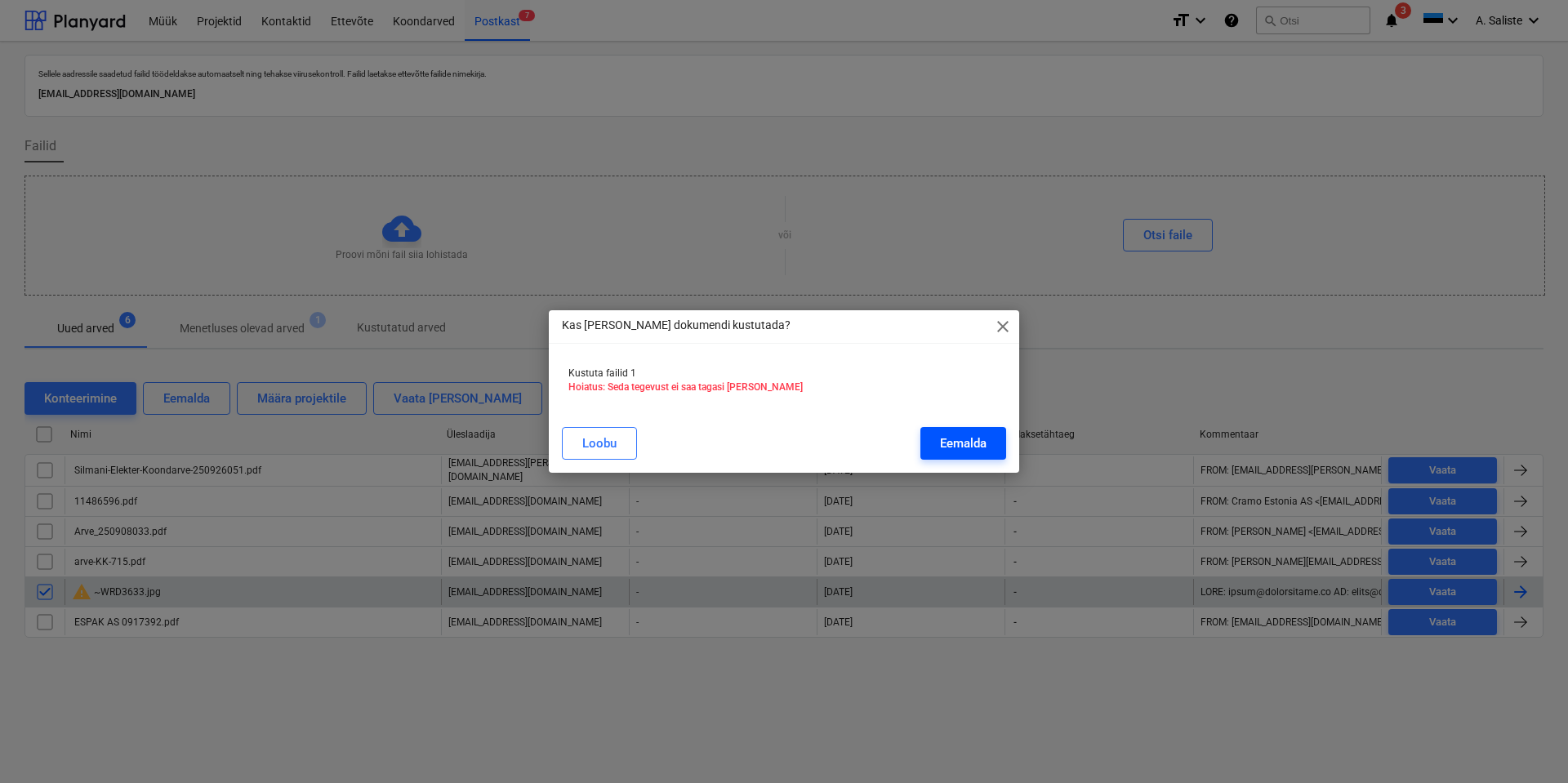
click at [960, 442] on div "Eemalda" at bounding box center [964, 443] width 47 height 21
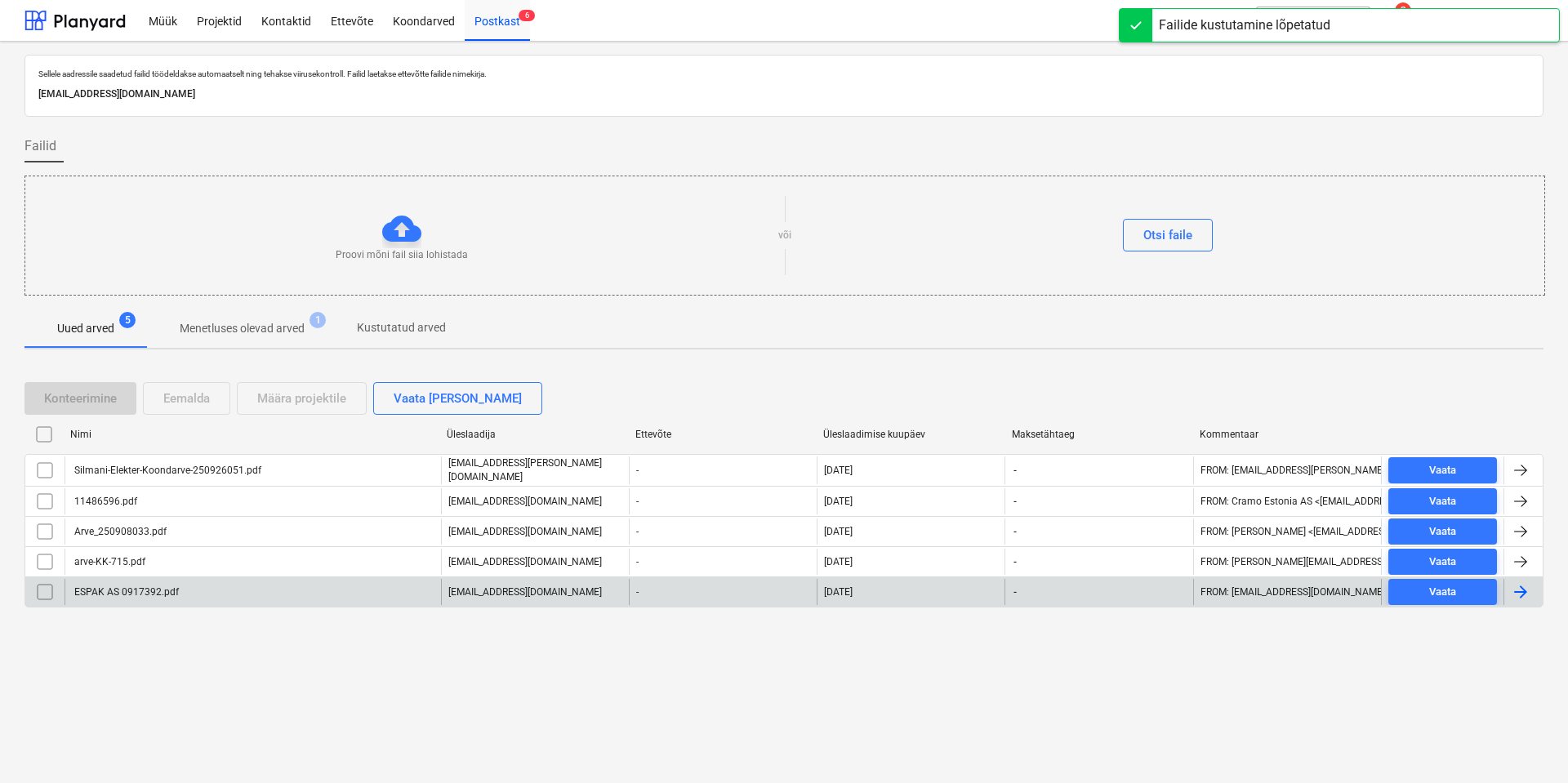
click at [201, 442] on div "ESPAK AS 0917392.pdf" at bounding box center [252, 592] width 376 height 26
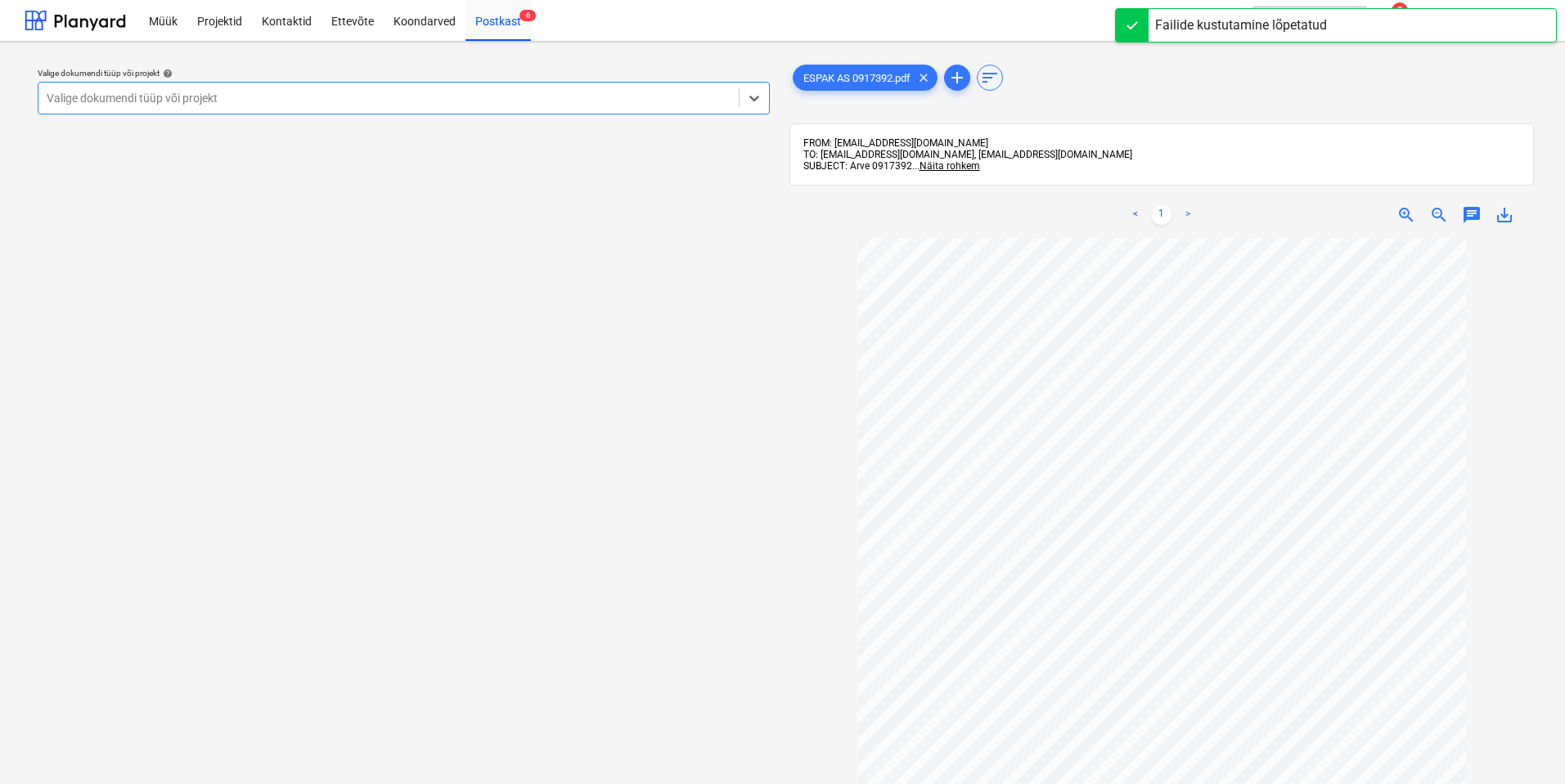
click at [684, 97] on div at bounding box center [389, 97] width 684 height 17
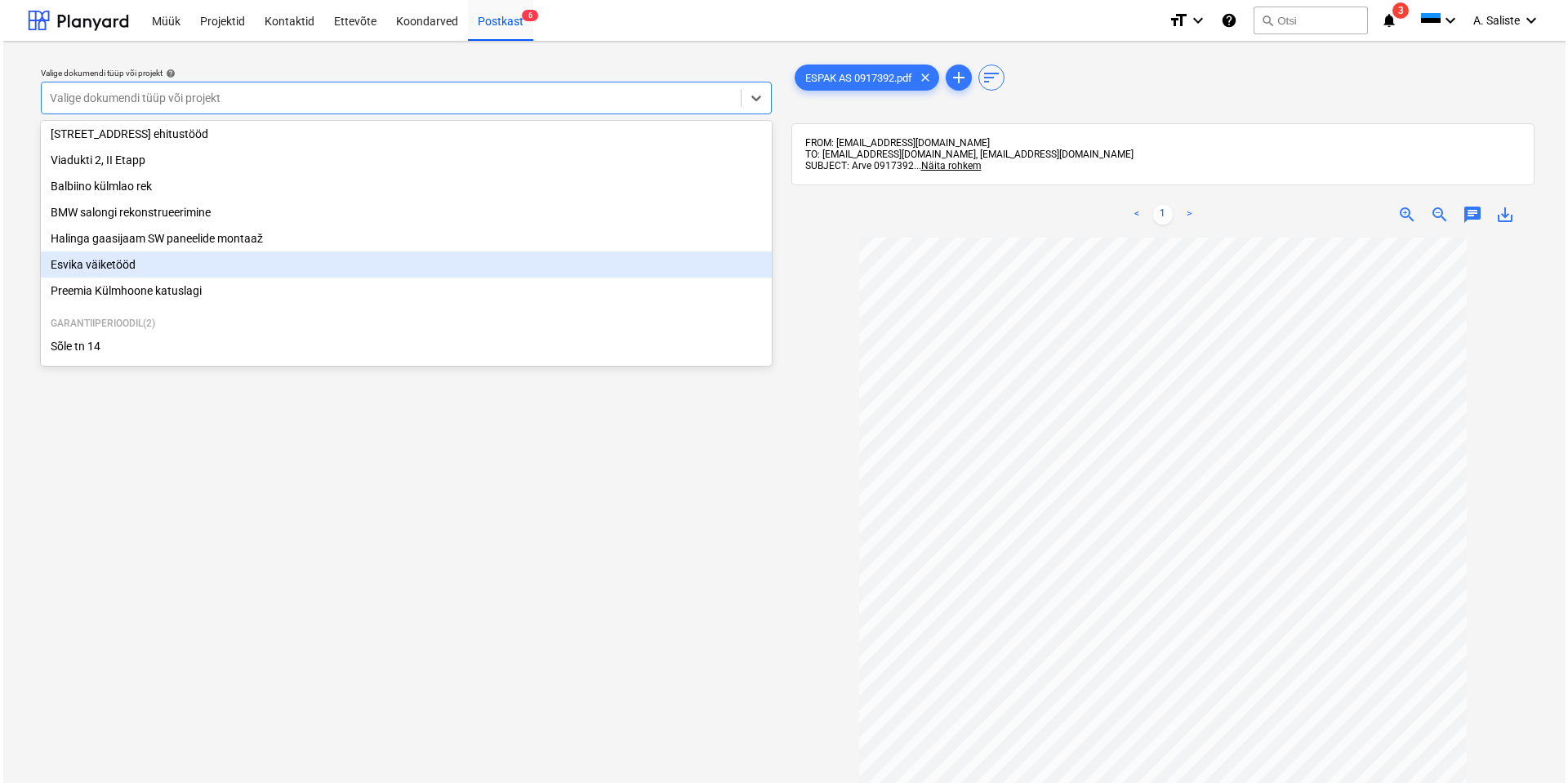
scroll to position [250, 0]
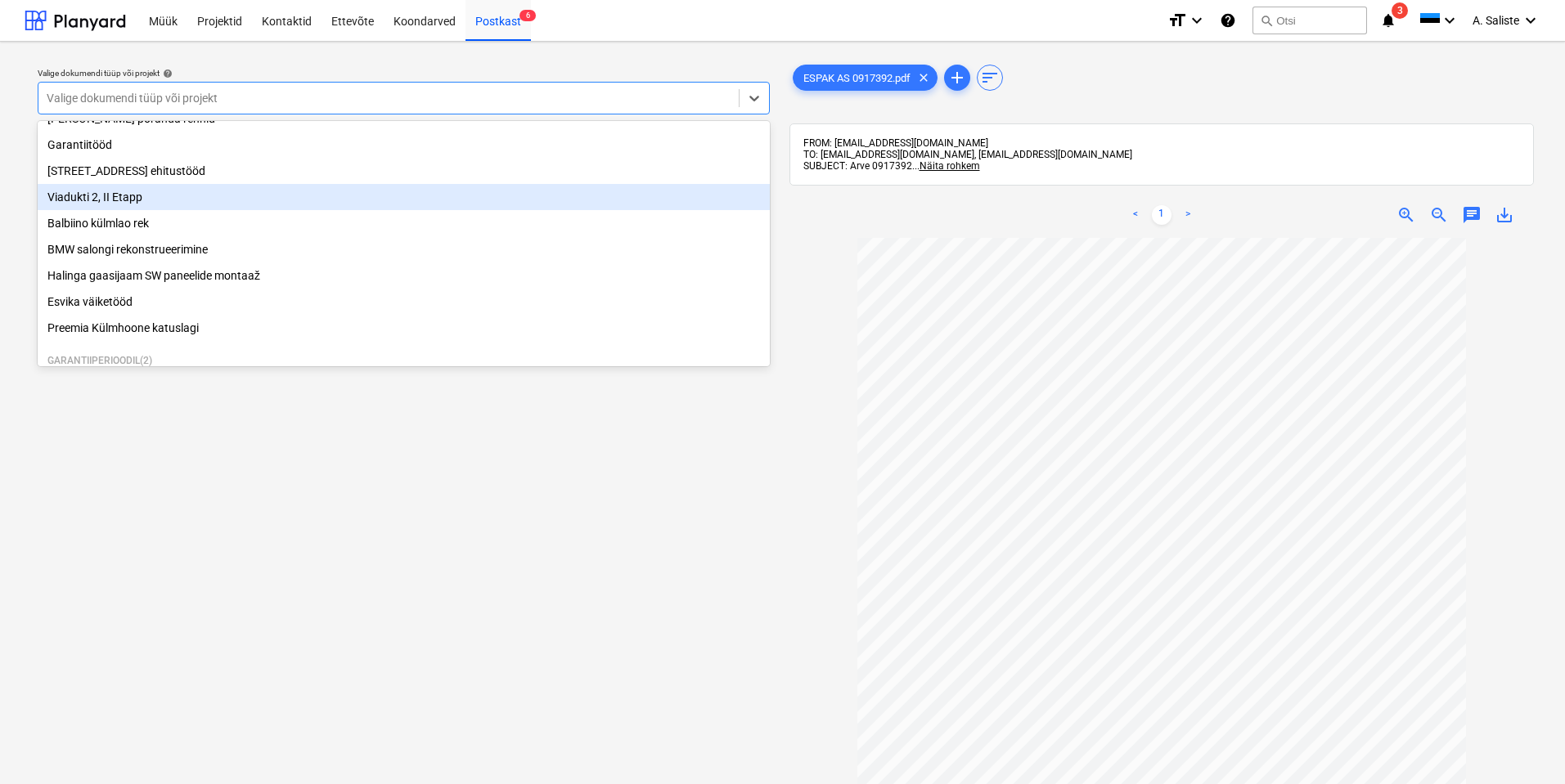
click at [123, 207] on div "Viadukti 2, II Etapp" at bounding box center [403, 197] width 732 height 26
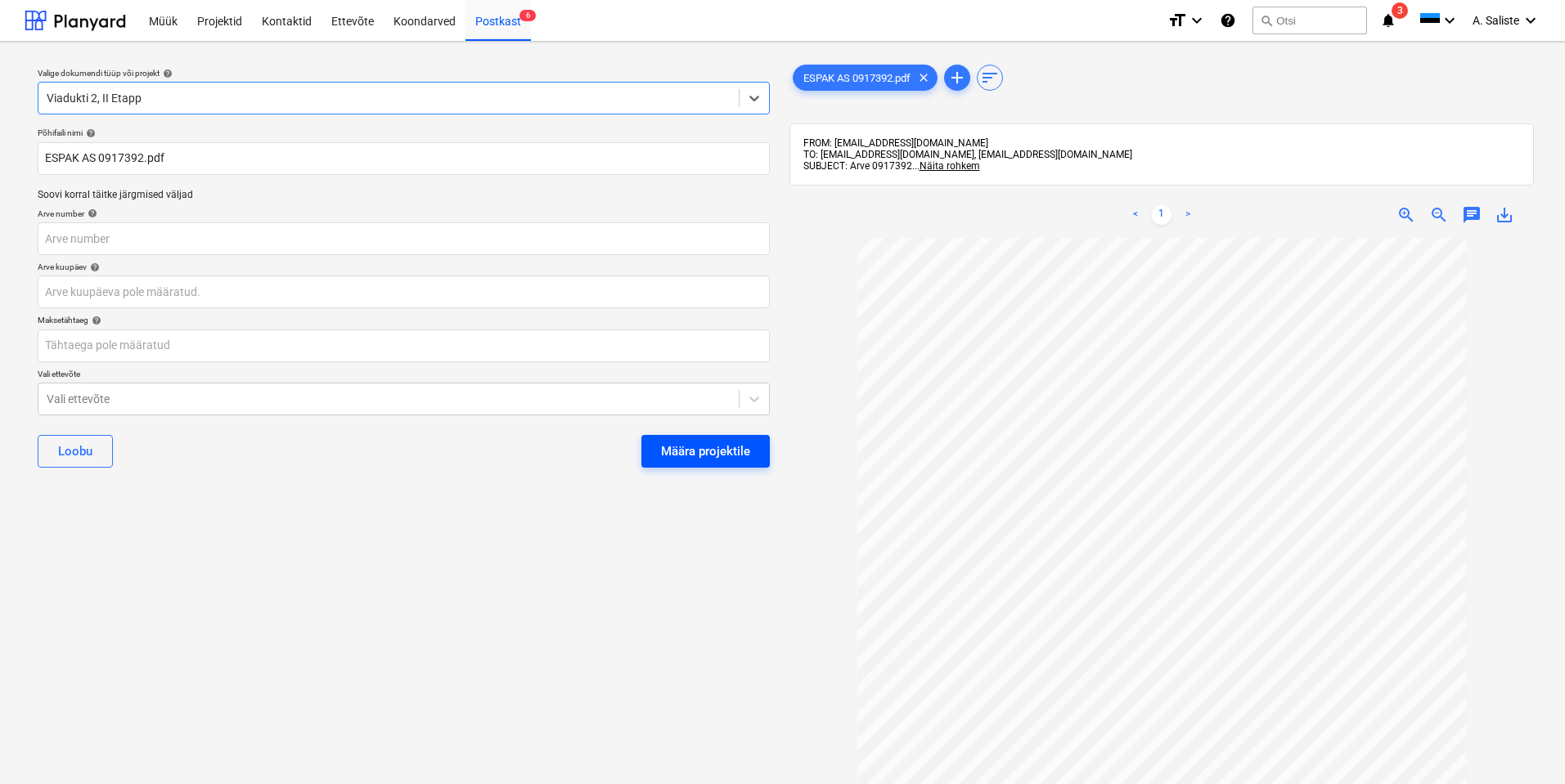
click at [700, 440] on div "Määra projektile" at bounding box center [705, 451] width 89 height 21
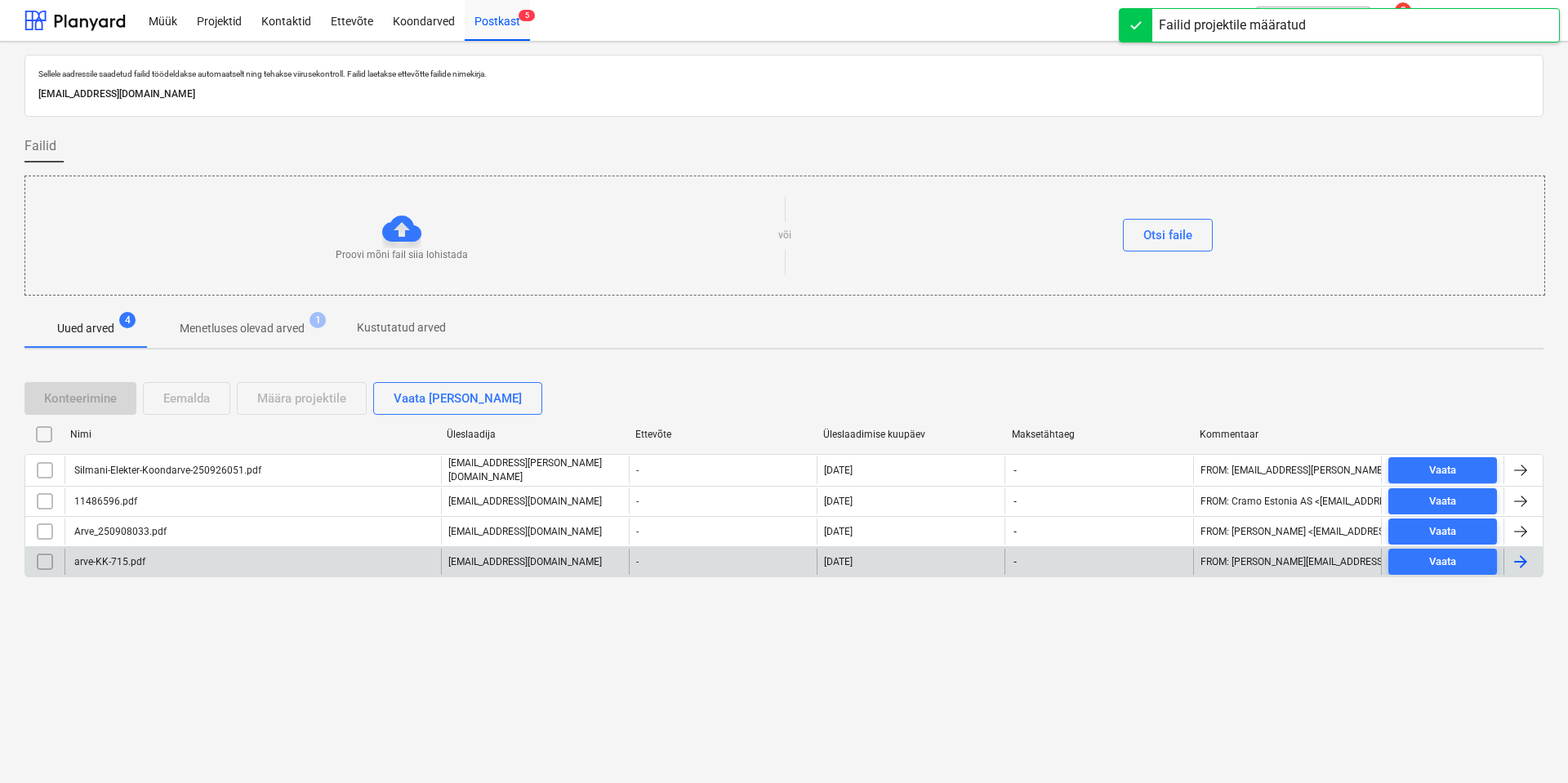
click at [166, 442] on div "arve-KK-715.pdf" at bounding box center [252, 561] width 376 height 26
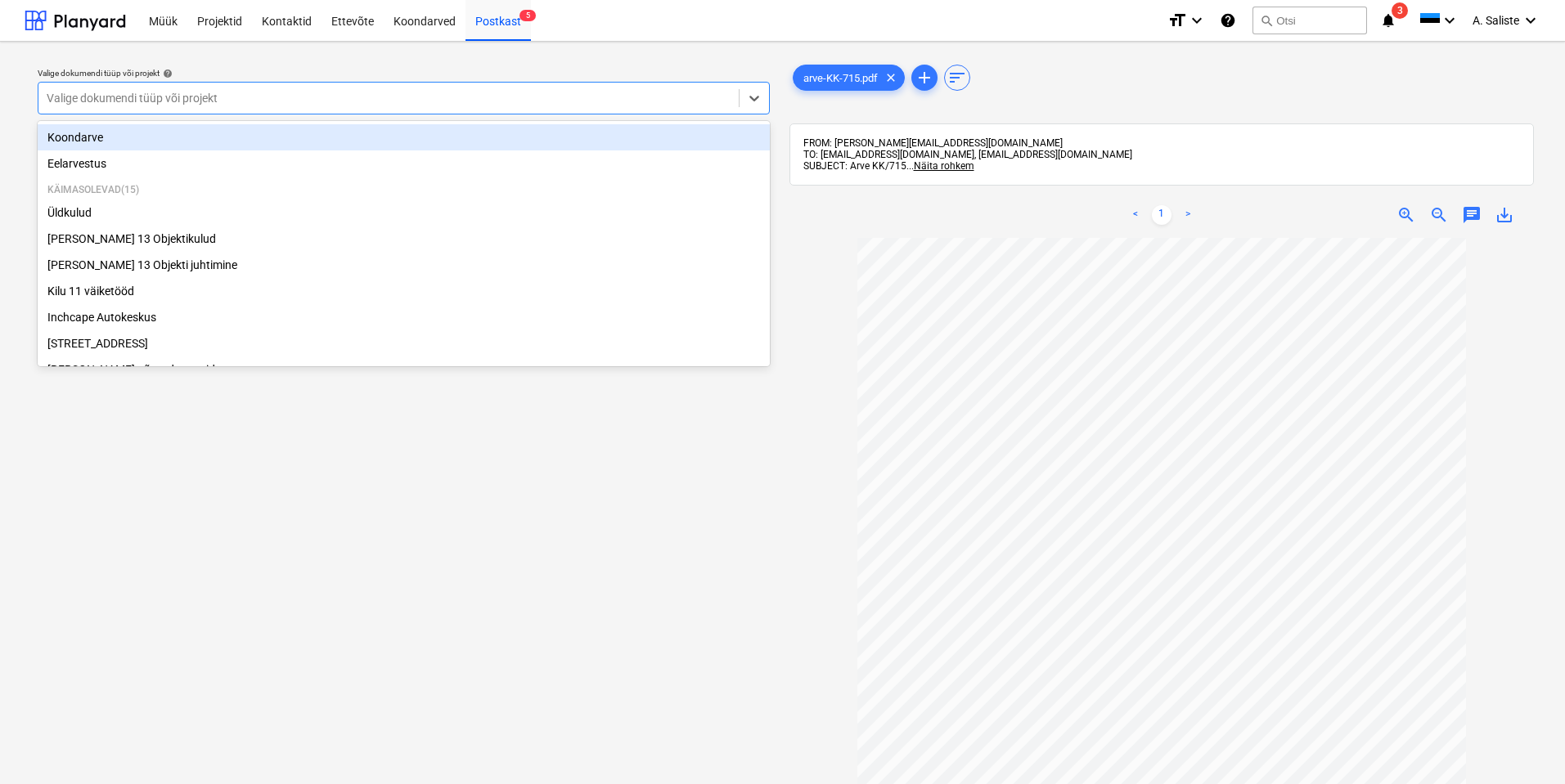
click at [641, 93] on div at bounding box center [389, 97] width 684 height 17
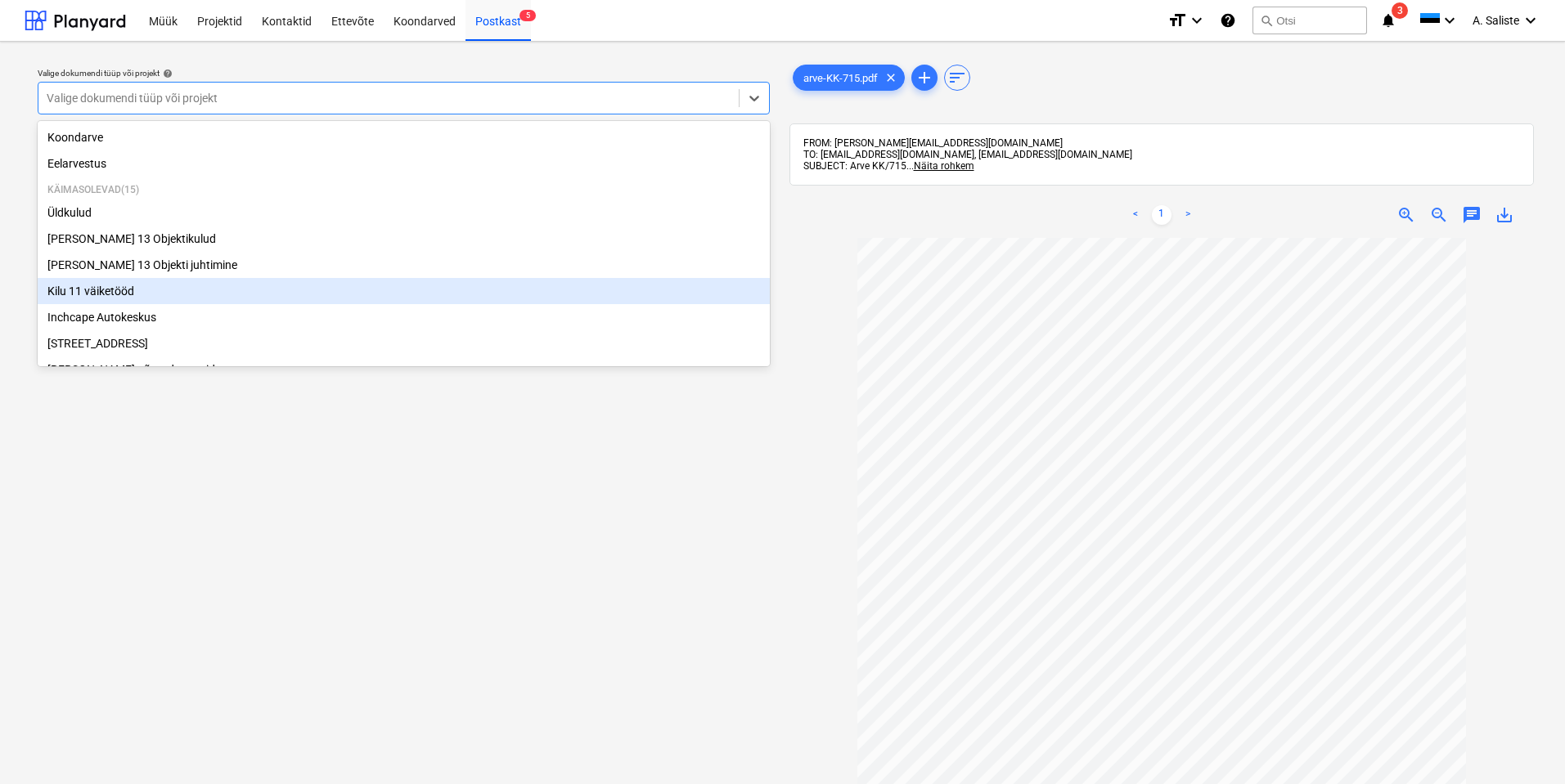
click at [192, 298] on div "Kilu 11 väiketööd" at bounding box center [403, 291] width 732 height 26
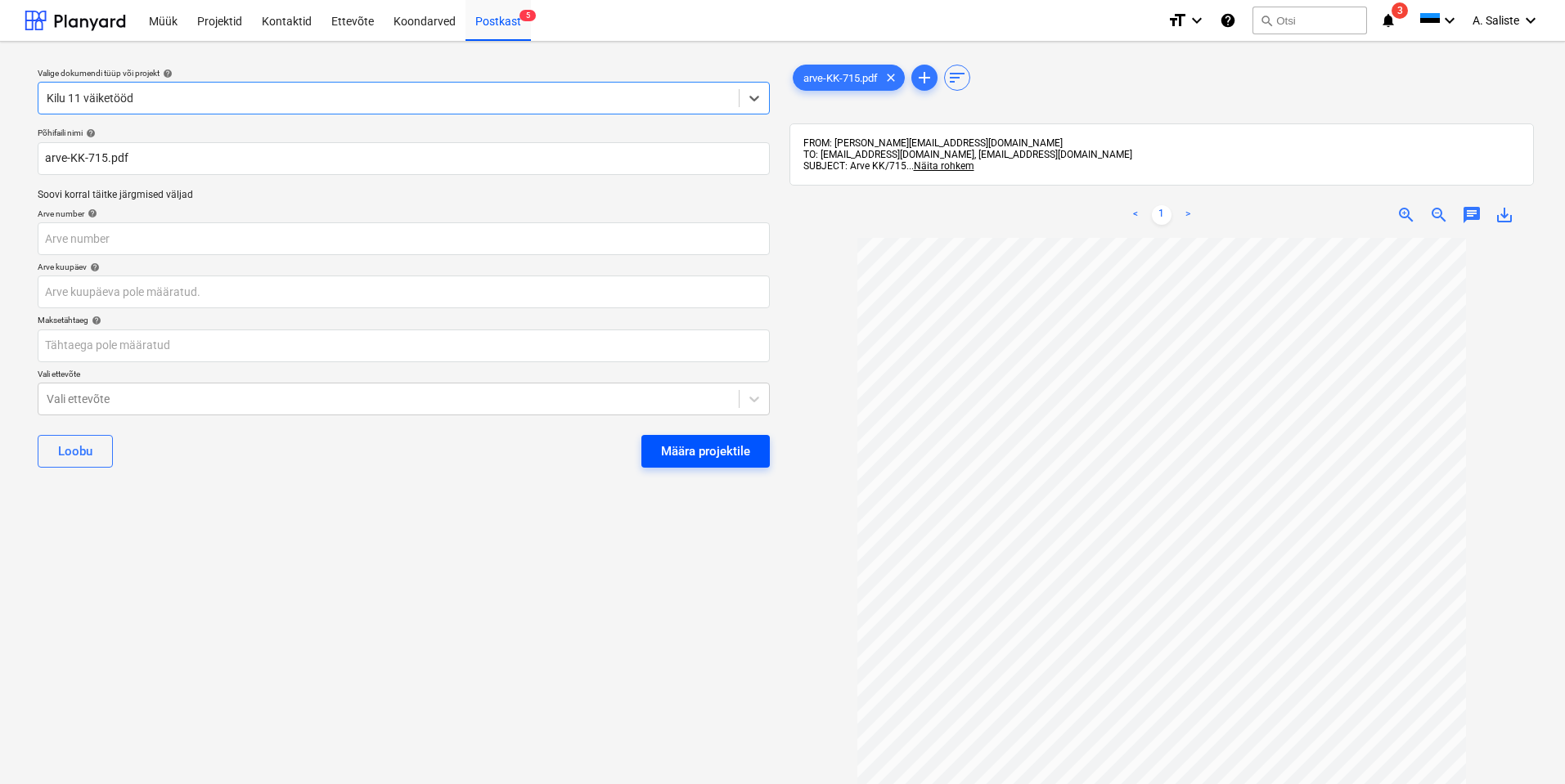
click at [691, 443] on div "Määra projektile" at bounding box center [705, 451] width 89 height 21
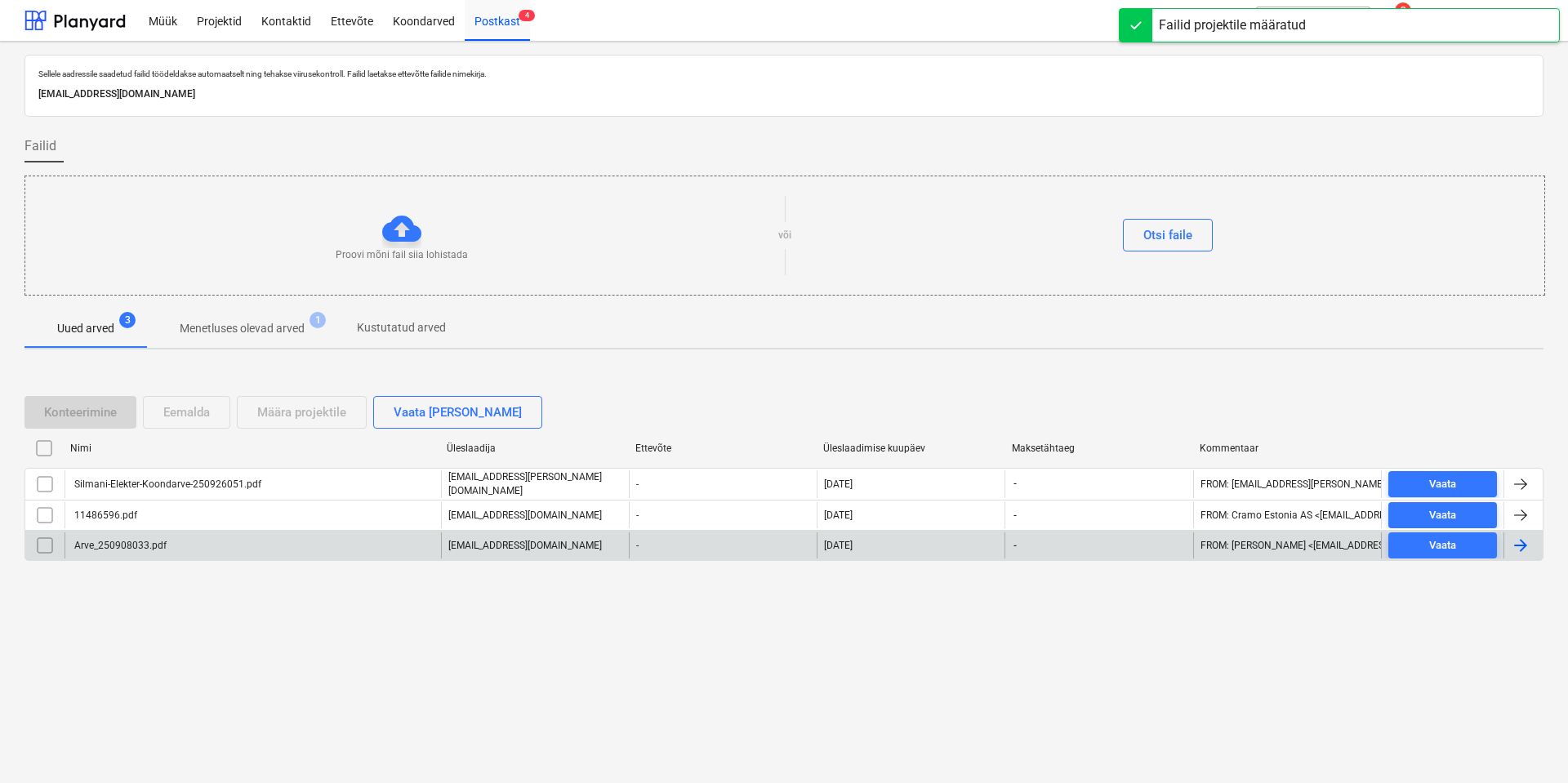
click at [223, 442] on div "Arve_250908033.pdf" at bounding box center [252, 546] width 376 height 26
